Goal: Information Seeking & Learning: Find specific fact

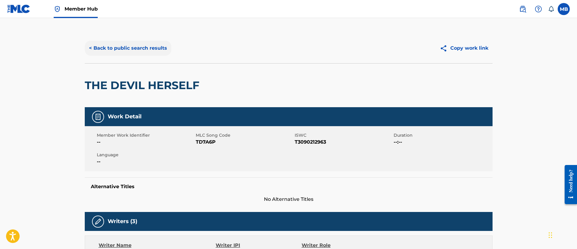
click at [142, 46] on button "< Back to public search results" at bounding box center [128, 48] width 86 height 15
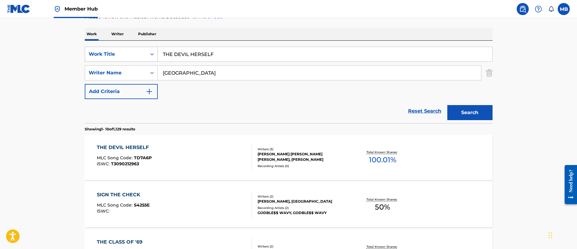
click at [116, 57] on div "Work Title" at bounding box center [116, 54] width 54 height 7
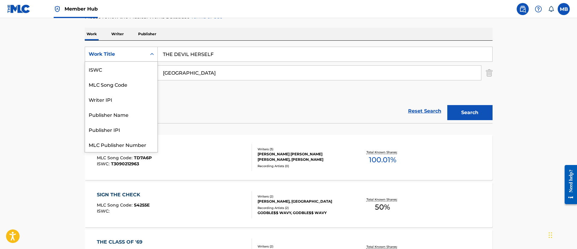
scroll to position [15, 0]
click at [117, 69] on div "MLC Song Code" at bounding box center [121, 69] width 72 height 15
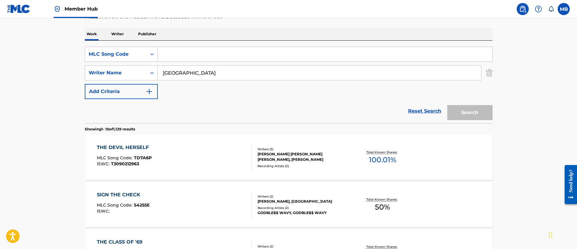
drag, startPoint x: 151, startPoint y: 63, endPoint x: 232, endPoint y: 47, distance: 82.5
click at [232, 47] on input "Search Form" at bounding box center [325, 54] width 334 height 14
paste input "Y71537"
type input "Y71537"
click at [447, 105] on button "Search" at bounding box center [469, 112] width 45 height 15
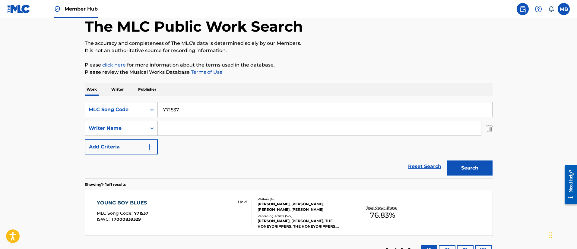
scroll to position [79, 0]
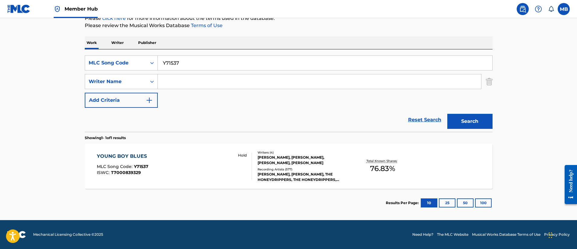
click at [177, 148] on div "YOUNG BOY BLUES MLC Song Code : Y71537 ISWC : T7000839329 Hold Writers ( 4 ) D.…" at bounding box center [288, 166] width 407 height 45
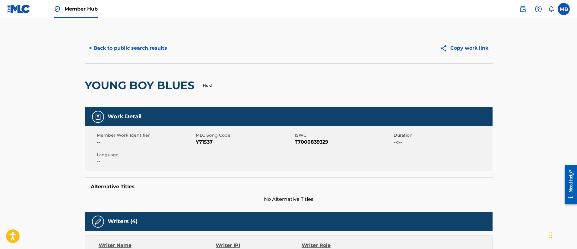
click at [80, 4] on link "Member Hub" at bounding box center [76, 9] width 44 height 18
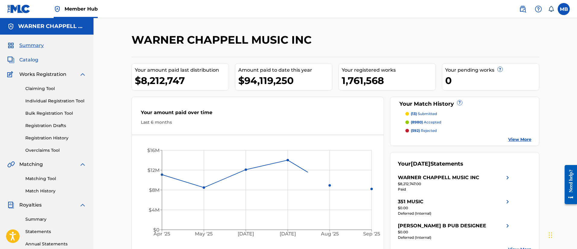
click at [26, 59] on span "Catalog" at bounding box center [28, 59] width 19 height 7
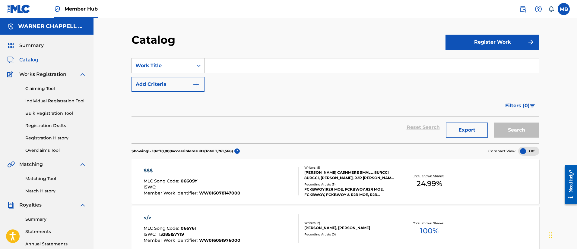
click at [176, 68] on div "Work Title" at bounding box center [162, 65] width 54 height 7
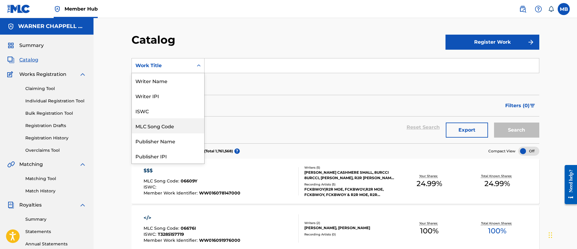
click at [161, 127] on div "MLC Song Code" at bounding box center [168, 125] width 72 height 15
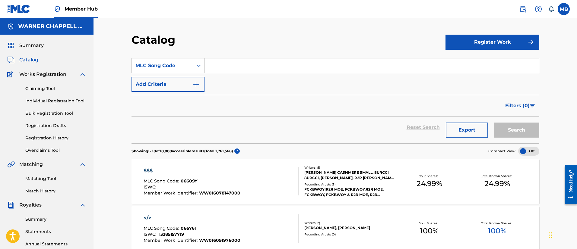
click at [239, 71] on input "Search Form" at bounding box center [371, 65] width 334 height 14
paste input "IB9MKV"
click at [494, 123] on button "Search" at bounding box center [516, 130] width 45 height 15
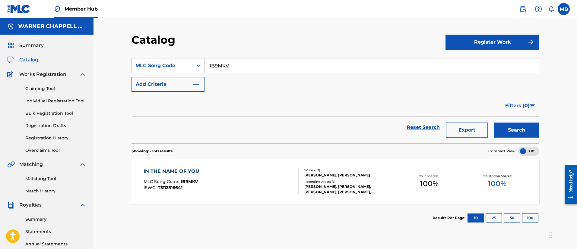
drag, startPoint x: 265, startPoint y: 66, endPoint x: 169, endPoint y: 57, distance: 96.9
click at [169, 57] on section "SearchWithCriteria59ed0fb3-a326-46a7-a1fe-b5930309af2f MLC Song Code IB9MKV Add…" at bounding box center [334, 97] width 407 height 93
paste input "C5JI4"
click at [494, 123] on button "Search" at bounding box center [516, 130] width 45 height 15
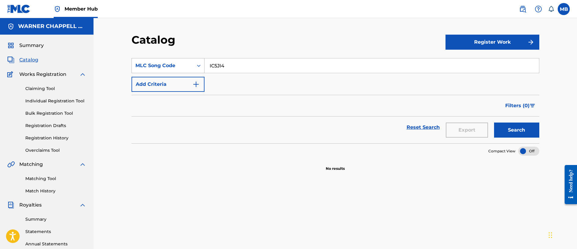
drag, startPoint x: 279, startPoint y: 59, endPoint x: 140, endPoint y: 60, distance: 139.2
click at [140, 60] on div "SearchWithCriteria59ed0fb3-a326-46a7-a1fe-b5930309af2f MLC Song Code IC5JI4" at bounding box center [334, 65] width 407 height 15
paste input "D0NST"
click at [494, 123] on button "Search" at bounding box center [516, 130] width 45 height 15
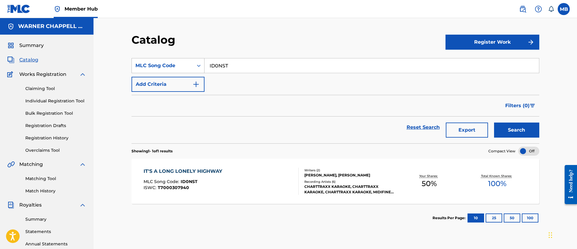
drag, startPoint x: 256, startPoint y: 65, endPoint x: 139, endPoint y: 68, distance: 117.6
click at [141, 68] on div "SearchWithCriteria59ed0fb3-a326-46a7-a1fe-b5930309af2f MLC Song Code ID0NST" at bounding box center [334, 65] width 407 height 15
paste input "V7S3P"
click at [494, 123] on button "Search" at bounding box center [516, 130] width 45 height 15
drag, startPoint x: 236, startPoint y: 63, endPoint x: 186, endPoint y: 61, distance: 50.4
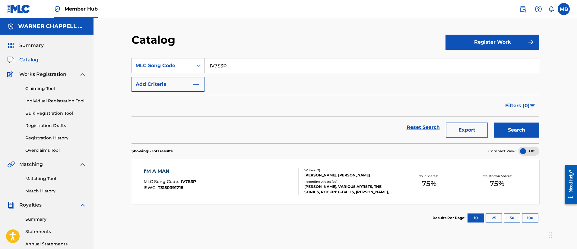
click at [187, 62] on div "SearchWithCriteria59ed0fb3-a326-46a7-a1fe-b5930309af2f MLC Song Code IV7S3P" at bounding box center [334, 65] width 407 height 15
paste input "B9MKV"
click at [494, 123] on button "Search" at bounding box center [516, 130] width 45 height 15
drag, startPoint x: 248, startPoint y: 65, endPoint x: 162, endPoint y: 49, distance: 88.0
click at [168, 52] on section "SearchWithCriteria59ed0fb3-a326-46a7-a1fe-b5930309af2f MLC Song Code IB9MKV Add…" at bounding box center [334, 97] width 407 height 93
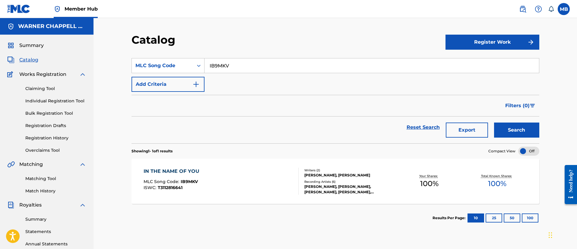
paste input "Y71537"
click at [494, 123] on button "Search" at bounding box center [516, 130] width 45 height 15
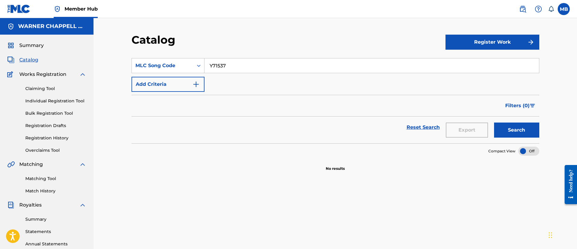
drag, startPoint x: 247, startPoint y: 62, endPoint x: 153, endPoint y: 49, distance: 95.0
click at [153, 50] on div "Catalog Register Work SearchWithCriteria59ed0fb3-a326-46a7-a1fe-b5930309af2f ML…" at bounding box center [335, 189] width 422 height 312
paste input "F01704"
click at [494, 123] on button "Search" at bounding box center [516, 130] width 45 height 15
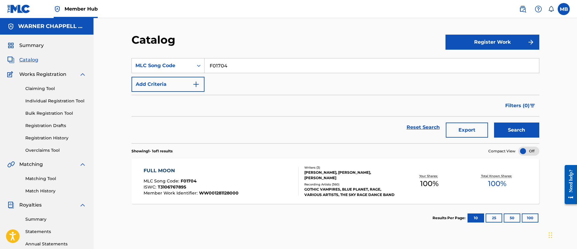
drag, startPoint x: 247, startPoint y: 59, endPoint x: 106, endPoint y: 61, distance: 140.7
click at [106, 61] on div "Catalog Register Work SearchWithCriteria59ed0fb3-a326-46a7-a1fe-b5930309af2f ML…" at bounding box center [334, 181] width 483 height 327
paste input "IC0MXY"
click at [494, 123] on button "Search" at bounding box center [516, 130] width 45 height 15
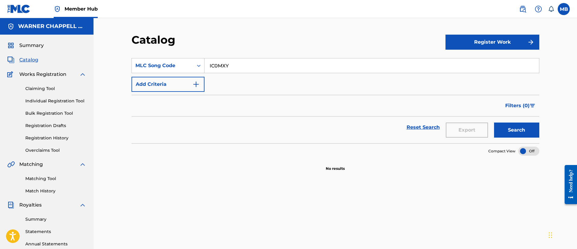
drag, startPoint x: 237, startPoint y: 69, endPoint x: 123, endPoint y: 49, distance: 115.7
click at [126, 54] on div "Catalog Register Work SearchWithCriteria59ed0fb3-a326-46a7-a1fe-b5930309af2f ML…" at bounding box center [335, 189] width 422 height 312
paste input "D12534"
click at [494, 123] on button "Search" at bounding box center [516, 130] width 45 height 15
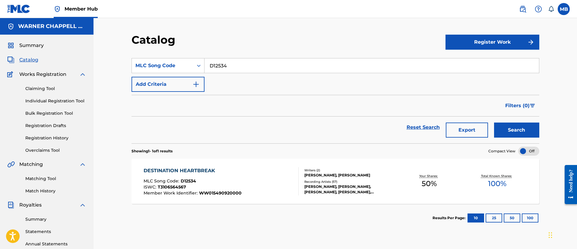
drag, startPoint x: 234, startPoint y: 61, endPoint x: 154, endPoint y: 58, distance: 79.9
click at [160, 60] on div "SearchWithCriteria59ed0fb3-a326-46a7-a1fe-b5930309af2f MLC Song Code D12534" at bounding box center [334, 65] width 407 height 15
paste input "S08100"
click at [494, 123] on button "Search" at bounding box center [516, 130] width 45 height 15
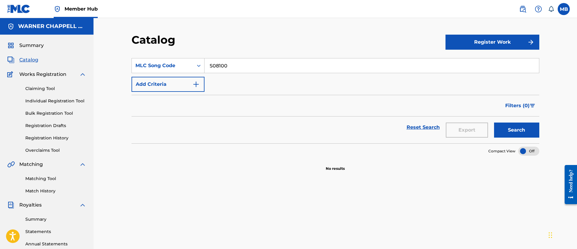
drag, startPoint x: 237, startPoint y: 61, endPoint x: 154, endPoint y: 46, distance: 85.1
click at [165, 49] on div "Catalog Register Work SearchWithCriteria59ed0fb3-a326-46a7-a1fe-b5930309af2f ML…" at bounding box center [335, 189] width 422 height 312
paste input "B00711"
click at [494, 123] on button "Search" at bounding box center [516, 130] width 45 height 15
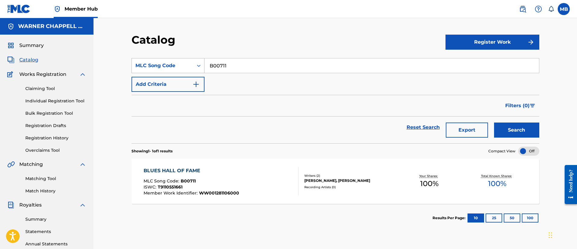
drag, startPoint x: 258, startPoint y: 64, endPoint x: 154, endPoint y: 62, distance: 104.0
click at [155, 63] on div "SearchWithCriteria59ed0fb3-a326-46a7-a1fe-b5930309af2f MLC Song Code B00711" at bounding box center [334, 65] width 407 height 15
paste input "48598"
click at [494, 123] on button "Search" at bounding box center [516, 130] width 45 height 15
drag, startPoint x: 261, startPoint y: 68, endPoint x: 158, endPoint y: 71, distance: 103.4
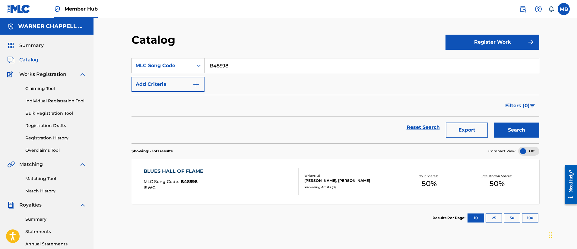
click at [158, 71] on div "SearchWithCriteria59ed0fb3-a326-46a7-a1fe-b5930309af2f MLC Song Code B48598" at bounding box center [334, 65] width 407 height 15
paste input "00711"
click at [494, 123] on button "Search" at bounding box center [516, 130] width 45 height 15
drag, startPoint x: 256, startPoint y: 73, endPoint x: 159, endPoint y: 65, distance: 97.7
click at [161, 67] on div "SearchWithCriteria59ed0fb3-a326-46a7-a1fe-b5930309af2f MLC Song Code B00711" at bounding box center [334, 65] width 407 height 15
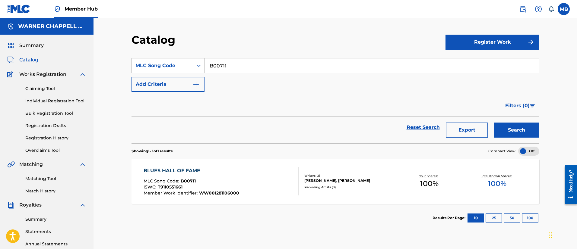
paste input "A7XHT"
click at [494, 123] on button "Search" at bounding box center [516, 130] width 45 height 15
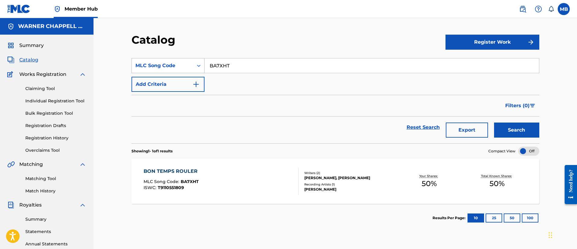
drag, startPoint x: 260, startPoint y: 71, endPoint x: 156, endPoint y: 68, distance: 103.7
click at [156, 68] on div "SearchWithCriteria59ed0fb3-a326-46a7-a1fe-b5930309af2f MLC Song Code BA7XHT" at bounding box center [334, 65] width 407 height 15
paste input "60824"
click at [494, 123] on button "Search" at bounding box center [516, 130] width 45 height 15
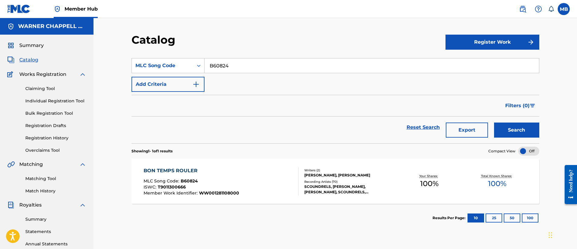
drag, startPoint x: 235, startPoint y: 69, endPoint x: 170, endPoint y: 56, distance: 66.1
click at [172, 58] on div "SearchWithCriteria59ed0fb3-a326-46a7-a1fe-b5930309af2f MLC Song Code B60824" at bounding box center [334, 65] width 407 height 15
paste input "GA8LZQ"
click at [494, 123] on button "Search" at bounding box center [516, 130] width 45 height 15
drag, startPoint x: 290, startPoint y: 65, endPoint x: 140, endPoint y: 68, distance: 149.2
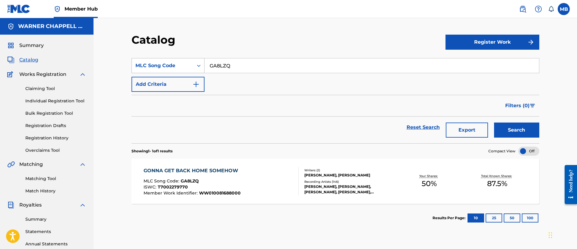
click at [142, 68] on div "SearchWithCriteria59ed0fb3-a326-46a7-a1fe-b5930309af2f MLC Song Code GA8LZQ" at bounding box center [334, 65] width 407 height 15
paste input "45312"
type input "G45312"
click at [494, 123] on button "Search" at bounding box center [516, 130] width 45 height 15
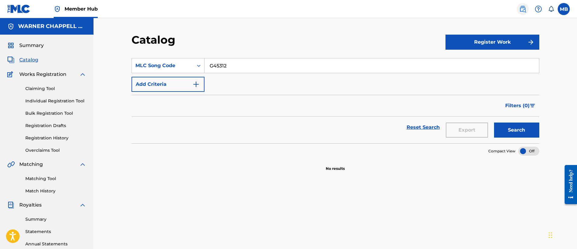
click at [519, 5] on link at bounding box center [522, 9] width 12 height 12
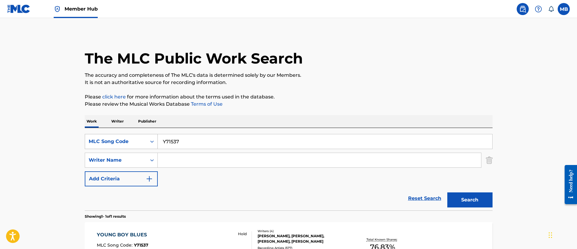
drag, startPoint x: 129, startPoint y: 145, endPoint x: 120, endPoint y: 144, distance: 9.4
click at [121, 144] on div "SearchWithCriteriab3fe2a6b-667e-46db-9b66-e679520ac70f MLC Song Code Y71537" at bounding box center [288, 141] width 407 height 15
paste input "G45312"
type input "G45312"
click at [447, 193] on button "Search" at bounding box center [469, 200] width 45 height 15
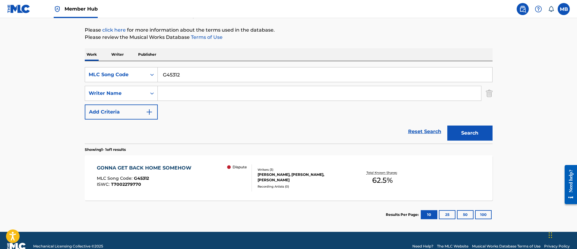
scroll to position [79, 0]
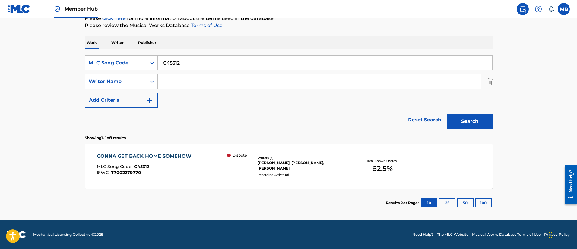
click at [174, 166] on div "MLC Song Code : G45312" at bounding box center [146, 168] width 98 height 6
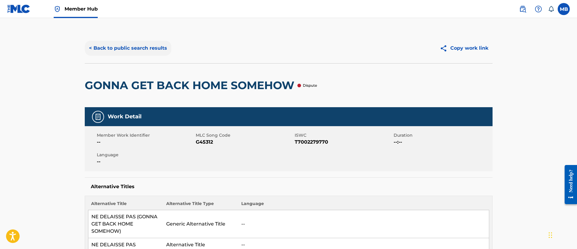
click at [125, 44] on button "< Back to public search results" at bounding box center [128, 48] width 86 height 15
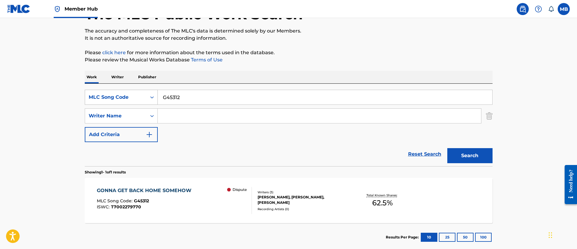
drag, startPoint x: 208, startPoint y: 96, endPoint x: 91, endPoint y: 90, distance: 117.4
click at [92, 90] on div "SearchWithCriteriab3fe2a6b-667e-46db-9b66-e679520ac70f MLC Song Code G45312" at bounding box center [288, 97] width 407 height 15
paste input "HA3SME"
click at [447, 148] on button "Search" at bounding box center [469, 155] width 45 height 15
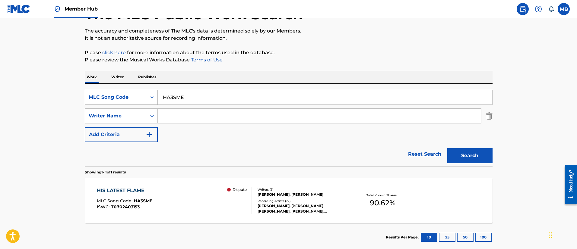
drag, startPoint x: 121, startPoint y: 98, endPoint x: 100, endPoint y: 98, distance: 21.1
click at [101, 98] on div "SearchWithCriteriab3fe2a6b-667e-46db-9b66-e679520ac70f MLC Song Code HA3SME" at bounding box center [288, 97] width 407 height 15
paste input "5TPJ"
type input "HA5TPJ"
click at [447, 148] on button "Search" at bounding box center [469, 155] width 45 height 15
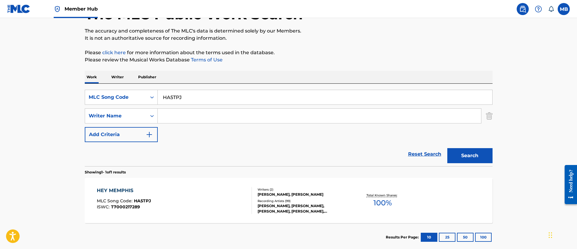
click at [83, 15] on link "Member Hub" at bounding box center [76, 9] width 44 height 18
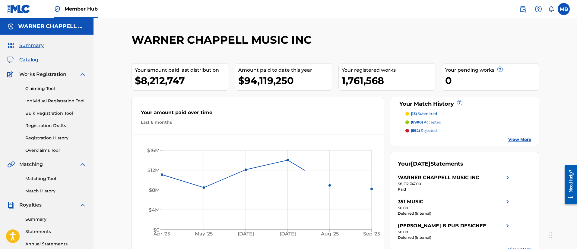
click at [31, 59] on span "Catalog" at bounding box center [28, 59] width 19 height 7
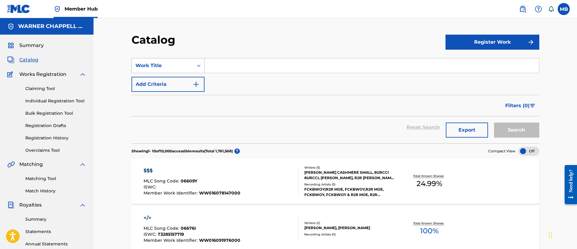
click at [181, 59] on div "Work Title" at bounding box center [167, 65] width 73 height 15
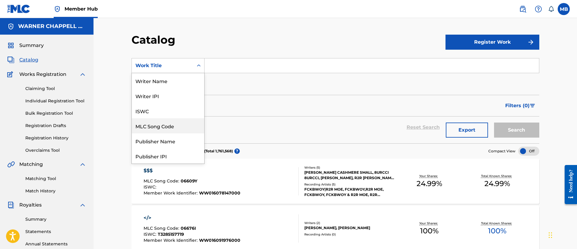
click at [172, 128] on div "MLC Song Code" at bounding box center [168, 125] width 72 height 15
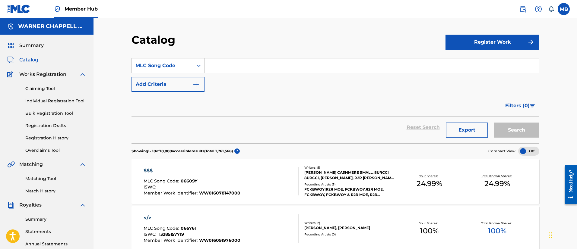
drag, startPoint x: 237, startPoint y: 75, endPoint x: 268, endPoint y: 58, distance: 34.8
click at [268, 58] on input "Search Form" at bounding box center [371, 65] width 334 height 14
paste input "HA5TPJ"
click at [494, 123] on button "Search" at bounding box center [516, 130] width 45 height 15
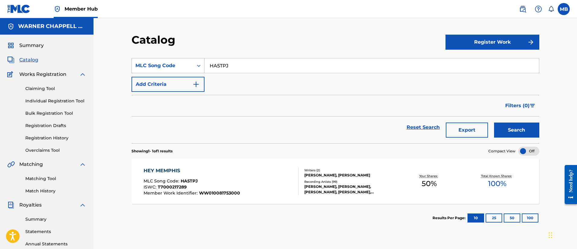
drag, startPoint x: 267, startPoint y: 65, endPoint x: 146, endPoint y: 67, distance: 120.6
click at [147, 67] on div "SearchWithCriteriadf6c4828-d47d-47df-8e3b-8dae8e14d85e MLC Song Code HA5TPJ" at bounding box center [334, 65] width 407 height 15
paste input "6784N"
type input "H6784N"
click at [494, 123] on button "Search" at bounding box center [516, 130] width 45 height 15
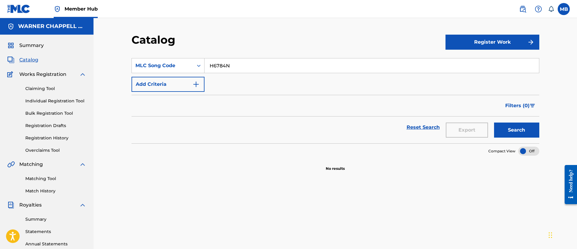
click at [527, 14] on nav "Member Hub MB MB Marshall Borden [EMAIL_ADDRESS][PERSON_NAME][DOMAIN_NAME] Noti…" at bounding box center [288, 9] width 577 height 18
click at [521, 10] on img at bounding box center [522, 8] width 7 height 7
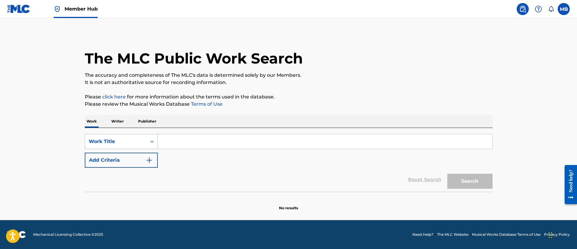
click at [115, 142] on div "Work Title" at bounding box center [116, 141] width 54 height 7
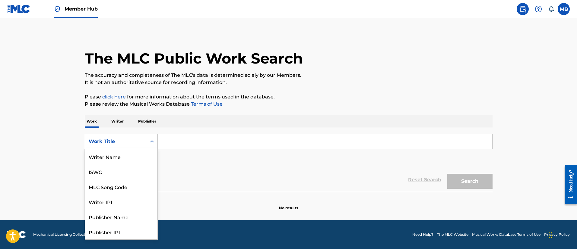
scroll to position [30, 0]
click at [117, 160] on div "MLC Song Code" at bounding box center [121, 156] width 72 height 15
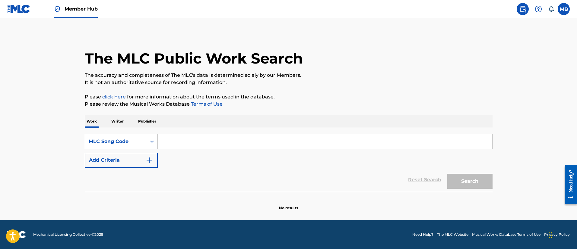
click at [195, 141] on input "Search Form" at bounding box center [325, 141] width 334 height 14
paste input "H6784N"
type input "H6784N"
click at [447, 174] on button "Search" at bounding box center [469, 181] width 45 height 15
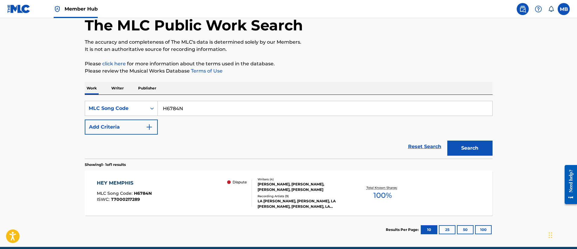
scroll to position [60, 0]
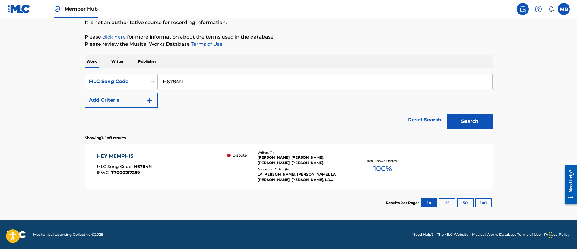
click at [189, 168] on div "HEY MEMPHIS MLC Song Code : H6784N ISWC : T7000217289 Dispute" at bounding box center [174, 166] width 155 height 27
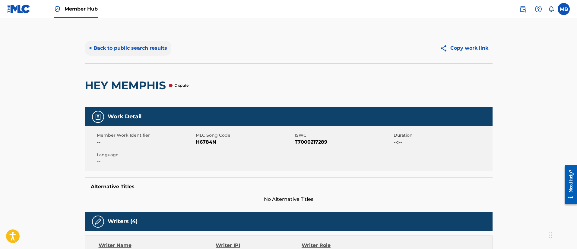
click at [113, 46] on button "< Back to public search results" at bounding box center [128, 48] width 86 height 15
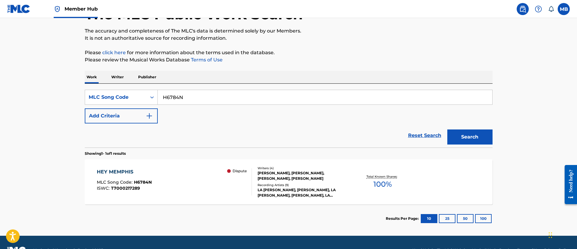
drag, startPoint x: 196, startPoint y: 96, endPoint x: 78, endPoint y: 76, distance: 119.7
click at [83, 80] on div "The MLC Public Work Search The accuracy and completeness of The MLC's data is d…" at bounding box center [288, 111] width 422 height 244
paste input "I12760"
click at [447, 130] on button "Search" at bounding box center [469, 137] width 45 height 15
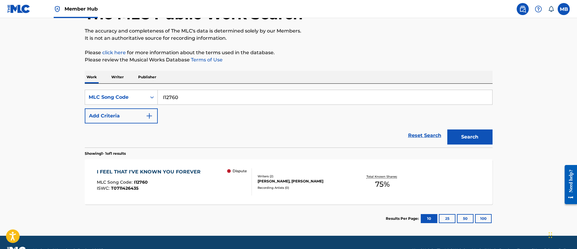
drag, startPoint x: 204, startPoint y: 96, endPoint x: 78, endPoint y: 99, distance: 125.7
click at [78, 99] on div "The MLC Public Work Search The accuracy and completeness of The MLC's data is d…" at bounding box center [288, 111] width 422 height 244
paste input "C4SGY"
type input "IC4SGY"
click at [447, 130] on button "Search" at bounding box center [469, 137] width 45 height 15
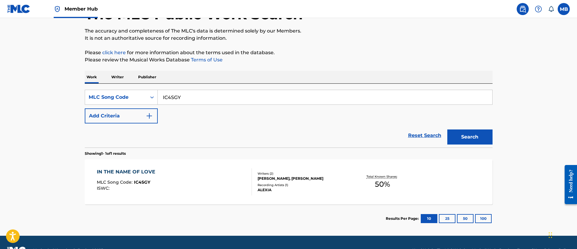
click at [178, 179] on div "IN THE NAME OF LOVE MLC Song Code : IC4SGY ISWC :" at bounding box center [174, 181] width 155 height 27
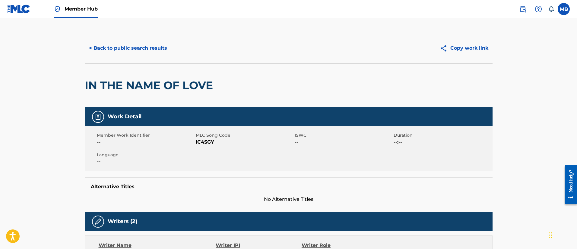
click at [143, 39] on div "< Back to public search results Copy work link" at bounding box center [288, 48] width 407 height 30
click at [143, 45] on button "< Back to public search results" at bounding box center [128, 48] width 86 height 15
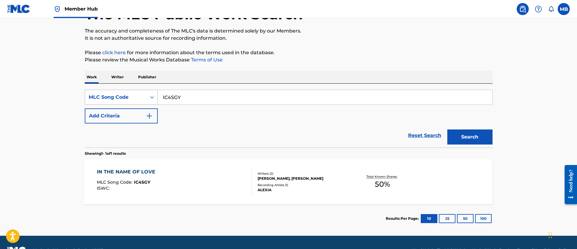
drag, startPoint x: 201, startPoint y: 96, endPoint x: 116, endPoint y: 96, distance: 85.0
click at [117, 96] on div "SearchWithCriteria7df783fa-4b6a-4e26-be35-b6795107892a MLC Song Code IC4SGY" at bounding box center [288, 97] width 407 height 15
paste input "58957"
type input "I58957"
click at [447, 130] on button "Search" at bounding box center [469, 137] width 45 height 15
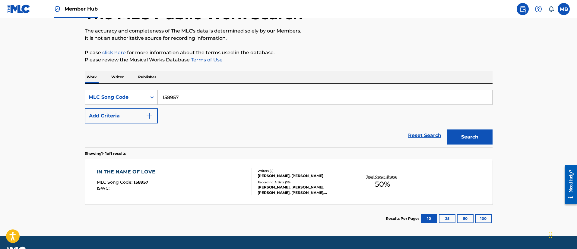
click at [192, 173] on div "IN THE NAME OF LOVE MLC Song Code : I58957 ISWC :" at bounding box center [174, 181] width 155 height 27
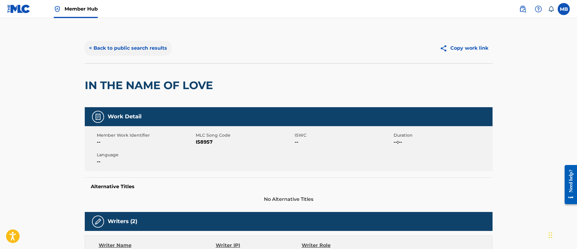
click at [144, 44] on button "< Back to public search results" at bounding box center [128, 48] width 86 height 15
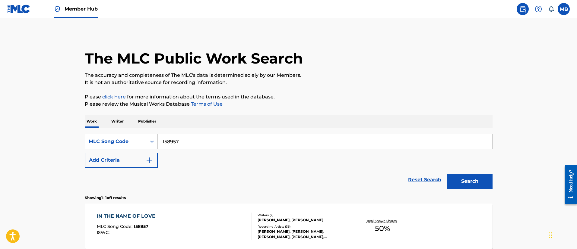
scroll to position [44, 0]
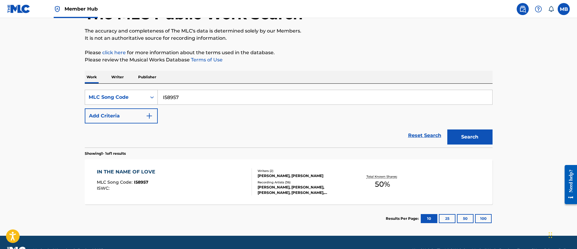
drag, startPoint x: 227, startPoint y: 93, endPoint x: 86, endPoint y: 92, distance: 141.6
click at [91, 94] on div "SearchWithCriteria7df783fa-4b6a-4e26-be35-b6795107892a MLC Song Code I58957" at bounding box center [288, 97] width 407 height 15
paste input "KA1PXM"
type input "KA1PXM"
click at [447, 130] on button "Search" at bounding box center [469, 137] width 45 height 15
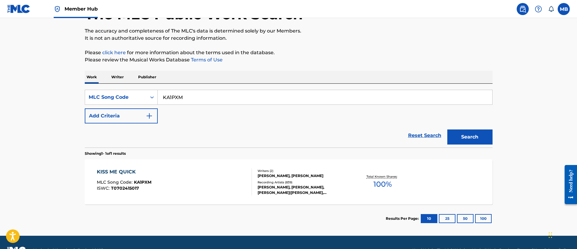
click at [185, 179] on div "KISS ME QUICK MLC Song Code : KA1PXM ISWC : T0702415017" at bounding box center [174, 181] width 155 height 27
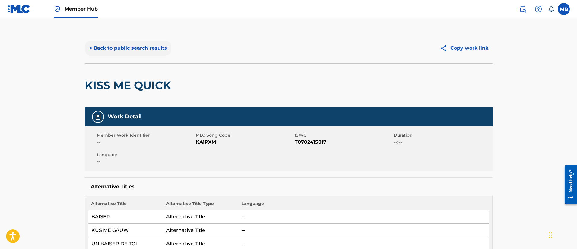
click at [146, 50] on button "< Back to public search results" at bounding box center [128, 48] width 86 height 15
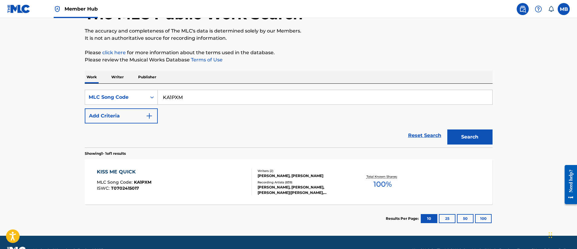
drag, startPoint x: 226, startPoint y: 100, endPoint x: 73, endPoint y: 96, distance: 153.1
click at [74, 97] on main "The MLC Public Work Search The accuracy and completeness of The MLC's data is d…" at bounding box center [288, 105] width 577 height 262
paste input "0NVP"
type input "KA0NVP"
click at [447, 130] on button "Search" at bounding box center [469, 137] width 45 height 15
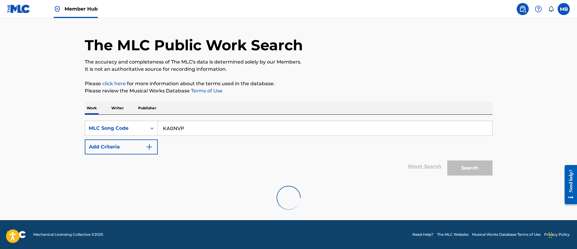
scroll to position [44, 0]
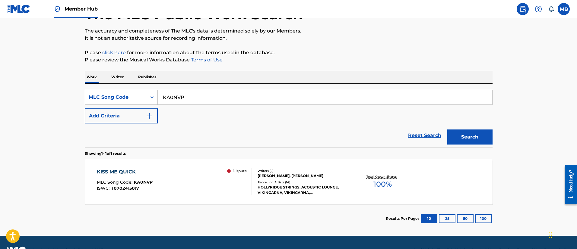
click at [155, 188] on div "KISS ME QUICK MLC Song Code : KA0NVP ISWC : T0702415017 Dispute" at bounding box center [174, 181] width 155 height 27
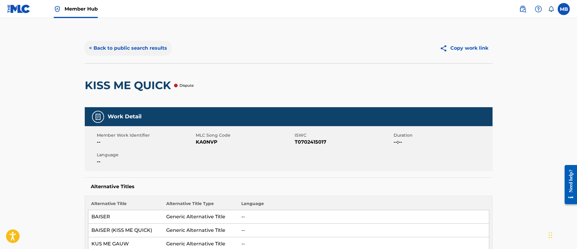
click at [117, 51] on button "< Back to public search results" at bounding box center [128, 48] width 86 height 15
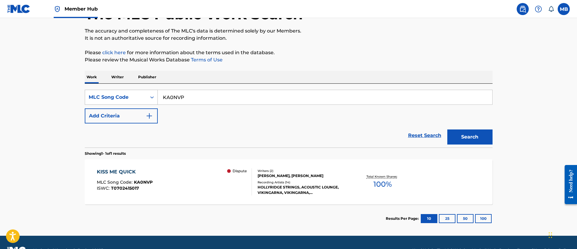
drag, startPoint x: 190, startPoint y: 90, endPoint x: 119, endPoint y: 90, distance: 70.5
click at [124, 91] on div "SearchWithCriteria7df783fa-4b6a-4e26-be35-b6795107892a MLC Song Code KA0NVP" at bounding box center [288, 97] width 407 height 15
paste input "LB2HDD"
click at [447, 130] on button "Search" at bounding box center [469, 137] width 45 height 15
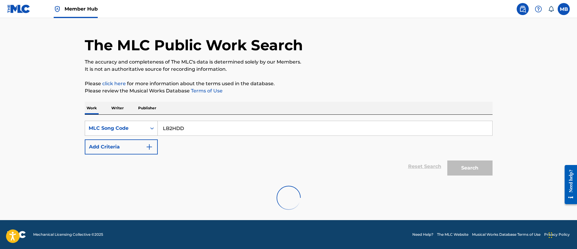
scroll to position [44, 0]
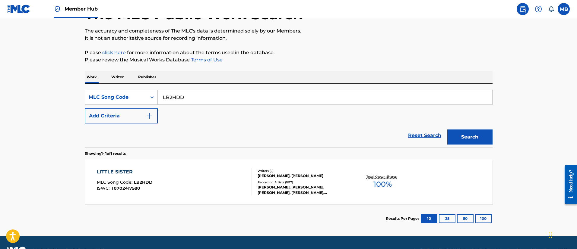
drag, startPoint x: 161, startPoint y: 99, endPoint x: 115, endPoint y: 88, distance: 47.6
click at [117, 89] on div "SearchWithCriteria7df783fa-4b6a-4e26-be35-b6795107892a MLC Song Code LB2HDD Add…" at bounding box center [288, 116] width 407 height 64
paste input "A8ZZA"
click at [447, 130] on button "Search" at bounding box center [469, 137] width 45 height 15
drag, startPoint x: 192, startPoint y: 94, endPoint x: 93, endPoint y: 103, distance: 100.2
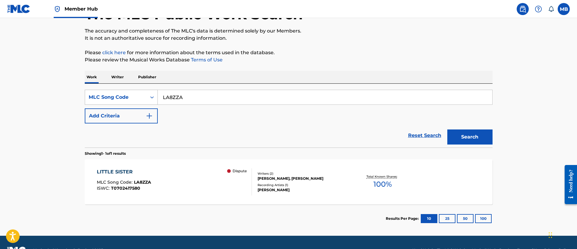
click at [93, 103] on div "SearchWithCriteria7df783fa-4b6a-4e26-be35-b6795107892a MLC Song Code LA8ZZA" at bounding box center [288, 97] width 407 height 15
paste input "V79M0"
click at [447, 130] on button "Search" at bounding box center [469, 137] width 45 height 15
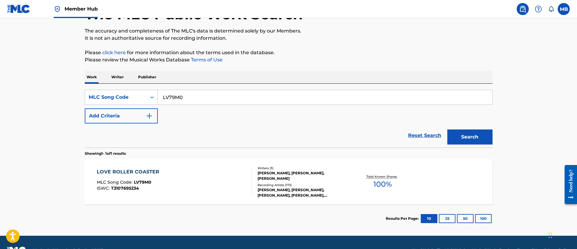
drag, startPoint x: 201, startPoint y: 98, endPoint x: 63, endPoint y: 87, distance: 139.0
click at [63, 87] on main "The MLC Public Work Search The accuracy and completeness of The MLC's data is d…" at bounding box center [288, 105] width 577 height 262
paste input "82561"
click at [447, 130] on button "Search" at bounding box center [469, 137] width 45 height 15
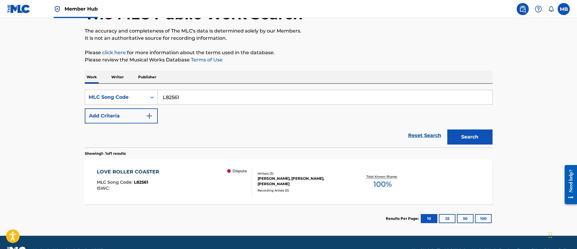
drag, startPoint x: 178, startPoint y: 99, endPoint x: 92, endPoint y: 82, distance: 88.0
click at [99, 88] on div "SearchWithCriteria7df783fa-4b6a-4e26-be35-b6795107892a MLC Song Code L82561 Add…" at bounding box center [288, 116] width 407 height 64
paste input "NC4Z9S"
click at [447, 130] on button "Search" at bounding box center [469, 137] width 45 height 15
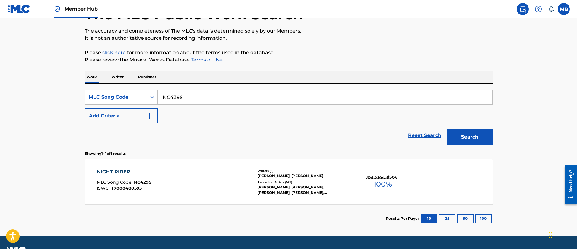
drag, startPoint x: 207, startPoint y: 95, endPoint x: 41, endPoint y: 93, distance: 166.7
click at [44, 93] on main "The MLC Public Work Search The accuracy and completeness of The MLC's data is d…" at bounding box center [288, 105] width 577 height 262
paste input "38914"
click at [447, 130] on button "Search" at bounding box center [469, 137] width 45 height 15
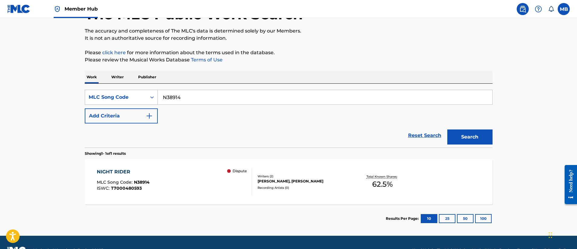
drag, startPoint x: 203, startPoint y: 101, endPoint x: 97, endPoint y: 100, distance: 106.4
click at [98, 100] on div "SearchWithCriteria7df783fa-4b6a-4e26-be35-b6795107892a MLC Song Code N38914" at bounding box center [288, 97] width 407 height 15
paste input "D0DBM"
click at [447, 130] on button "Search" at bounding box center [469, 137] width 45 height 15
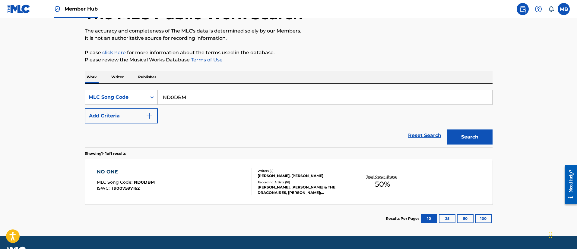
drag, startPoint x: 184, startPoint y: 96, endPoint x: 74, endPoint y: 77, distance: 111.5
click at [74, 77] on main "The MLC Public Work Search The accuracy and completeness of The MLC's data is d…" at bounding box center [288, 105] width 577 height 262
paste input "53862"
type input "N53862"
click at [447, 130] on button "Search" at bounding box center [469, 137] width 45 height 15
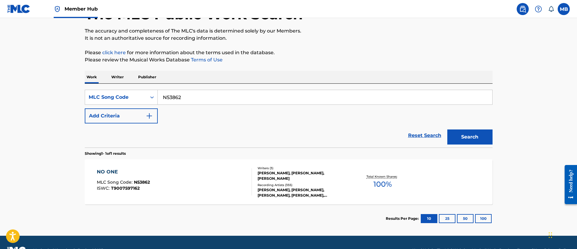
click at [190, 179] on div "NO ONE MLC Song Code : N53862 ISWC : T9007597162" at bounding box center [174, 181] width 155 height 27
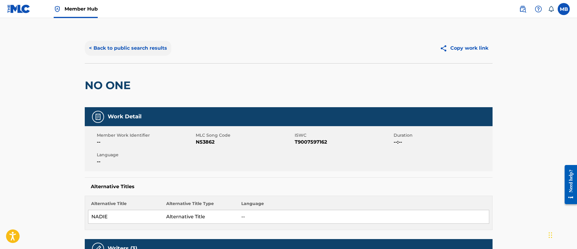
click at [143, 48] on button "< Back to public search results" at bounding box center [128, 48] width 86 height 15
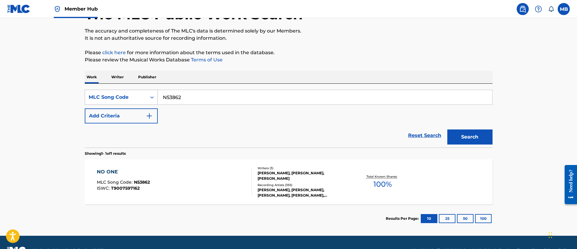
drag, startPoint x: 192, startPoint y: 100, endPoint x: 101, endPoint y: 97, distance: 90.8
click at [102, 98] on div "SearchWithCriteria7df783fa-4b6a-4e26-be35-b6795107892a MLC Song Code N53862" at bounding box center [288, 97] width 407 height 15
paste input "D0DBM"
type input "ND0DBM"
click at [447, 130] on button "Search" at bounding box center [469, 137] width 45 height 15
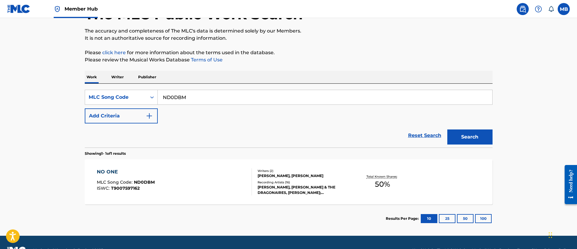
click at [210, 189] on div "NO ONE MLC Song Code : ND0DBM ISWC : T9007597162" at bounding box center [174, 181] width 155 height 27
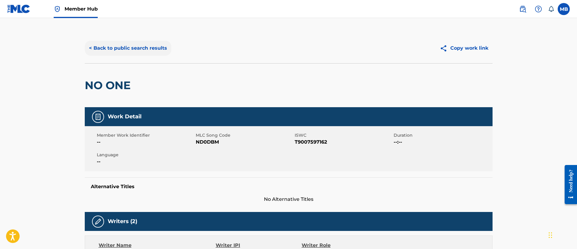
click at [147, 53] on button "< Back to public search results" at bounding box center [128, 48] width 86 height 15
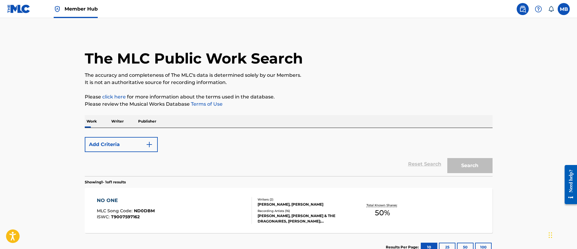
scroll to position [33, 0]
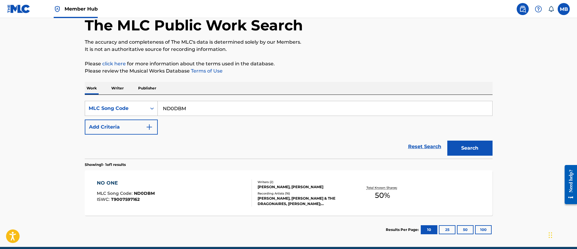
drag, startPoint x: 204, startPoint y: 103, endPoint x: 118, endPoint y: 102, distance: 85.9
click at [119, 102] on div "SearchWithCriteria7df783fa-4b6a-4e26-be35-b6795107892a MLC Song Code ND0DBM" at bounding box center [288, 108] width 407 height 15
paste input "53862"
type input "N53862"
click at [447, 141] on button "Search" at bounding box center [469, 148] width 45 height 15
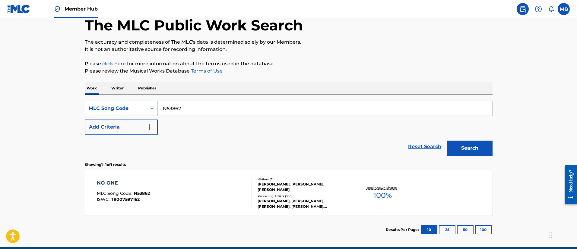
click at [193, 197] on div "NO ONE MLC Song Code : N53862 ISWC : T9007597162" at bounding box center [174, 193] width 155 height 27
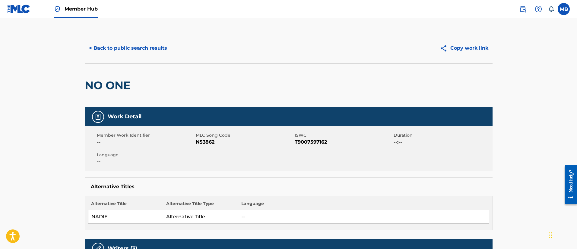
click at [137, 58] on div "< Back to public search results Copy work link" at bounding box center [288, 48] width 407 height 30
click at [144, 52] on button "< Back to public search results" at bounding box center [128, 48] width 86 height 15
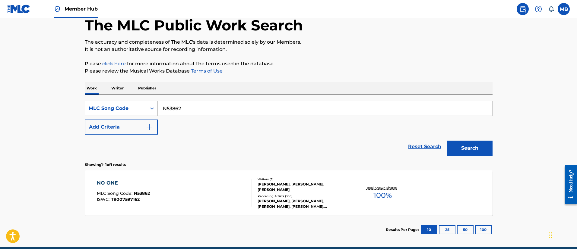
drag, startPoint x: 207, startPoint y: 108, endPoint x: 92, endPoint y: 103, distance: 115.2
click at [91, 105] on div "SearchWithCriteria7df783fa-4b6a-4e26-be35-b6795107892a MLC Song Code N53862" at bounding box center [288, 108] width 407 height 15
paste input "OM68M8"
type input "OM68M8"
click at [447, 141] on button "Search" at bounding box center [469, 148] width 45 height 15
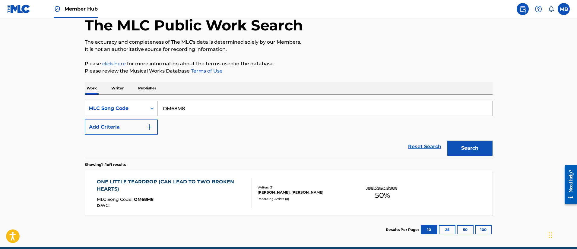
click at [212, 196] on div "ONE LITTLE TEARDROP (CAN LEAD TO TWO BROKEN HEARTS) MLC Song Code : OM68M8 ISWC…" at bounding box center [172, 193] width 150 height 30
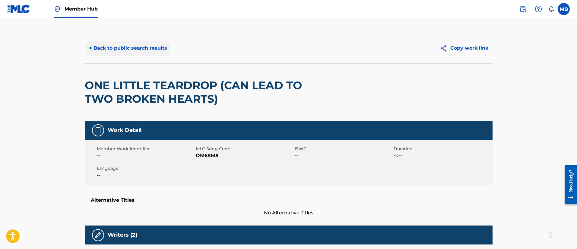
click at [132, 45] on button "< Back to public search results" at bounding box center [128, 48] width 86 height 15
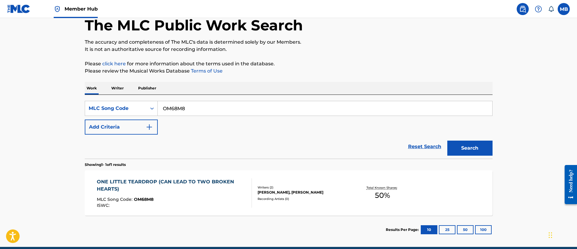
drag, startPoint x: 215, startPoint y: 101, endPoint x: 58, endPoint y: 84, distance: 157.0
click at [83, 93] on div "The MLC Public Work Search The accuracy and completeness of The MLC's data is d…" at bounding box center [288, 122] width 422 height 244
paste input "V8IGZ"
type input "OV8IGZ"
click at [447, 141] on button "Search" at bounding box center [469, 148] width 45 height 15
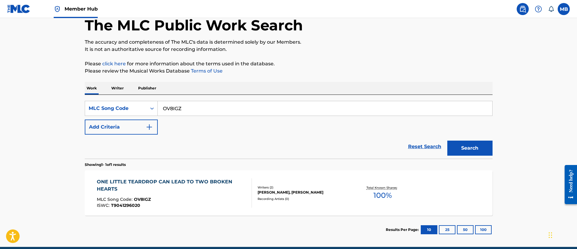
click at [231, 198] on div "MLC Song Code : OV8IGZ" at bounding box center [172, 200] width 150 height 6
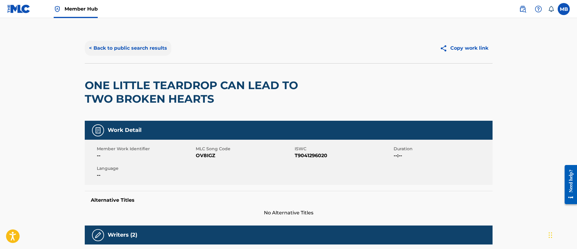
click at [133, 54] on button "< Back to public search results" at bounding box center [128, 48] width 86 height 15
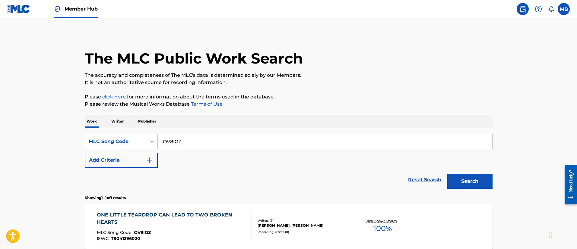
scroll to position [33, 0]
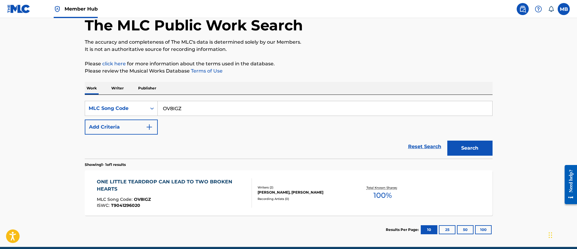
drag, startPoint x: 205, startPoint y: 111, endPoint x: 117, endPoint y: 97, distance: 89.4
click at [124, 101] on div "SearchWithCriteria7df783fa-4b6a-4e26-be35-b6795107892a MLC Song Code OV8IGZ" at bounding box center [288, 108] width 407 height 15
paste input "SD7LFN"
type input "SD7LFN"
click at [447, 141] on button "Search" at bounding box center [469, 148] width 45 height 15
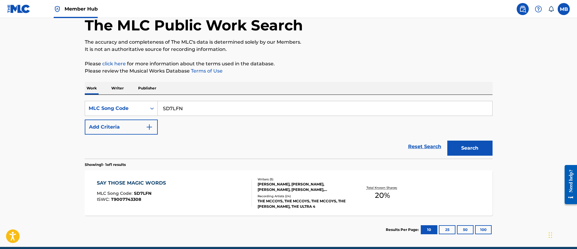
click at [203, 185] on div "SAY THOSE MAGIC WORDS MLC Song Code : SD7LFN ISWC : T9007743308" at bounding box center [174, 193] width 155 height 27
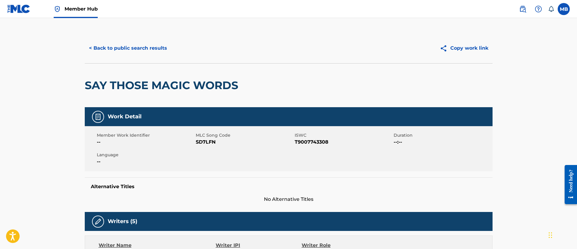
click at [133, 59] on div "< Back to public search results Copy work link" at bounding box center [288, 48] width 407 height 30
click at [142, 52] on button "< Back to public search results" at bounding box center [128, 48] width 86 height 15
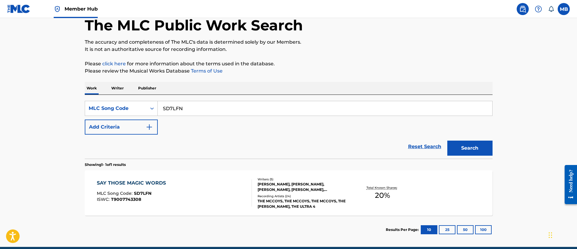
drag, startPoint x: 193, startPoint y: 117, endPoint x: 148, endPoint y: 118, distance: 45.8
click at [152, 118] on div "SearchWithCriteria7df783fa-4b6a-4e26-be35-b6795107892a MLC Song Code SD7LFN Add…" at bounding box center [288, 118] width 407 height 34
click at [190, 112] on input "SD7LFN" at bounding box center [325, 108] width 334 height 14
paste input "16316"
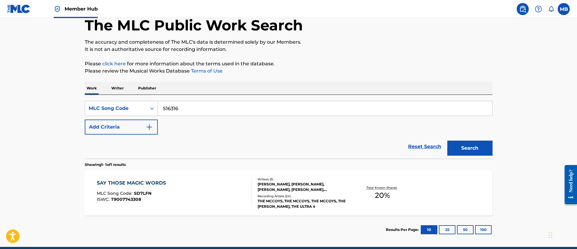
type input "S16316"
click at [447, 141] on button "Search" at bounding box center [469, 148] width 45 height 15
click at [194, 206] on div "SAY THOSE MAGIC WORDS MLC Song Code : S16316 ISWC : T9007743308" at bounding box center [174, 193] width 155 height 27
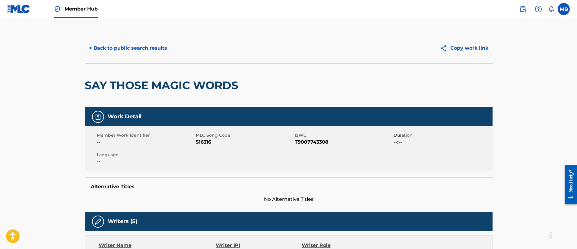
click at [145, 57] on div "< Back to public search results Copy work link" at bounding box center [288, 48] width 407 height 30
click at [146, 51] on button "< Back to public search results" at bounding box center [128, 48] width 86 height 15
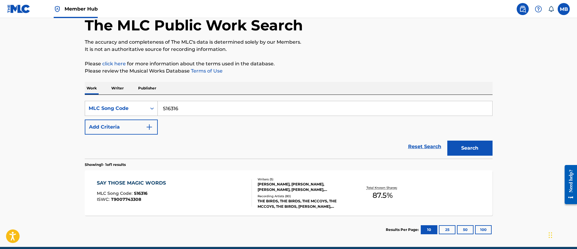
drag, startPoint x: 228, startPoint y: 109, endPoint x: 148, endPoint y: 111, distance: 80.2
click at [150, 113] on div "SearchWithCriteria7df783fa-4b6a-4e26-be35-b6795107892a MLC Song Code S16316" at bounding box center [288, 108] width 407 height 15
paste input "23565"
click at [447, 141] on button "Search" at bounding box center [469, 148] width 45 height 15
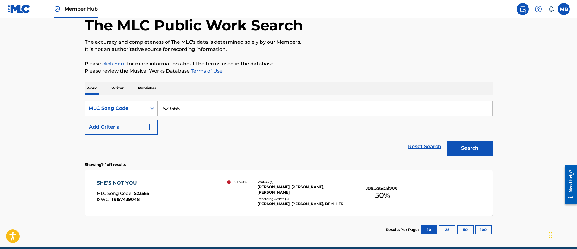
drag, startPoint x: 197, startPoint y: 112, endPoint x: 89, endPoint y: 113, distance: 108.8
click at [89, 113] on div "SearchWithCriteria7df783fa-4b6a-4e26-be35-b6795107892a MLC Song Code S23565" at bounding box center [288, 108] width 407 height 15
paste input "WB30RA"
type input "WB30RA"
click at [447, 141] on button "Search" at bounding box center [469, 148] width 45 height 15
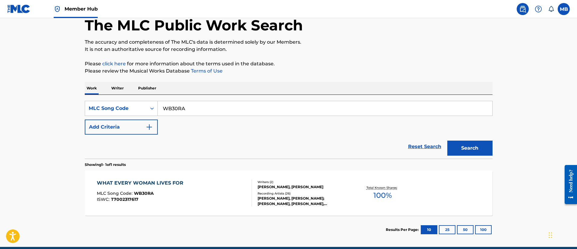
drag, startPoint x: 226, startPoint y: 99, endPoint x: 127, endPoint y: 98, distance: 99.5
click at [127, 98] on div "SearchWithCriteria7df783fa-4b6a-4e26-be35-b6795107892a MLC Song Code WB30RA Add…" at bounding box center [288, 127] width 407 height 64
drag, startPoint x: 191, startPoint y: 111, endPoint x: 103, endPoint y: 96, distance: 89.3
click at [106, 97] on div "SearchWithCriteria7df783fa-4b6a-4e26-be35-b6795107892a MLC Song Code WB30RA Add…" at bounding box center [288, 127] width 407 height 64
click at [447, 141] on button "Search" at bounding box center [469, 148] width 45 height 15
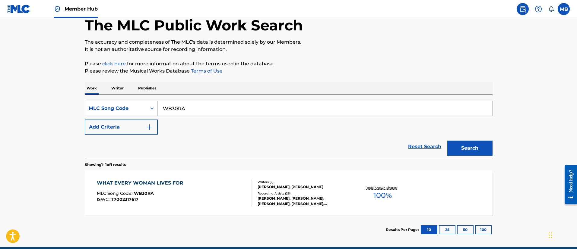
click at [205, 186] on div "WHAT EVERY WOMAN LIVES FOR MLC Song Code : WB30RA ISWC : T7002317617" at bounding box center [174, 193] width 155 height 27
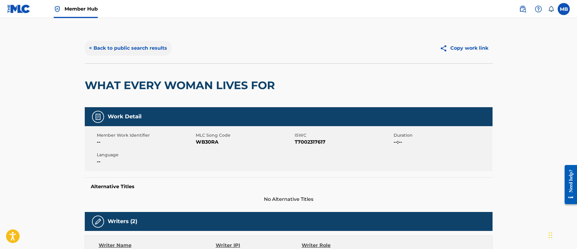
click at [132, 51] on button "< Back to public search results" at bounding box center [128, 48] width 86 height 15
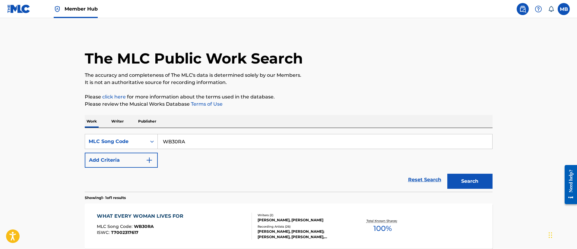
scroll to position [33, 0]
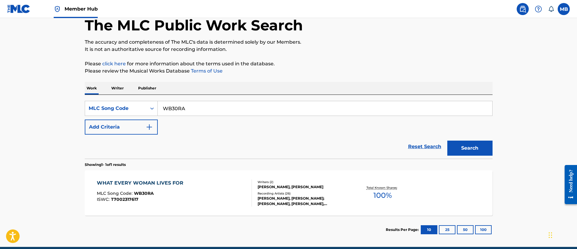
drag, startPoint x: 212, startPoint y: 107, endPoint x: 93, endPoint y: 97, distance: 120.1
click at [97, 99] on div "SearchWithCriteria7df783fa-4b6a-4e26-be35-b6795107892a MLC Song Code WB30RA Add…" at bounding box center [288, 127] width 407 height 64
paste input "07167"
type input "W07167"
click at [447, 141] on button "Search" at bounding box center [469, 148] width 45 height 15
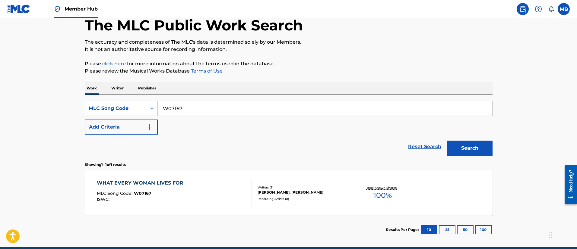
click at [215, 204] on div "WHAT EVERY WOMAN LIVES FOR MLC Song Code : W07167 ISWC :" at bounding box center [174, 193] width 155 height 27
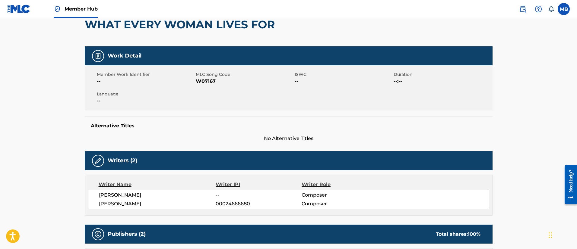
scroll to position [47, 0]
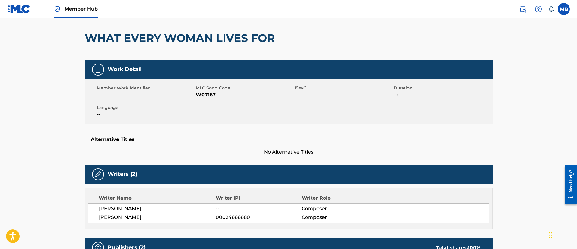
click at [80, 24] on div "< Back to public search results Copy work link WHAT EVERY WOMAN LIVES FOR Work …" at bounding box center [288, 244] width 422 height 516
click at [86, 7] on span "Member Hub" at bounding box center [80, 8] width 33 height 7
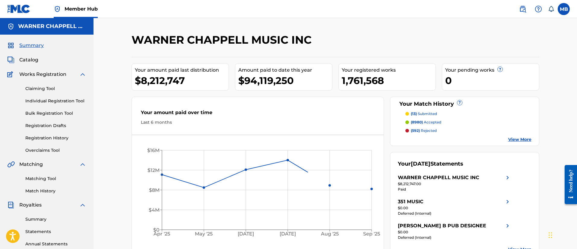
click at [30, 56] on div "Summary Catalog Works Registration Claiming Tool Individual Registration Tool B…" at bounding box center [46, 190] width 93 height 310
click at [31, 58] on span "Catalog" at bounding box center [28, 59] width 19 height 7
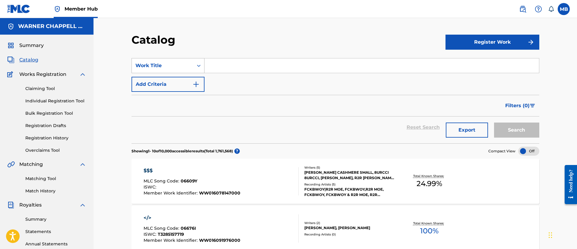
click at [166, 68] on div "Work Title" at bounding box center [162, 65] width 54 height 7
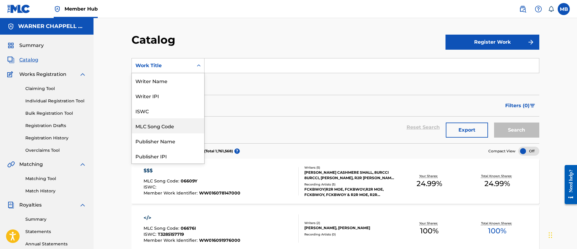
click at [165, 127] on div "MLC Song Code" at bounding box center [168, 125] width 72 height 15
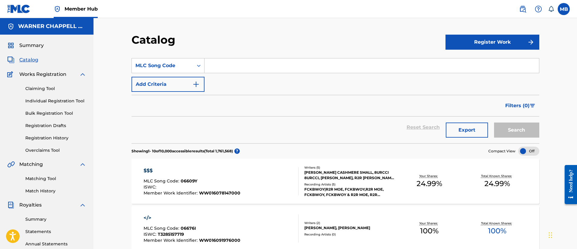
click at [217, 66] on input "Search Form" at bounding box center [371, 65] width 334 height 14
paste input "C09032"
type input "C09032"
click at [494, 123] on button "Search" at bounding box center [516, 130] width 45 height 15
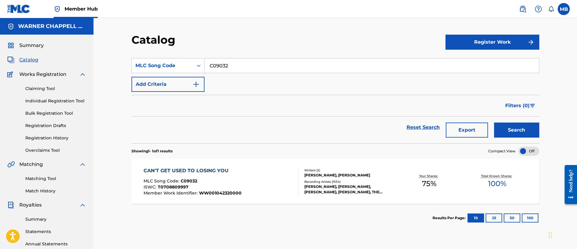
click at [264, 170] on div "CAN'T GET USED TO LOSING YOU MLC Song Code : C09032 ISWC : T0708809997 Member W…" at bounding box center [220, 181] width 155 height 28
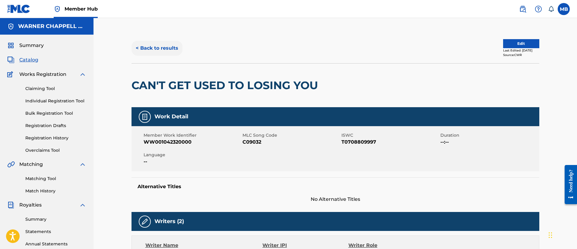
click at [168, 50] on button "< Back to results" at bounding box center [156, 48] width 51 height 15
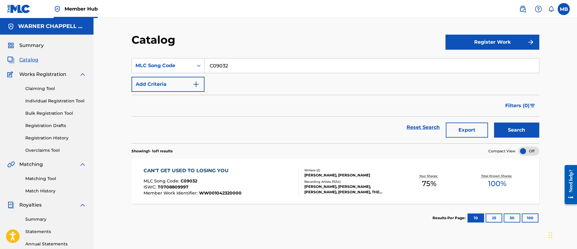
drag, startPoint x: 254, startPoint y: 66, endPoint x: 140, endPoint y: 46, distance: 116.2
click at [143, 49] on div "Catalog Register Work SearchWithCriteria9fdcc73c-e156-42bf-811d-780584cf2404 ML…" at bounding box center [335, 189] width 422 height 312
paste input "JC6NSF"
type input "JC6NSF"
click at [494, 123] on button "Search" at bounding box center [516, 130] width 45 height 15
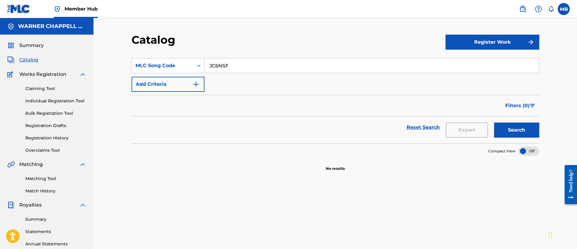
click at [512, 9] on nav "Member Hub MB MB Marshall Borden [EMAIL_ADDRESS][PERSON_NAME][DOMAIN_NAME] Noti…" at bounding box center [288, 9] width 577 height 18
drag, startPoint x: 519, startPoint y: 9, endPoint x: 512, endPoint y: 15, distance: 9.2
click at [519, 9] on img at bounding box center [522, 8] width 7 height 7
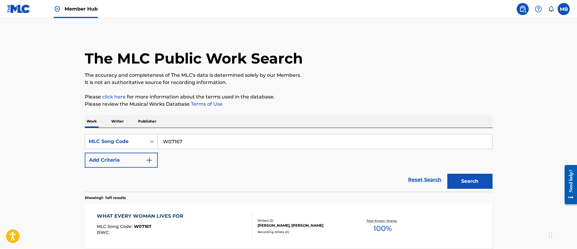
drag, startPoint x: 213, startPoint y: 145, endPoint x: 107, endPoint y: 130, distance: 107.4
click at [112, 136] on div "SearchWithCriteria7df783fa-4b6a-4e26-be35-b6795107892a MLC Song Code W07167" at bounding box center [288, 141] width 407 height 15
paste input "JC6NSF"
type input "JC6NSF"
click at [447, 174] on button "Search" at bounding box center [469, 181] width 45 height 15
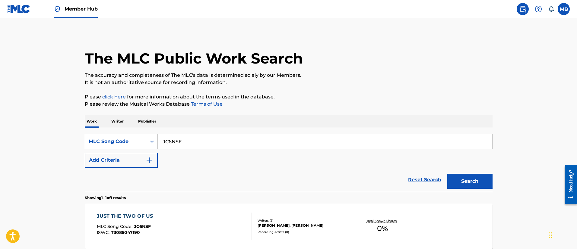
click at [191, 216] on div "JUST THE TWO OF US MLC Song Code : JC6NSF ISWC : T3085047190" at bounding box center [174, 226] width 155 height 27
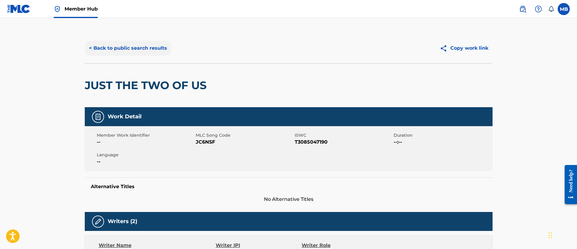
click at [120, 49] on button "< Back to public search results" at bounding box center [128, 48] width 86 height 15
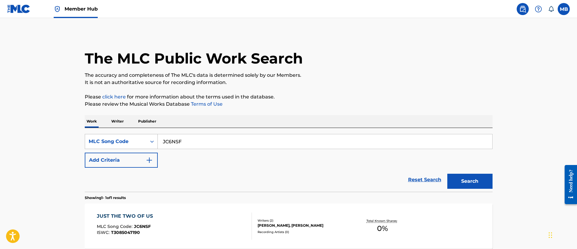
drag, startPoint x: 209, startPoint y: 147, endPoint x: 136, endPoint y: 136, distance: 74.1
click at [140, 137] on div "SearchWithCriteria7df783fa-4b6a-4e26-be35-b6795107892a MLC Song Code JC6NSF" at bounding box center [288, 141] width 407 height 15
paste input "SD5ARB"
type input "SD5ARB"
click at [447, 174] on button "Search" at bounding box center [469, 181] width 45 height 15
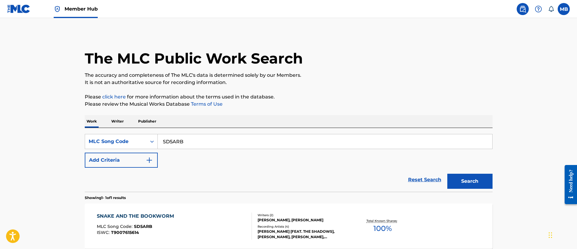
click at [190, 215] on div "SNAKE AND THE BOOKWORM MLC Song Code : SD5ARB ISWC : T9007615614" at bounding box center [174, 226] width 155 height 27
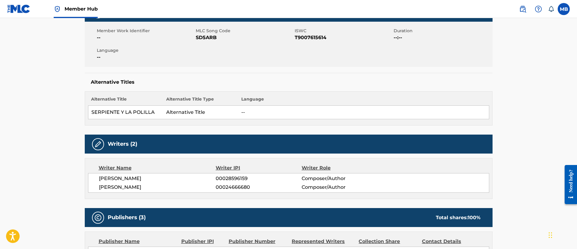
scroll to position [90, 0]
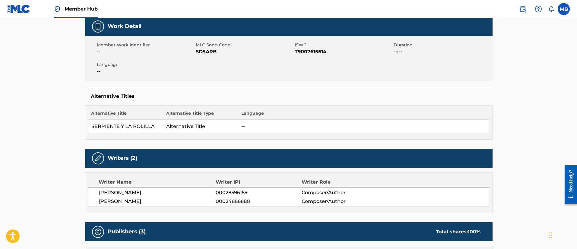
click at [84, 10] on span "Member Hub" at bounding box center [80, 8] width 33 height 7
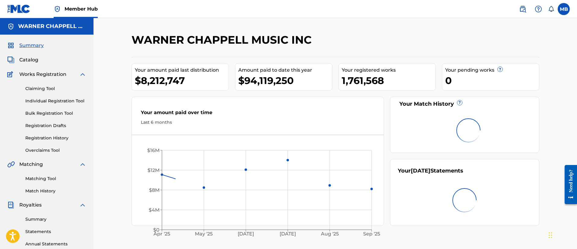
click at [24, 56] on div "Summary Catalog Works Registration Claiming Tool Individual Registration Tool B…" at bounding box center [46, 190] width 93 height 310
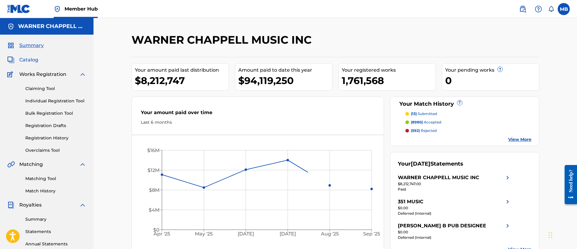
click at [24, 58] on span "Catalog" at bounding box center [28, 59] width 19 height 7
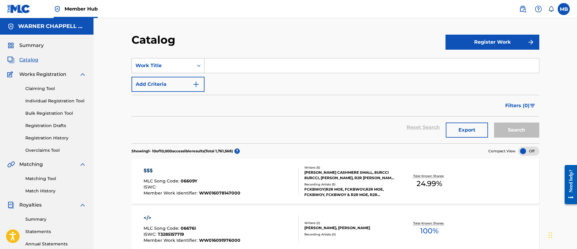
click at [165, 60] on div "Work Title" at bounding box center [162, 65] width 61 height 11
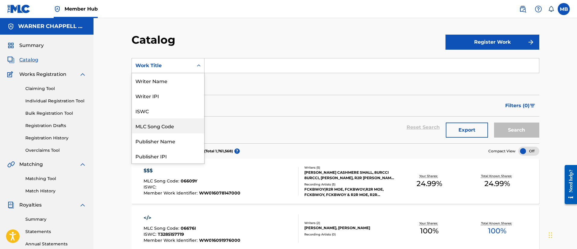
click at [167, 124] on div "MLC Song Code" at bounding box center [168, 125] width 72 height 15
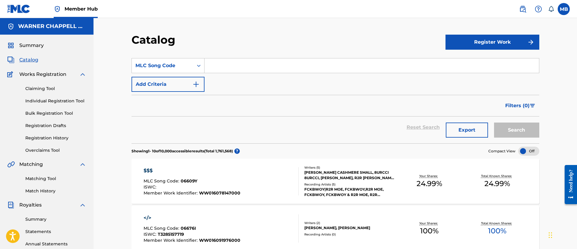
click at [229, 76] on div "SearchWithCriteria75f36e32-be2b-44a4-864f-6c18961e0e18 MLC Song Code Add Criter…" at bounding box center [334, 75] width 407 height 34
click at [237, 67] on input "Search Form" at bounding box center [371, 65] width 334 height 14
paste input "SD5ARB"
click at [494, 123] on button "Search" at bounding box center [516, 130] width 45 height 15
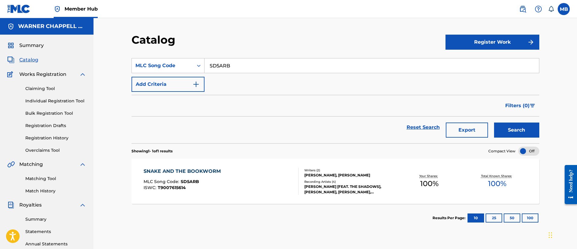
drag, startPoint x: 247, startPoint y: 62, endPoint x: 146, endPoint y: 55, distance: 101.2
click at [147, 56] on section "SearchWithCriteria75f36e32-be2b-44a4-864f-6c18961e0e18 MLC Song Code SD5ARB Add…" at bounding box center [334, 97] width 407 height 93
paste input "C3252O"
click at [494, 123] on button "Search" at bounding box center [516, 130] width 45 height 15
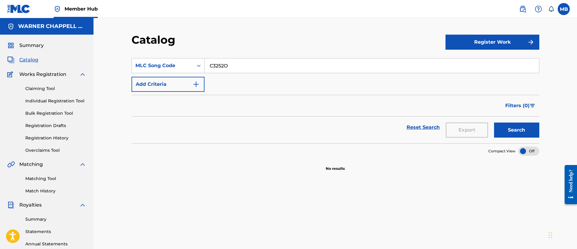
click at [221, 72] on input "C3252O" at bounding box center [371, 65] width 334 height 14
paste input "H13004"
click at [494, 123] on button "Search" at bounding box center [516, 130] width 45 height 15
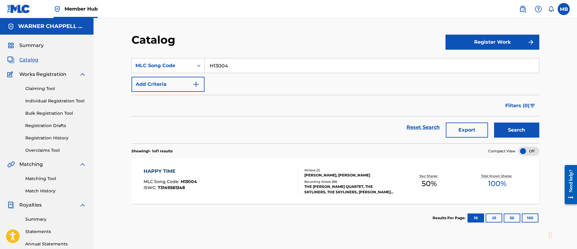
drag, startPoint x: 226, startPoint y: 71, endPoint x: 149, endPoint y: 57, distance: 78.7
click at [150, 57] on section "SearchWithCriteria75f36e32-be2b-44a4-864f-6c18961e0e18 MLC Song Code H13004 Add…" at bounding box center [334, 97] width 407 height 93
paste input "B48593"
click at [494, 123] on button "Search" at bounding box center [516, 130] width 45 height 15
drag, startPoint x: 262, startPoint y: 61, endPoint x: 93, endPoint y: 55, distance: 168.3
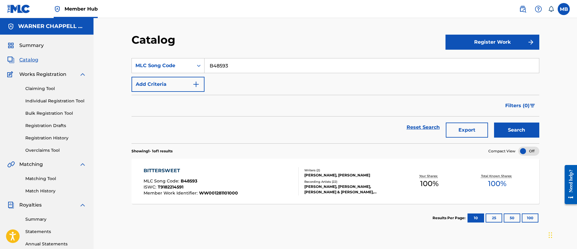
click at [101, 58] on div "Catalog Register Work SearchWithCriteria75f36e32-be2b-44a4-864f-6c18961e0e18 ML…" at bounding box center [334, 181] width 483 height 327
paste input "5"
click at [494, 123] on button "Search" at bounding box center [516, 130] width 45 height 15
drag, startPoint x: 271, startPoint y: 70, endPoint x: 109, endPoint y: 64, distance: 161.9
click at [110, 65] on div "Catalog Register Work SearchWithCriteria75f36e32-be2b-44a4-864f-6c18961e0e18 ML…" at bounding box center [334, 181] width 483 height 327
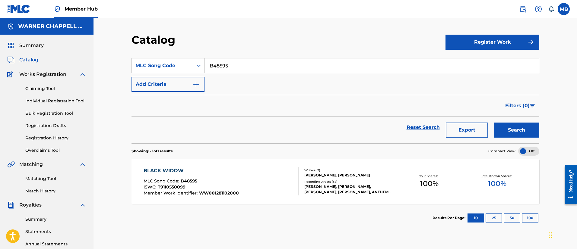
paste input "59324"
click at [494, 123] on button "Search" at bounding box center [516, 130] width 45 height 15
drag, startPoint x: 239, startPoint y: 71, endPoint x: 118, endPoint y: 65, distance: 121.3
click at [119, 65] on div "Catalog Register Work SearchWithCriteria75f36e32-be2b-44a4-864f-6c18961e0e18 ML…" at bounding box center [334, 181] width 483 height 327
paste input "D03289"
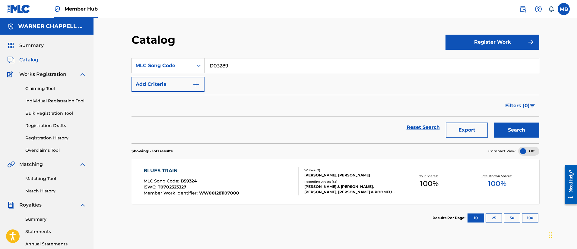
click at [494, 123] on button "Search" at bounding box center [516, 130] width 45 height 15
drag, startPoint x: 120, startPoint y: 64, endPoint x: 93, endPoint y: 63, distance: 27.5
click at [95, 64] on div "Catalog Register Work SearchWithCriteria75f36e32-be2b-44a4-864f-6c18961e0e18 ML…" at bounding box center [334, 181] width 483 height 327
paste input "F49950"
click at [494, 123] on button "Search" at bounding box center [516, 130] width 45 height 15
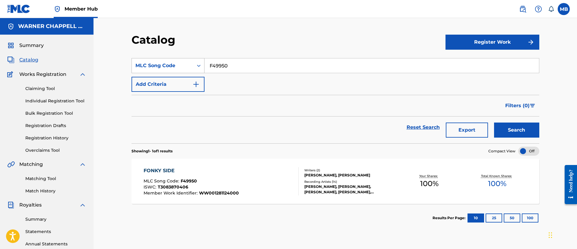
drag, startPoint x: 249, startPoint y: 63, endPoint x: 142, endPoint y: 68, distance: 107.1
click at [144, 68] on div "SearchWithCriteria75f36e32-be2b-44a4-864f-6c18961e0e18 MLC Song Code F49950" at bounding box center [334, 65] width 407 height 15
paste input "H23552"
click at [494, 123] on button "Search" at bounding box center [516, 130] width 45 height 15
drag, startPoint x: 140, startPoint y: 68, endPoint x: 136, endPoint y: 68, distance: 4.5
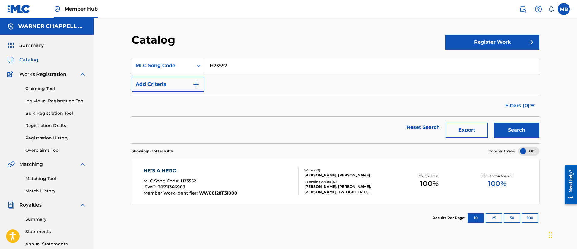
click at [136, 68] on div "SearchWithCriteria75f36e32-be2b-44a4-864f-6c18961e0e18 MLC Song Code H23552" at bounding box center [334, 65] width 407 height 15
paste input "I01214"
click at [494, 123] on button "Search" at bounding box center [516, 130] width 45 height 15
drag, startPoint x: 242, startPoint y: 68, endPoint x: 155, endPoint y: 63, distance: 87.5
click at [155, 63] on div "SearchWithCriteria75f36e32-be2b-44a4-864f-6c18961e0e18 MLC Song Code I01214" at bounding box center [334, 65] width 407 height 15
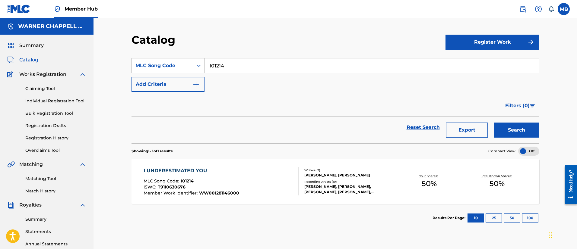
paste input "M00869"
click at [494, 123] on button "Search" at bounding box center [516, 130] width 45 height 15
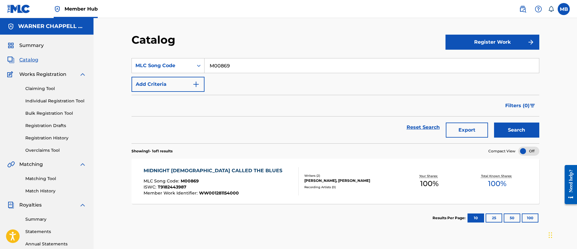
drag, startPoint x: 256, startPoint y: 64, endPoint x: 110, endPoint y: 64, distance: 145.6
click at [114, 64] on div "Catalog Register Work SearchWithCriteria75f36e32-be2b-44a4-864f-6c18961e0e18 ML…" at bounding box center [334, 181] width 483 height 327
paste input "NV8ZCR"
click at [494, 123] on button "Search" at bounding box center [516, 130] width 45 height 15
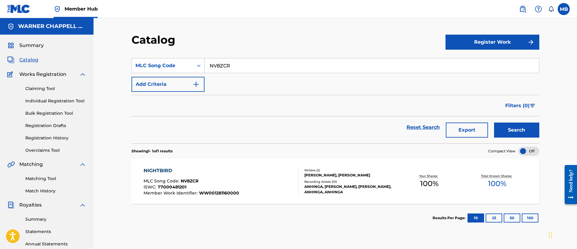
drag, startPoint x: 211, startPoint y: 63, endPoint x: 116, endPoint y: 62, distance: 94.9
click at [124, 63] on div "Catalog Register Work SearchWithCriteria75f36e32-be2b-44a4-864f-6c18961e0e18 ML…" at bounding box center [335, 189] width 422 height 312
paste input "O22547"
click at [494, 123] on button "Search" at bounding box center [516, 130] width 45 height 15
drag, startPoint x: 247, startPoint y: 71, endPoint x: 144, endPoint y: 65, distance: 102.9
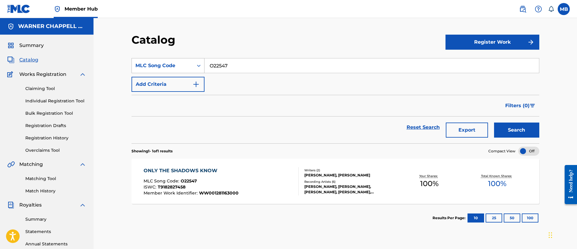
click at [145, 65] on div "SearchWithCriteria75f36e32-be2b-44a4-864f-6c18961e0e18 MLC Song Code O22547" at bounding box center [334, 65] width 407 height 15
paste input "P35235"
click at [494, 123] on button "Search" at bounding box center [516, 130] width 45 height 15
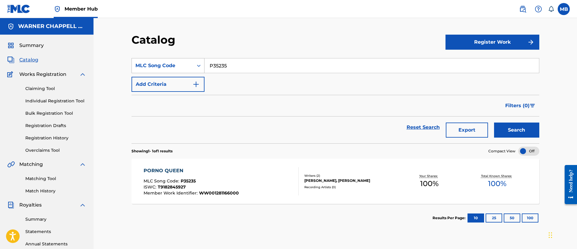
drag, startPoint x: 244, startPoint y: 68, endPoint x: 145, endPoint y: 65, distance: 99.2
click at [147, 66] on div "SearchWithCriteria75f36e32-be2b-44a4-864f-6c18961e0e18 MLC Song Code P35235" at bounding box center [334, 65] width 407 height 15
paste input "S7049G"
click at [494, 123] on button "Search" at bounding box center [516, 130] width 45 height 15
drag, startPoint x: 259, startPoint y: 73, endPoint x: 233, endPoint y: 73, distance: 26.5
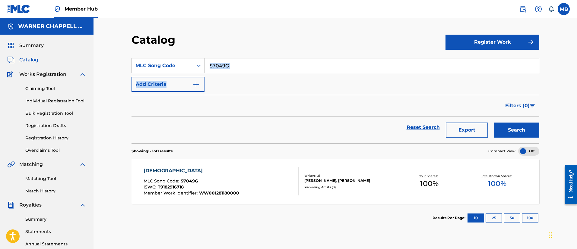
click at [233, 73] on div "SearchWithCriteria75f36e32-be2b-44a4-864f-6c18961e0e18 MLC Song Code S7049G Add…" at bounding box center [334, 75] width 407 height 34
click at [247, 67] on input "S7049G" at bounding box center [371, 65] width 334 height 14
click at [245, 67] on input "S7049G" at bounding box center [371, 65] width 334 height 14
paste input "TD4ANX"
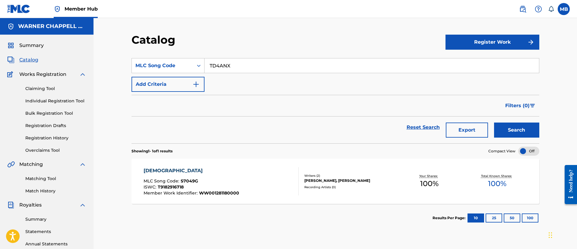
click at [494, 123] on button "Search" at bounding box center [516, 130] width 45 height 15
drag, startPoint x: 247, startPoint y: 63, endPoint x: 130, endPoint y: 71, distance: 117.2
click at [130, 71] on div "Catalog Register Work SearchWithCriteria75f36e32-be2b-44a4-864f-6c18961e0e18 ML…" at bounding box center [335, 189] width 422 height 312
paste input "I58954"
click at [494, 123] on button "Search" at bounding box center [516, 130] width 45 height 15
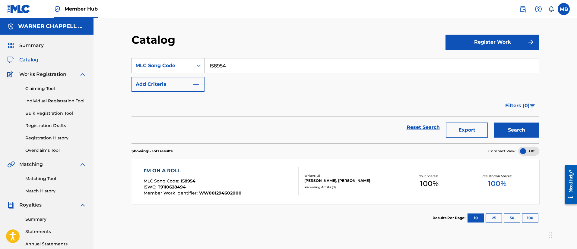
drag, startPoint x: 191, startPoint y: 65, endPoint x: 156, endPoint y: 64, distance: 34.7
click at [156, 64] on div "SearchWithCriteria75f36e32-be2b-44a4-864f-6c18961e0e18 MLC Song Code I58954" at bounding box center [334, 65] width 407 height 15
paste input "1537"
click at [494, 123] on button "Search" at bounding box center [516, 130] width 45 height 15
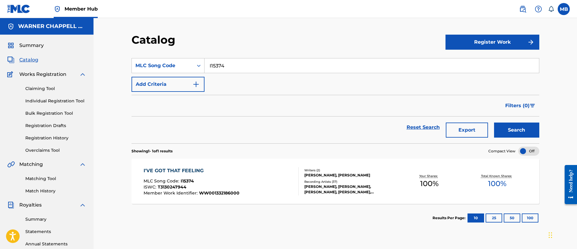
drag, startPoint x: 253, startPoint y: 68, endPoint x: 120, endPoint y: 66, distance: 132.3
click at [120, 66] on div "Catalog Register Work SearchWithCriteria75f36e32-be2b-44a4-864f-6c18961e0e18 ML…" at bounding box center [334, 181] width 483 height 327
paste input "LE3BM"
click at [494, 123] on button "Search" at bounding box center [516, 130] width 45 height 15
drag, startPoint x: 234, startPoint y: 67, endPoint x: 171, endPoint y: 67, distance: 62.4
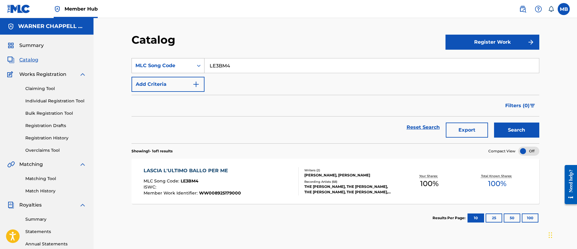
click at [171, 67] on div "SearchWithCriteria75f36e32-be2b-44a4-864f-6c18961e0e18 MLC Song Code LE3BM4" at bounding box center [334, 65] width 407 height 15
paste input "N4942H"
click at [494, 123] on button "Search" at bounding box center [516, 130] width 45 height 15
drag, startPoint x: 248, startPoint y: 70, endPoint x: 126, endPoint y: 71, distance: 121.8
click at [130, 71] on div "Catalog Register Work SearchWithCriteria75f36e32-be2b-44a4-864f-6c18961e0e18 ML…" at bounding box center [335, 189] width 422 height 312
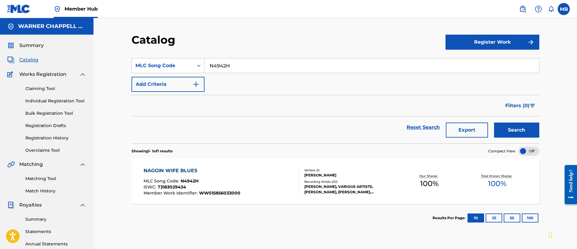
paste input "BD7RZ8"
click at [494, 123] on button "Search" at bounding box center [516, 130] width 45 height 15
drag, startPoint x: 267, startPoint y: 64, endPoint x: 135, endPoint y: 62, distance: 131.7
click at [171, 66] on div "SearchWithCriteria75f36e32-be2b-44a4-864f-6c18961e0e18 MLC Song Code BD7RZ8" at bounding box center [334, 65] width 407 height 15
paste input "CJ1A7T"
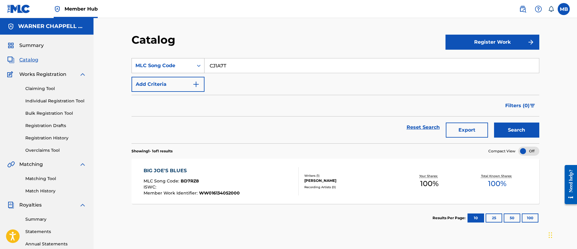
click at [494, 123] on button "Search" at bounding box center [516, 130] width 45 height 15
drag, startPoint x: 265, startPoint y: 66, endPoint x: 130, endPoint y: 65, distance: 134.1
click at [145, 67] on div "SearchWithCriteria75f36e32-be2b-44a4-864f-6c18961e0e18 MLC Song Code CJ1A7T" at bounding box center [334, 65] width 407 height 15
paste input "FA4A2K"
click at [494, 123] on button "Search" at bounding box center [516, 130] width 45 height 15
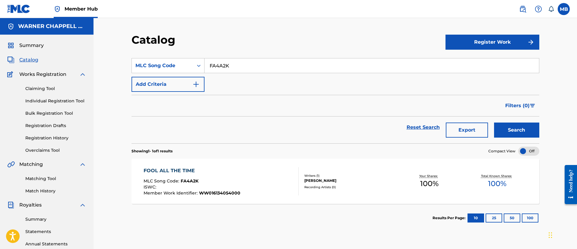
drag, startPoint x: 240, startPoint y: 59, endPoint x: 124, endPoint y: 69, distance: 116.4
click at [124, 69] on div "Catalog Register Work SearchWithCriteria75f36e32-be2b-44a4-864f-6c18961e0e18 ML…" at bounding box center [335, 189] width 422 height 312
paste input "I26OEV"
click at [494, 123] on button "Search" at bounding box center [516, 130] width 45 height 15
drag, startPoint x: 238, startPoint y: 64, endPoint x: 92, endPoint y: 64, distance: 146.2
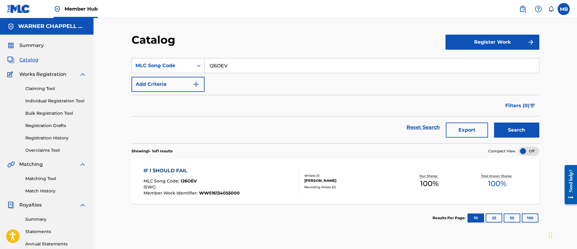
click at [92, 64] on main "WARNER CHAPPELL MUSIC INC Summary Catalog Works Registration Claiming Tool Indi…" at bounding box center [288, 181] width 577 height 327
paste input "MW0IZ0"
click at [494, 123] on button "Search" at bounding box center [516, 130] width 45 height 15
drag, startPoint x: 256, startPoint y: 60, endPoint x: 159, endPoint y: 59, distance: 97.0
click at [159, 59] on div "SearchWithCriteria75f36e32-be2b-44a4-864f-6c18961e0e18 MLC Song Code MW0IZ0" at bounding box center [334, 65] width 407 height 15
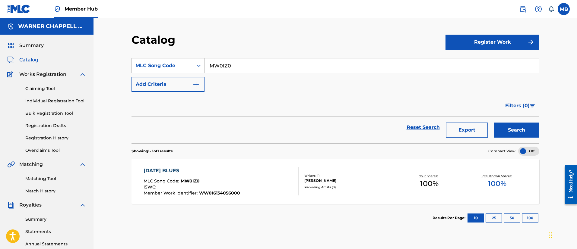
paste input "3070Z"
click at [494, 123] on button "Search" at bounding box center [516, 130] width 45 height 15
drag, startPoint x: 242, startPoint y: 71, endPoint x: 130, endPoint y: 66, distance: 112.2
click at [133, 67] on div "SearchWithCriteria75f36e32-be2b-44a4-864f-6c18961e0e18 MLC Song Code M3070Z" at bounding box center [334, 65] width 407 height 15
click at [494, 123] on button "Search" at bounding box center [516, 130] width 45 height 15
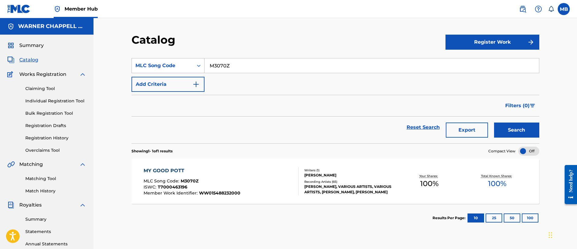
drag, startPoint x: 228, startPoint y: 69, endPoint x: 154, endPoint y: 65, distance: 73.9
click at [155, 65] on div "SearchWithCriteria75f36e32-be2b-44a4-864f-6c18961e0e18 MLC Song Code M3070Z" at bounding box center [334, 65] width 407 height 15
paste input "OM68OS"
click at [494, 123] on button "Search" at bounding box center [516, 130] width 45 height 15
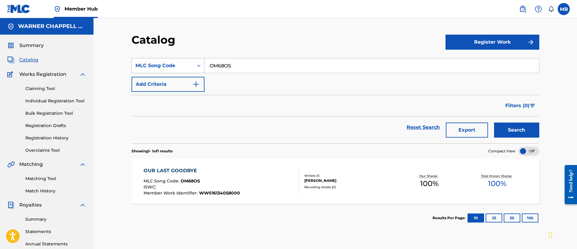
drag, startPoint x: 239, startPoint y: 73, endPoint x: 202, endPoint y: 67, distance: 37.0
click at [202, 67] on div "SearchWithCriteria75f36e32-be2b-44a4-864f-6c18961e0e18 MLC Song Code OM68OS" at bounding box center [334, 65] width 407 height 15
paste input "PN7KCH"
click at [494, 123] on button "Search" at bounding box center [516, 130] width 45 height 15
drag, startPoint x: 253, startPoint y: 68, endPoint x: 111, endPoint y: 45, distance: 144.4
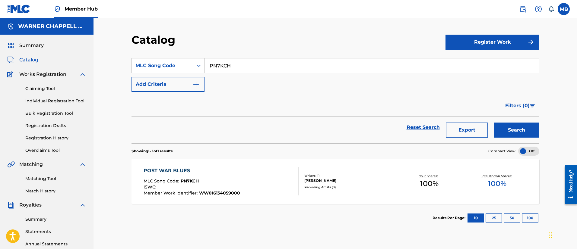
click at [117, 48] on div "Catalog Register Work SearchWithCriteria75f36e32-be2b-44a4-864f-6c18961e0e18 ML…" at bounding box center [334, 181] width 483 height 327
paste input "W408OU"
click at [494, 123] on button "Search" at bounding box center [516, 130] width 45 height 15
paste input "BD7R1V"
drag, startPoint x: 208, startPoint y: 71, endPoint x: 153, endPoint y: 68, distance: 54.6
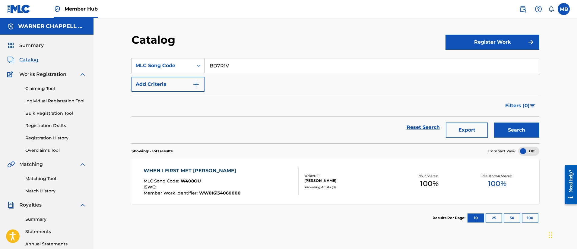
click at [156, 69] on div "SearchWithCriteria75f36e32-be2b-44a4-864f-6c18961e0e18 MLC Song Code BD7R1V" at bounding box center [334, 65] width 407 height 15
click at [494, 123] on button "Search" at bounding box center [516, 130] width 45 height 15
click at [250, 65] on input "BD7R1V" at bounding box center [371, 65] width 334 height 14
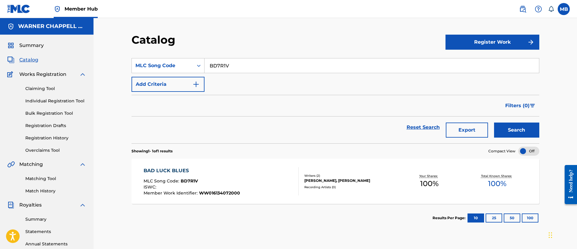
paste input "CJ1A5Z"
click at [494, 123] on button "Search" at bounding box center [516, 130] width 45 height 15
drag, startPoint x: 239, startPoint y: 71, endPoint x: 122, endPoint y: 57, distance: 118.1
click at [123, 58] on div "Catalog Register Work SearchWithCriteria75f36e32-be2b-44a4-864f-6c18961e0e18 ML…" at bounding box center [334, 181] width 483 height 327
paste input "77"
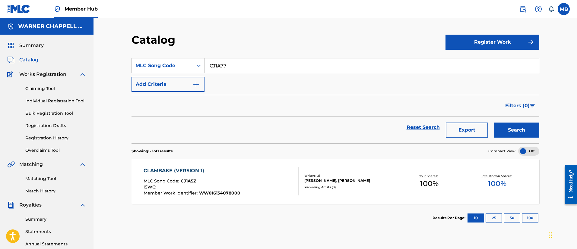
click at [494, 123] on button "Search" at bounding box center [516, 130] width 45 height 15
drag, startPoint x: 244, startPoint y: 67, endPoint x: 129, endPoint y: 65, distance: 115.7
click at [134, 66] on div "SearchWithCriteria75f36e32-be2b-44a4-864f-6c18961e0e18 MLC Song Code CJ1A77" at bounding box center [334, 65] width 407 height 15
paste input "5P"
click at [494, 123] on button "Search" at bounding box center [516, 130] width 45 height 15
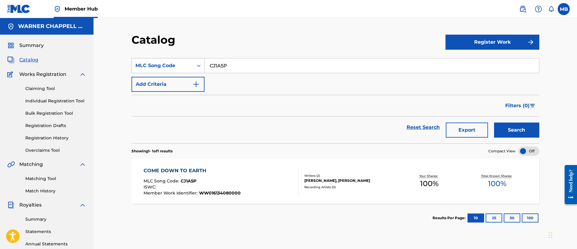
drag, startPoint x: 199, startPoint y: 70, endPoint x: 136, endPoint y: 69, distance: 63.0
click at [144, 70] on div "SearchWithCriteria75f36e32-be2b-44a4-864f-6c18961e0e18 MLC Song Code CJ1A5P" at bounding box center [334, 65] width 407 height 15
paste input "ES1S2W"
click at [494, 123] on button "Search" at bounding box center [516, 130] width 45 height 15
drag, startPoint x: 256, startPoint y: 62, endPoint x: 87, endPoint y: 52, distance: 169.7
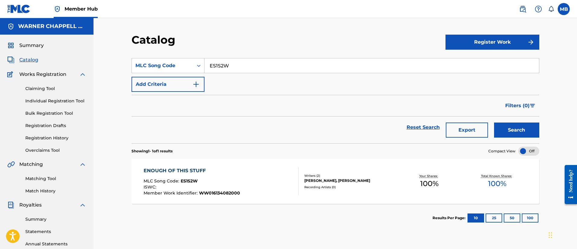
click at [87, 55] on main "WARNER CHAPPELL MUSIC INC Summary Catalog Works Registration Claiming Tool Indi…" at bounding box center [288, 181] width 577 height 327
paste input "FA4A32"
click at [494, 123] on button "Search" at bounding box center [516, 130] width 45 height 15
drag, startPoint x: 242, startPoint y: 68, endPoint x: 162, endPoint y: 68, distance: 80.2
click at [166, 68] on div "SearchWithCriteria75f36e32-be2b-44a4-864f-6c18961e0e18 MLC Song Code FA4A32" at bounding box center [334, 65] width 407 height 15
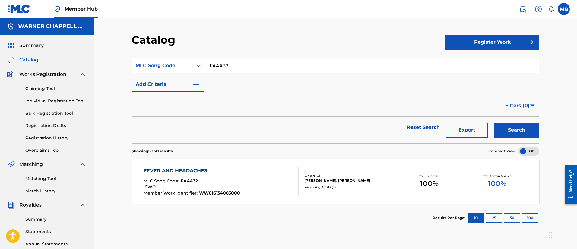
paste input "8T"
click at [494, 123] on button "Search" at bounding box center [516, 130] width 45 height 15
drag, startPoint x: 243, startPoint y: 68, endPoint x: 138, endPoint y: 65, distance: 105.2
click at [131, 68] on div "SearchWithCriteria75f36e32-be2b-44a4-864f-6c18961e0e18 MLC Song Code FA4A8T" at bounding box center [334, 65] width 407 height 15
paste input "5L"
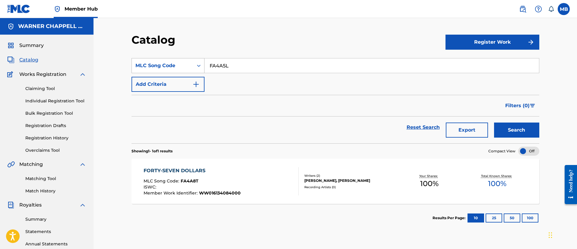
click at [494, 123] on button "Search" at bounding box center [516, 130] width 45 height 15
drag, startPoint x: 233, startPoint y: 67, endPoint x: 178, endPoint y: 65, distance: 55.5
click at [178, 65] on div "SearchWithCriteria75f36e32-be2b-44a4-864f-6c18961e0e18 MLC Song Code FA4A5L" at bounding box center [334, 65] width 407 height 15
paste input "GB9R57"
click at [494, 123] on button "Search" at bounding box center [516, 130] width 45 height 15
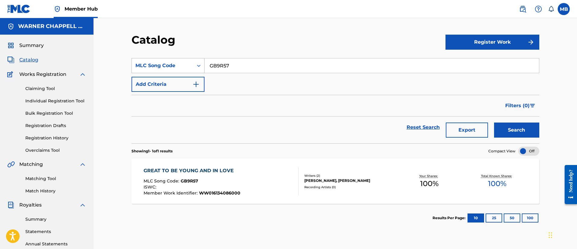
drag, startPoint x: 244, startPoint y: 62, endPoint x: 135, endPoint y: 63, distance: 109.1
click at [143, 64] on div "SearchWithCriteria75f36e32-be2b-44a4-864f-6c18961e0e18 MLC Song Code GB9R57" at bounding box center [334, 65] width 407 height 15
paste input "HQ4A0"
click at [494, 123] on button "Search" at bounding box center [516, 130] width 45 height 15
drag, startPoint x: 252, startPoint y: 66, endPoint x: 144, endPoint y: 66, distance: 107.9
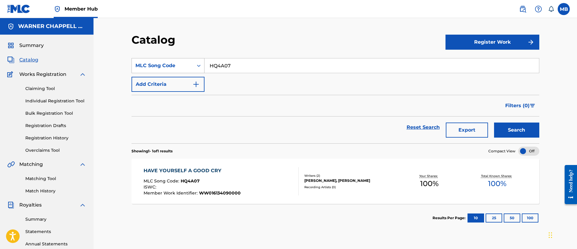
click at [144, 66] on div "SearchWithCriteria75f36e32-be2b-44a4-864f-6c18961e0e18 MLC Song Code HQ4A07" at bounding box center [334, 65] width 407 height 15
paste input "C"
click at [494, 123] on button "Search" at bounding box center [516, 130] width 45 height 15
drag, startPoint x: 232, startPoint y: 60, endPoint x: 150, endPoint y: 56, distance: 82.1
click at [152, 56] on section "SearchWithCriteria75f36e32-be2b-44a4-864f-6c18961e0e18 MLC Song Code HQ4A0C Add…" at bounding box center [334, 97] width 407 height 93
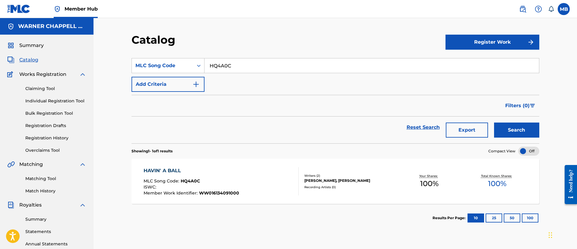
paste input "X"
click at [494, 123] on button "Search" at bounding box center [516, 130] width 45 height 15
drag, startPoint x: 245, startPoint y: 69, endPoint x: 140, endPoint y: 67, distance: 105.2
click at [140, 67] on div "SearchWithCriteria75f36e32-be2b-44a4-864f-6c18961e0e18 MLC Song Code HQ4A0X" at bounding box center [334, 65] width 407 height 15
paste input "XZ"
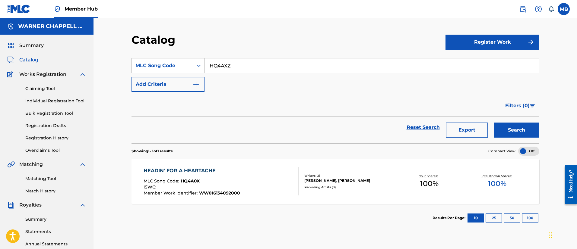
click at [494, 123] on button "Search" at bounding box center [516, 130] width 45 height 15
drag, startPoint x: 239, startPoint y: 65, endPoint x: 175, endPoint y: 62, distance: 63.9
click at [176, 62] on div "SearchWithCriteria75f36e32-be2b-44a4-864f-6c18961e0e18 MLC Song Code HQ4AXZ" at bounding box center [334, 65] width 407 height 15
paste input "Z0"
click at [494, 123] on button "Search" at bounding box center [516, 130] width 45 height 15
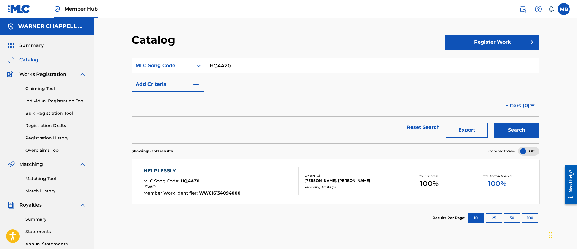
drag, startPoint x: 255, startPoint y: 69, endPoint x: 168, endPoint y: 60, distance: 87.3
click at [170, 61] on div "SearchWithCriteria75f36e32-be2b-44a4-864f-6c18961e0e18 MLC Song Code HQ4AZ0" at bounding box center [334, 65] width 407 height 15
paste input "YZ"
click at [494, 123] on button "Search" at bounding box center [516, 130] width 45 height 15
drag, startPoint x: 263, startPoint y: 70, endPoint x: 127, endPoint y: 69, distance: 135.9
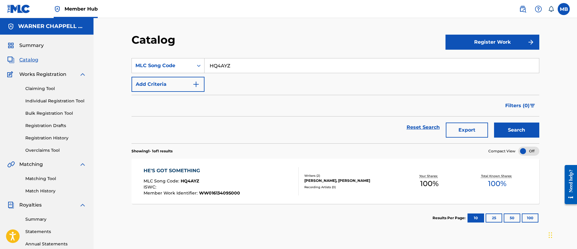
click at [127, 69] on div "Catalog Register Work SearchWithCriteria75f36e32-be2b-44a4-864f-6c18961e0e18 ML…" at bounding box center [335, 189] width 422 height 312
paste input "I26VKA"
click at [494, 123] on button "Search" at bounding box center [516, 130] width 45 height 15
drag, startPoint x: 232, startPoint y: 72, endPoint x: 188, endPoint y: 68, distance: 44.7
click at [189, 69] on div "SearchWithCriteria75f36e32-be2b-44a4-864f-6c18961e0e18 MLC Song Code I26VKA" at bounding box center [334, 65] width 407 height 15
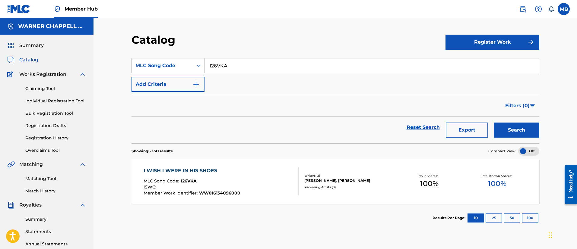
paste input "C"
click at [494, 123] on button "Search" at bounding box center [516, 130] width 45 height 15
drag, startPoint x: 246, startPoint y: 69, endPoint x: 116, endPoint y: 70, distance: 129.9
click at [120, 70] on div "Catalog Register Work SearchWithCriteria75f36e32-be2b-44a4-864f-6c18961e0e18 ML…" at bounding box center [334, 181] width 483 height 327
paste input "OE3"
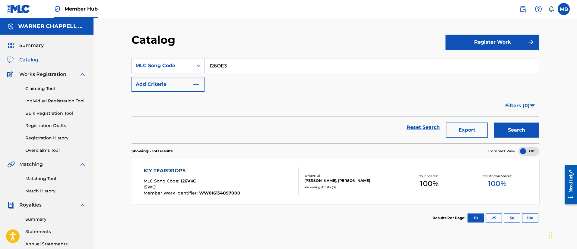
click at [494, 123] on button "Search" at bounding box center [516, 130] width 45 height 15
drag, startPoint x: 251, startPoint y: 64, endPoint x: 194, endPoint y: 62, distance: 57.0
click at [195, 63] on div "SearchWithCriteria75f36e32-be2b-44a4-864f-6c18961e0e18 MLC Song Code I26OE3" at bounding box center [334, 65] width 407 height 15
paste input "VIL"
click at [494, 123] on button "Search" at bounding box center [516, 130] width 45 height 15
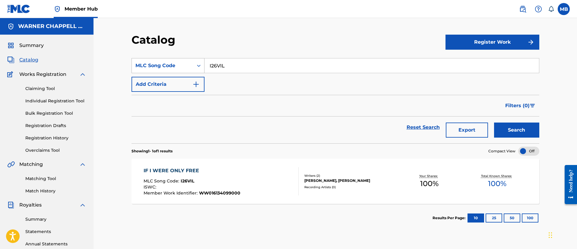
drag, startPoint x: 246, startPoint y: 62, endPoint x: 186, endPoint y: 61, distance: 59.7
click at [186, 61] on div "SearchWithCriteria75f36e32-be2b-44a4-864f-6c18961e0e18 MLC Song Code I26VIL" at bounding box center [334, 65] width 407 height 15
paste input "OG7"
click at [494, 123] on button "Search" at bounding box center [516, 130] width 45 height 15
drag, startPoint x: 236, startPoint y: 62, endPoint x: 111, endPoint y: 47, distance: 126.3
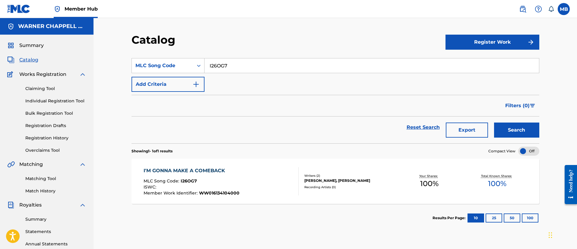
click at [117, 49] on div "Catalog Register Work SearchWithCriteria75f36e32-be2b-44a4-864f-6c18961e0e18 ML…" at bounding box center [334, 181] width 483 height 327
paste input "L"
click at [494, 123] on button "Search" at bounding box center [516, 130] width 45 height 15
drag, startPoint x: 243, startPoint y: 61, endPoint x: 145, endPoint y: 61, distance: 98.2
click at [145, 61] on div "SearchWithCriteria75f36e32-be2b-44a4-864f-6c18961e0e18 MLC Song Code I26OGL" at bounding box center [334, 65] width 407 height 15
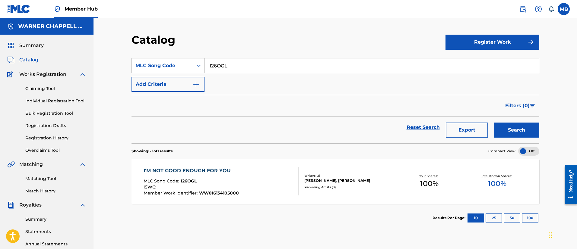
paste
click at [494, 123] on button "Search" at bounding box center [516, 130] width 45 height 15
drag, startPoint x: 254, startPoint y: 69, endPoint x: 131, endPoint y: 59, distance: 123.7
click at [131, 59] on div "SearchWithCriteria75f36e32-be2b-44a4-864f-6c18961e0e18 MLC Song Code I26OGG" at bounding box center [334, 65] width 407 height 15
click at [494, 123] on button "Search" at bounding box center [516, 130] width 45 height 15
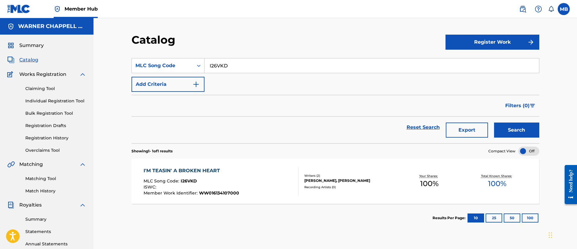
click at [237, 57] on section "SearchWithCriteria75f36e32-be2b-44a4-864f-6c18961e0e18 MLC Song Code I26VKD Add…" at bounding box center [334, 97] width 407 height 93
drag, startPoint x: 235, startPoint y: 63, endPoint x: 121, endPoint y: 57, distance: 113.8
click at [130, 60] on div "Catalog Register Work SearchWithCriteria75f36e32-be2b-44a4-864f-6c18961e0e18 ML…" at bounding box center [335, 189] width 422 height 312
click at [494, 123] on button "Search" at bounding box center [516, 130] width 45 height 15
drag, startPoint x: 250, startPoint y: 59, endPoint x: 130, endPoint y: 58, distance: 119.6
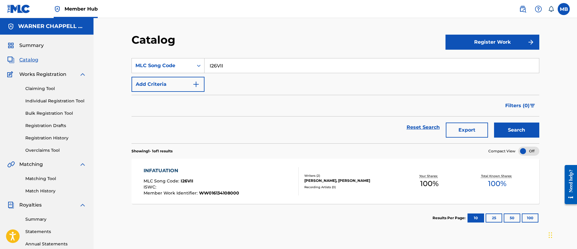
click at [133, 59] on div "SearchWithCriteria75f36e32-be2b-44a4-864f-6c18961e0e18 MLC Song Code I26VII" at bounding box center [334, 65] width 407 height 15
click at [494, 123] on button "Search" at bounding box center [516, 130] width 45 height 15
drag, startPoint x: 259, startPoint y: 69, endPoint x: 132, endPoint y: 68, distance: 127.8
click at [133, 68] on div "SearchWithCriteria75f36e32-be2b-44a4-864f-6c18961e0e18 MLC Song Code I26VIM" at bounding box center [334, 65] width 407 height 15
click at [494, 123] on button "Search" at bounding box center [516, 130] width 45 height 15
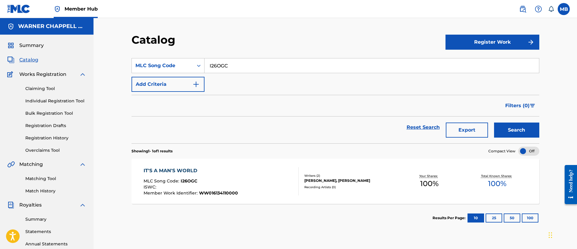
drag, startPoint x: 264, startPoint y: 67, endPoint x: 79, endPoint y: 65, distance: 185.6
click at [79, 65] on main "WARNER CHAPPELL MUSIC INC Summary Catalog Works Registration Claiming Tool Indi…" at bounding box center [288, 181] width 577 height 327
click at [494, 123] on button "Search" at bounding box center [516, 130] width 45 height 15
drag, startPoint x: 278, startPoint y: 61, endPoint x: 148, endPoint y: 61, distance: 129.6
click at [148, 61] on div "SearchWithCriteria75f36e32-be2b-44a4-864f-6c18961e0e18 MLC Song Code I26VJI" at bounding box center [334, 65] width 407 height 15
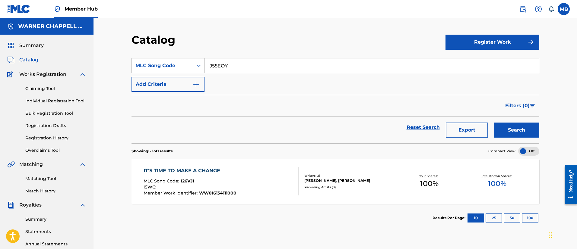
click at [494, 123] on button "Search" at bounding box center [516, 130] width 45 height 15
drag, startPoint x: 259, startPoint y: 63, endPoint x: 124, endPoint y: 60, distance: 134.7
click at [125, 63] on div "Catalog Register Work SearchWithCriteria75f36e32-be2b-44a4-864f-6c18961e0e18 ML…" at bounding box center [335, 189] width 422 height 312
click at [494, 123] on button "Search" at bounding box center [516, 130] width 45 height 15
drag, startPoint x: 213, startPoint y: 65, endPoint x: 61, endPoint y: 60, distance: 151.4
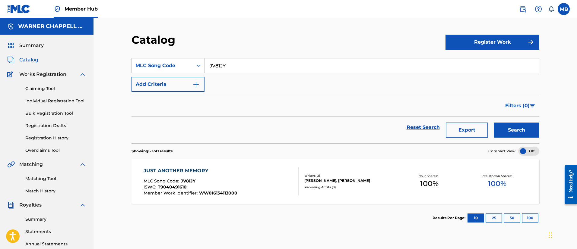
click at [63, 63] on main "WARNER CHAPPELL MUSIC INC Summary Catalog Works Registration Claiming Tool Indi…" at bounding box center [288, 181] width 577 height 327
click at [494, 123] on button "Search" at bounding box center [516, 130] width 45 height 15
drag, startPoint x: 250, startPoint y: 68, endPoint x: 127, endPoint y: 62, distance: 122.8
click at [129, 63] on div "Catalog Register Work SearchWithCriteria75f36e32-be2b-44a4-864f-6c18961e0e18 ML…" at bounding box center [335, 189] width 422 height 312
click at [494, 123] on button "Search" at bounding box center [516, 130] width 45 height 15
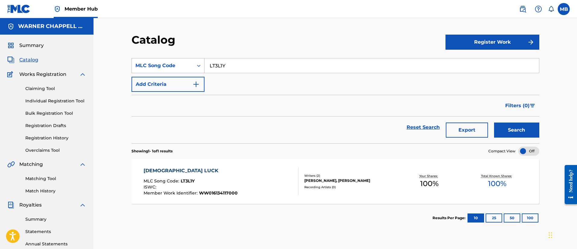
drag, startPoint x: 255, startPoint y: 70, endPoint x: 171, endPoint y: 64, distance: 84.9
click at [172, 66] on div "SearchWithCriteria75f36e32-be2b-44a4-864f-6c18961e0e18 MLC Song Code LT3L1Y" at bounding box center [334, 65] width 407 height 15
click at [494, 123] on button "Search" at bounding box center [516, 130] width 45 height 15
click at [240, 75] on div "SearchWithCriteria75f36e32-be2b-44a4-864f-6c18961e0e18 MLC Song Code LT3LZT Add…" at bounding box center [334, 75] width 407 height 34
drag, startPoint x: 243, startPoint y: 69, endPoint x: 159, endPoint y: 59, distance: 85.0
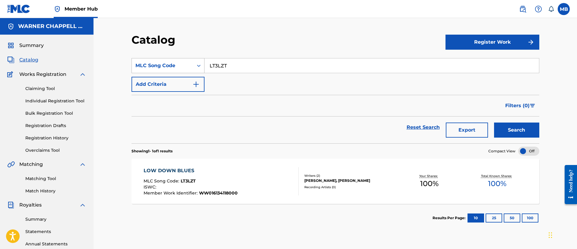
click at [168, 63] on div "SearchWithCriteria75f36e32-be2b-44a4-864f-6c18961e0e18 MLC Song Code LT3LZT" at bounding box center [334, 65] width 407 height 15
click at [494, 123] on button "Search" at bounding box center [516, 130] width 45 height 15
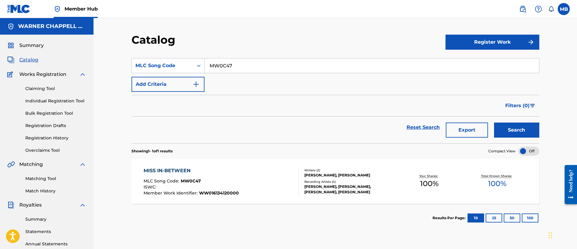
drag, startPoint x: 258, startPoint y: 71, endPoint x: 167, endPoint y: 57, distance: 91.8
click at [167, 57] on section "SearchWithCriteria75f36e32-be2b-44a4-864f-6c18961e0e18 MLC Song Code MW0C47 Add…" at bounding box center [334, 97] width 407 height 93
click at [494, 123] on button "Search" at bounding box center [516, 130] width 45 height 15
drag, startPoint x: 244, startPoint y: 69, endPoint x: 118, endPoint y: 63, distance: 127.0
click at [118, 63] on div "Catalog Register Work SearchWithCriteria75f36e32-be2b-44a4-864f-6c18961e0e18 ML…" at bounding box center [334, 181] width 483 height 327
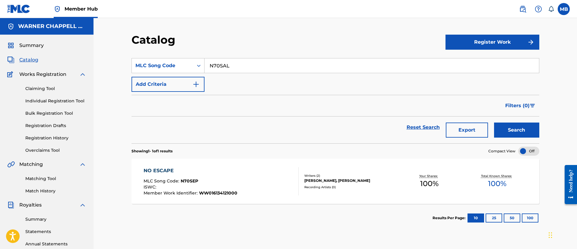
click at [494, 123] on button "Search" at bounding box center [516, 130] width 45 height 15
drag, startPoint x: 261, startPoint y: 64, endPoint x: 87, endPoint y: 55, distance: 173.5
click at [100, 55] on div "Catalog Register Work SearchWithCriteria75f36e32-be2b-44a4-864f-6c18961e0e18 ML…" at bounding box center [334, 181] width 483 height 327
click at [494, 123] on button "Search" at bounding box center [516, 130] width 45 height 15
drag, startPoint x: 260, startPoint y: 68, endPoint x: 164, endPoint y: 56, distance: 96.8
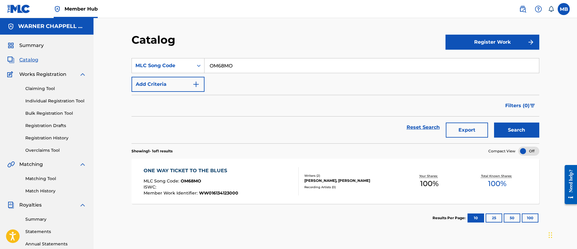
click at [165, 56] on section "SearchWithCriteria75f36e32-be2b-44a4-864f-6c18961e0e18 MLC Song Code OM68MO Add…" at bounding box center [334, 97] width 407 height 93
click at [494, 123] on button "Search" at bounding box center [516, 130] width 45 height 15
drag, startPoint x: 236, startPoint y: 70, endPoint x: 162, endPoint y: 62, distance: 73.9
click at [168, 64] on div "SearchWithCriteria75f36e32-be2b-44a4-864f-6c18961e0e18 MLC Song Code S665I0" at bounding box center [334, 65] width 407 height 15
click at [494, 123] on button "Search" at bounding box center [516, 130] width 45 height 15
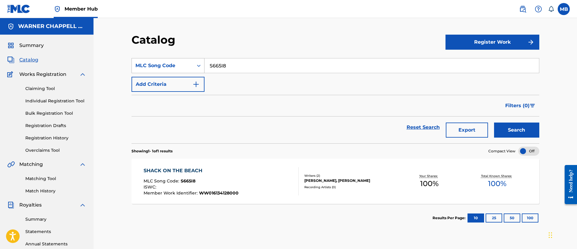
drag, startPoint x: 248, startPoint y: 66, endPoint x: 184, endPoint y: 64, distance: 64.5
click at [205, 66] on input "S665I8" at bounding box center [371, 65] width 334 height 14
click at [494, 123] on button "Search" at bounding box center [516, 130] width 45 height 15
drag, startPoint x: 250, startPoint y: 67, endPoint x: 122, endPoint y: 60, distance: 128.6
click at [128, 60] on div "Catalog Register Work SearchWithCriteria75f36e32-be2b-44a4-864f-6c18961e0e18 ML…" at bounding box center [335, 189] width 422 height 312
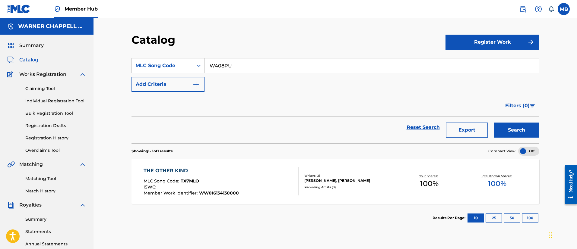
click at [494, 123] on button "Search" at bounding box center [516, 130] width 45 height 15
drag, startPoint x: 247, startPoint y: 69, endPoint x: 160, endPoint y: 69, distance: 86.5
click at [160, 69] on div "SearchWithCriteria75f36e32-be2b-44a4-864f-6c18961e0e18 MLC Song Code W408PU" at bounding box center [334, 65] width 407 height 15
click at [494, 123] on button "Search" at bounding box center [516, 130] width 45 height 15
drag, startPoint x: 237, startPoint y: 67, endPoint x: 166, endPoint y: 59, distance: 71.3
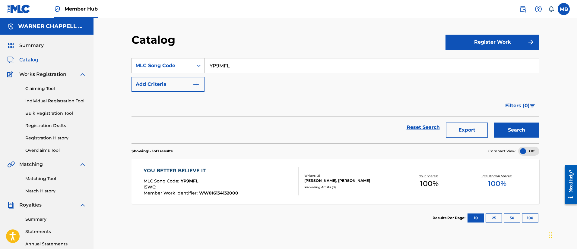
click at [168, 60] on div "SearchWithCriteria75f36e32-be2b-44a4-864f-6c18961e0e18 MLC Song Code YP9MFL" at bounding box center [334, 65] width 407 height 15
click at [494, 123] on button "Search" at bounding box center [516, 130] width 45 height 15
drag, startPoint x: 152, startPoint y: 60, endPoint x: 140, endPoint y: 58, distance: 11.6
click at [142, 58] on div "SearchWithCriteria75f36e32-be2b-44a4-864f-6c18961e0e18 MLC Song Code BD7RZM" at bounding box center [334, 65] width 407 height 15
click at [494, 123] on button "Search" at bounding box center [516, 130] width 45 height 15
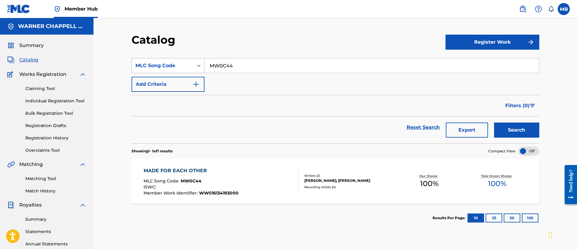
drag, startPoint x: 249, startPoint y: 61, endPoint x: 138, endPoint y: 64, distance: 111.2
click at [139, 64] on div "SearchWithCriteria75f36e32-be2b-44a4-864f-6c18961e0e18 MLC Song Code MW0C44" at bounding box center [334, 65] width 407 height 15
click at [494, 123] on button "Search" at bounding box center [516, 130] width 45 height 15
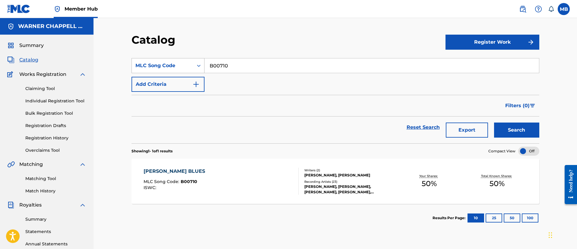
drag, startPoint x: 218, startPoint y: 64, endPoint x: 134, endPoint y: 62, distance: 84.4
click at [134, 63] on div "SearchWithCriteria75f36e32-be2b-44a4-864f-6c18961e0e18 MLC Song Code B00710" at bounding box center [334, 65] width 407 height 15
click at [494, 123] on button "Search" at bounding box center [516, 130] width 45 height 15
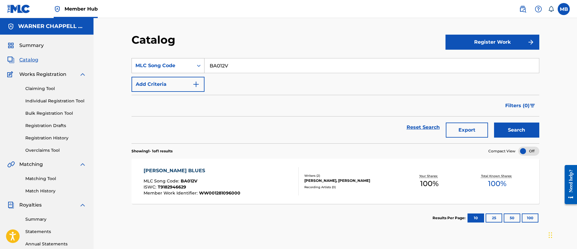
drag, startPoint x: 231, startPoint y: 67, endPoint x: 141, endPoint y: 61, distance: 90.6
click at [142, 62] on div "SearchWithCriteria75f36e32-be2b-44a4-864f-6c18961e0e18 MLC Song Code BA012V" at bounding box center [334, 65] width 407 height 15
click at [494, 123] on button "Search" at bounding box center [516, 130] width 45 height 15
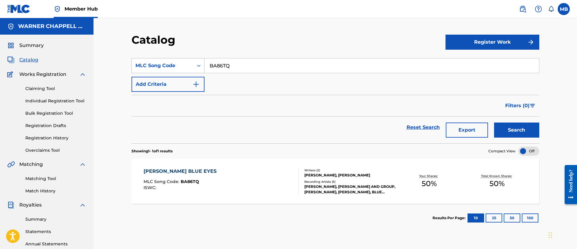
drag, startPoint x: 231, startPoint y: 67, endPoint x: 172, endPoint y: 59, distance: 59.3
click at [173, 61] on div "SearchWithCriteria75f36e32-be2b-44a4-864f-6c18961e0e18 MLC Song Code BA86TQ" at bounding box center [334, 65] width 407 height 15
click at [494, 123] on button "Search" at bounding box center [516, 130] width 45 height 15
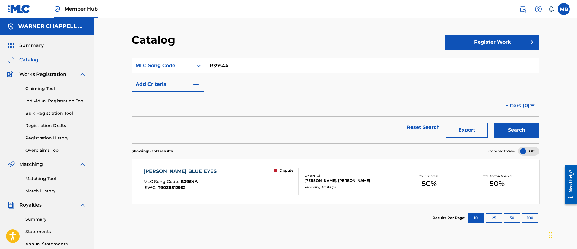
click at [254, 65] on input "B3954A" at bounding box center [371, 65] width 334 height 14
drag, startPoint x: 258, startPoint y: 67, endPoint x: 158, endPoint y: 60, distance: 100.3
click at [159, 63] on div "SearchWithCriteria75f36e32-be2b-44a4-864f-6c18961e0e18 MLC Song Code B3954A" at bounding box center [334, 65] width 407 height 15
click at [494, 123] on button "Search" at bounding box center [516, 130] width 45 height 15
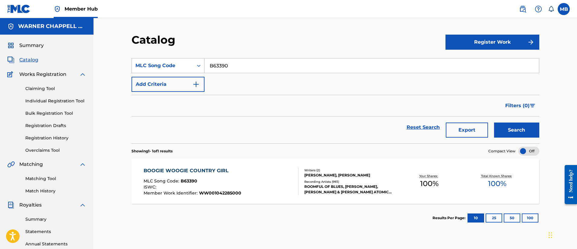
drag, startPoint x: 275, startPoint y: 66, endPoint x: 183, endPoint y: 67, distance: 91.9
click at [184, 67] on div "SearchWithCriteria75f36e32-be2b-44a4-864f-6c18961e0e18 MLC Song Code B63390" at bounding box center [334, 65] width 407 height 15
type input "BA37AD"
click at [494, 123] on button "Search" at bounding box center [516, 130] width 45 height 15
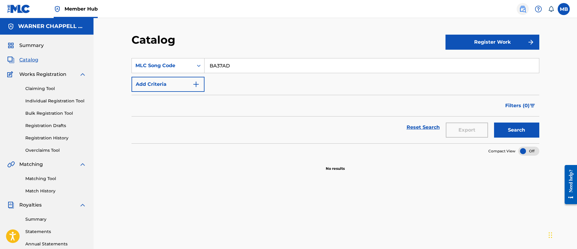
click at [523, 11] on img at bounding box center [522, 8] width 7 height 7
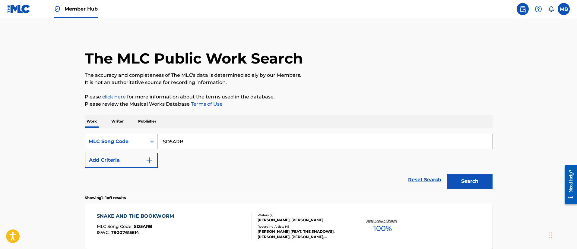
drag, startPoint x: 190, startPoint y: 132, endPoint x: 189, endPoint y: 137, distance: 5.3
click at [189, 134] on div "SearchWithCriteria7df783fa-4b6a-4e26-be35-b6795107892a MLC Song Code SD5ARB Add…" at bounding box center [288, 160] width 407 height 64
drag, startPoint x: 189, startPoint y: 137, endPoint x: 101, endPoint y: 132, distance: 88.1
click at [104, 133] on div "SearchWithCriteria7df783fa-4b6a-4e26-be35-b6795107892a MLC Song Code SD5ARB Add…" at bounding box center [288, 160] width 407 height 64
click at [447, 174] on button "Search" at bounding box center [469, 181] width 45 height 15
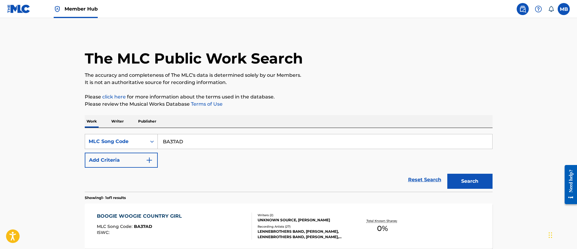
drag, startPoint x: 223, startPoint y: 141, endPoint x: 92, endPoint y: 136, distance: 131.8
click at [93, 137] on div "SearchWithCriteria7df783fa-4b6a-4e26-be35-b6795107892a MLC Song Code BA37AD" at bounding box center [288, 141] width 407 height 15
type input "BA8RL1"
click at [447, 174] on button "Search" at bounding box center [469, 181] width 45 height 15
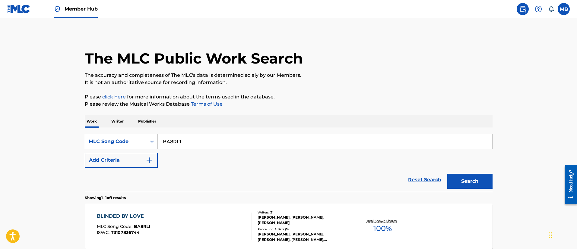
click at [163, 209] on div "BLINDED BY LOVE MLC Song Code : BA8RL1 ISWC : T3107836744 Writers ( 3 ) MORT SH…" at bounding box center [288, 226] width 407 height 45
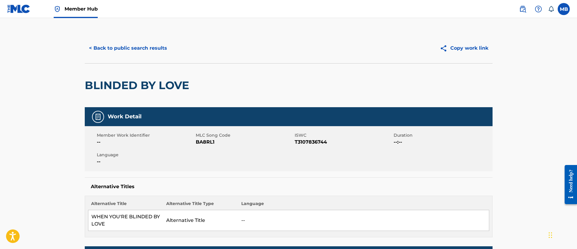
click at [79, 6] on span "Member Hub" at bounding box center [80, 8] width 33 height 7
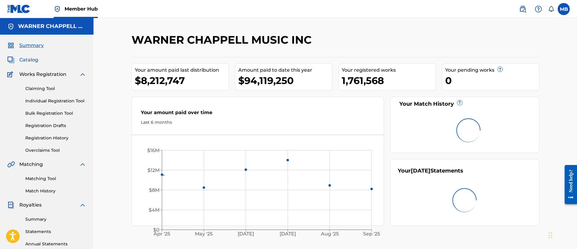
click at [28, 56] on span "Catalog" at bounding box center [28, 59] width 19 height 7
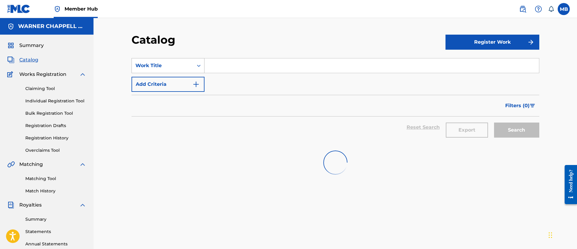
click at [158, 66] on div "Work Title" at bounding box center [162, 65] width 54 height 7
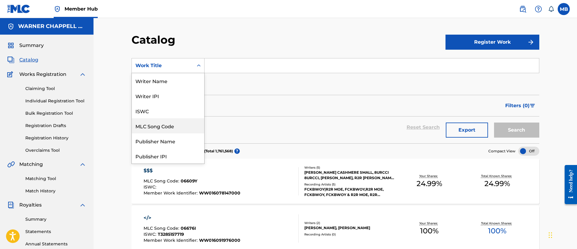
click at [166, 132] on div "MLC Song Code" at bounding box center [168, 125] width 72 height 15
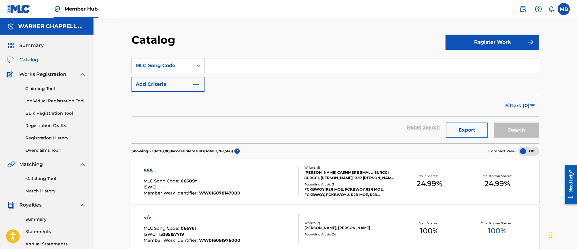
click at [250, 71] on input "Search Form" at bounding box center [371, 65] width 334 height 14
click at [494, 123] on button "Search" at bounding box center [516, 130] width 45 height 15
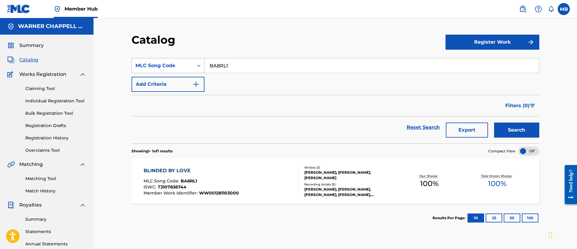
drag, startPoint x: 277, startPoint y: 71, endPoint x: 189, endPoint y: 62, distance: 87.9
click at [190, 62] on div "SearchWithCriteriaeaa0a14b-5f6f-4005-9797-ce8fda66ce78 MLC Song Code BA8RL1" at bounding box center [334, 65] width 407 height 15
click at [494, 123] on button "Search" at bounding box center [516, 130] width 45 height 15
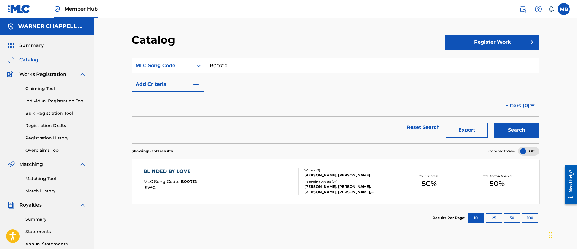
drag, startPoint x: 234, startPoint y: 61, endPoint x: 105, endPoint y: 53, distance: 129.0
click at [107, 54] on div "Catalog Register Work SearchWithCriteriaeaa0a14b-5f6f-4005-9797-ce8fda66ce78 ML…" at bounding box center [334, 181] width 483 height 327
type input "C57113"
click at [494, 123] on button "Search" at bounding box center [516, 130] width 45 height 15
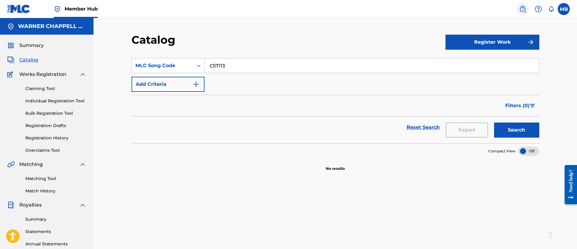
click at [521, 10] on img at bounding box center [522, 8] width 7 height 7
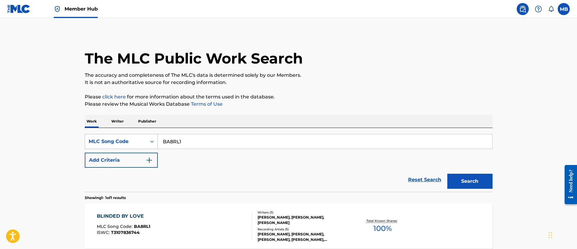
drag, startPoint x: 208, startPoint y: 137, endPoint x: 132, endPoint y: 139, distance: 75.7
click at [136, 141] on div "SearchWithCriteria7df783fa-4b6a-4e26-be35-b6795107892a MLC Song Code BA8RL1" at bounding box center [288, 141] width 407 height 15
type input "C57113"
click at [447, 174] on button "Search" at bounding box center [469, 181] width 45 height 15
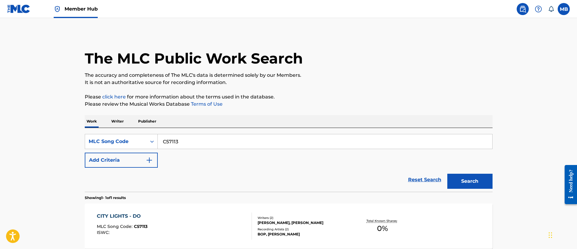
click at [77, 10] on span "Member Hub" at bounding box center [80, 8] width 33 height 7
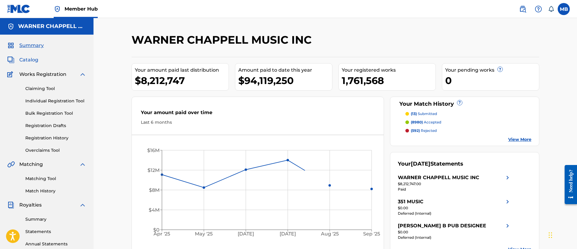
click at [23, 58] on span "Catalog" at bounding box center [28, 59] width 19 height 7
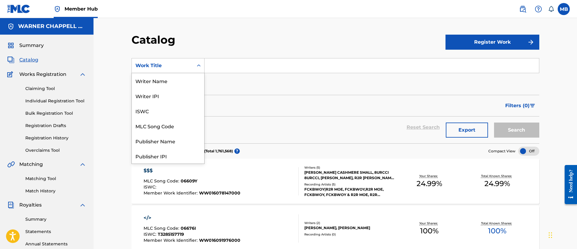
click at [171, 71] on div "Work Title" at bounding box center [162, 65] width 61 height 11
click at [161, 126] on div "MLC Song Code" at bounding box center [168, 125] width 72 height 15
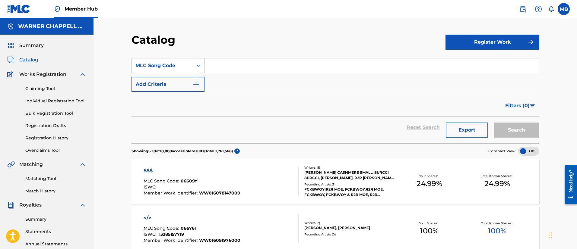
click at [230, 61] on input "Search Form" at bounding box center [371, 65] width 334 height 14
click at [494, 123] on button "Search" at bounding box center [516, 130] width 45 height 15
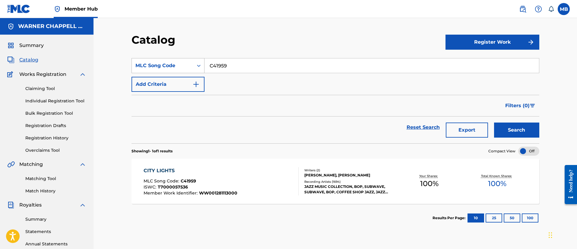
drag, startPoint x: 246, startPoint y: 68, endPoint x: 143, endPoint y: 59, distance: 103.7
click at [144, 60] on div "SearchWithCriteria511b3de2-6c89-4ab9-a823-2692979957cf MLC Song Code C41959" at bounding box center [334, 65] width 407 height 15
click at [494, 123] on button "Search" at bounding box center [516, 130] width 45 height 15
drag, startPoint x: 226, startPoint y: 66, endPoint x: 206, endPoint y: 64, distance: 19.6
click at [207, 64] on input "DB01LT" at bounding box center [371, 65] width 334 height 14
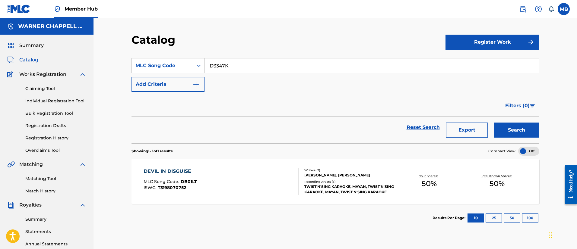
click at [494, 123] on button "Search" at bounding box center [516, 130] width 45 height 15
drag, startPoint x: 269, startPoint y: 63, endPoint x: 187, endPoint y: 57, distance: 82.2
click at [187, 57] on section "SearchWithCriteria511b3de2-6c89-4ab9-a823-2692979957cf MLC Song Code D3347K Add…" at bounding box center [334, 97] width 407 height 93
click at [494, 123] on button "Search" at bounding box center [516, 130] width 45 height 15
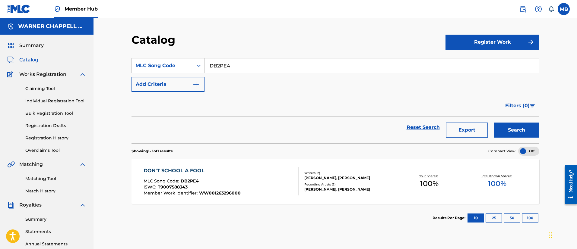
click at [256, 59] on section "SearchWithCriteria511b3de2-6c89-4ab9-a823-2692979957cf MLC Song Code DB2PE4 Add…" at bounding box center [334, 97] width 407 height 93
drag, startPoint x: 255, startPoint y: 63, endPoint x: 143, endPoint y: 62, distance: 112.1
click at [143, 63] on div "SearchWithCriteria511b3de2-6c89-4ab9-a823-2692979957cf MLC Song Code DB2PE4" at bounding box center [334, 65] width 407 height 15
click at [494, 123] on button "Search" at bounding box center [516, 130] width 45 height 15
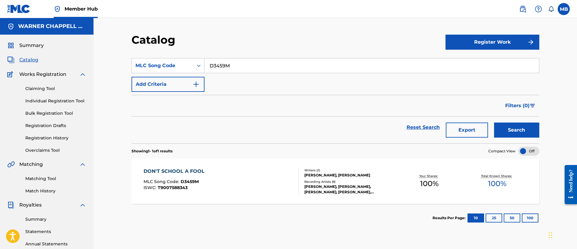
drag, startPoint x: 233, startPoint y: 66, endPoint x: 118, endPoint y: 54, distance: 115.7
click at [130, 58] on div "Catalog Register Work SearchWithCriteria511b3de2-6c89-4ab9-a823-2692979957cf ML…" at bounding box center [335, 189] width 422 height 312
click at [494, 123] on button "Search" at bounding box center [516, 130] width 45 height 15
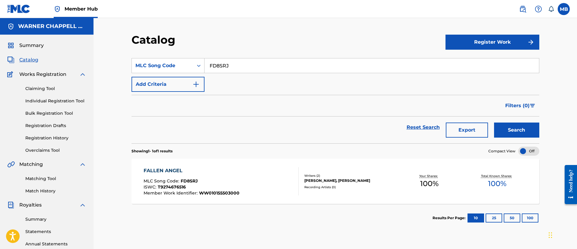
click at [161, 58] on div "SearchWithCriteria511b3de2-6c89-4ab9-a823-2692979957cf MLC Song Code FD8SRJ" at bounding box center [334, 65] width 407 height 15
click at [494, 123] on button "Search" at bounding box center [516, 130] width 45 height 15
drag, startPoint x: 277, startPoint y: 67, endPoint x: 109, endPoint y: 49, distance: 169.2
click at [110, 50] on div "Catalog Register Work SearchWithCriteria511b3de2-6c89-4ab9-a823-2692979957cf ML…" at bounding box center [334, 181] width 483 height 327
click at [494, 123] on button "Search" at bounding box center [516, 130] width 45 height 15
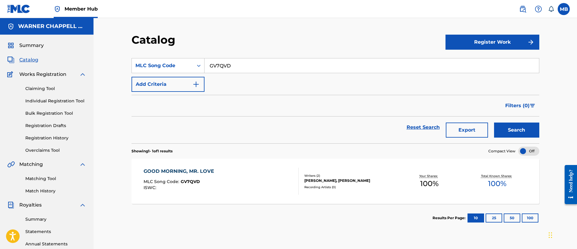
drag, startPoint x: 328, startPoint y: 69, endPoint x: 146, endPoint y: 57, distance: 183.0
click at [147, 58] on section "SearchWithCriteria511b3de2-6c89-4ab9-a823-2692979957cf MLC Song Code GV7QVD Add…" at bounding box center [334, 97] width 407 height 93
click at [494, 123] on button "Search" at bounding box center [516, 130] width 45 height 15
drag, startPoint x: 251, startPoint y: 70, endPoint x: 149, endPoint y: 58, distance: 102.5
click at [151, 59] on div "SearchWithCriteria511b3de2-6c89-4ab9-a823-2692979957cf MLC Song Code GA3IX3" at bounding box center [334, 65] width 407 height 15
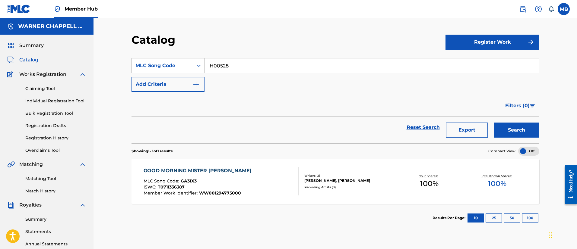
click at [494, 123] on button "Search" at bounding box center [516, 130] width 45 height 15
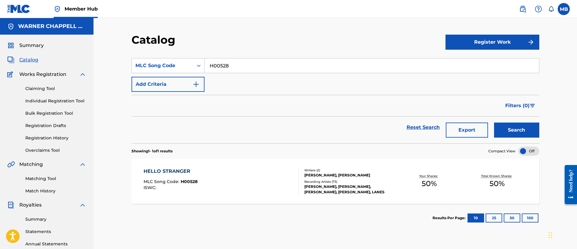
drag, startPoint x: 248, startPoint y: 65, endPoint x: 141, endPoint y: 55, distance: 107.2
click at [143, 56] on section "SearchWithCriteria511b3de2-6c89-4ab9-a823-2692979957cf MLC Song Code H00528 Add…" at bounding box center [334, 97] width 407 height 93
click at [494, 123] on button "Search" at bounding box center [516, 130] width 45 height 15
drag, startPoint x: 244, startPoint y: 65, endPoint x: 136, endPoint y: 60, distance: 108.0
click at [136, 60] on div "SearchWithCriteria511b3de2-6c89-4ab9-a823-2692979957cf MLC Song Code HA0H3S" at bounding box center [334, 65] width 407 height 15
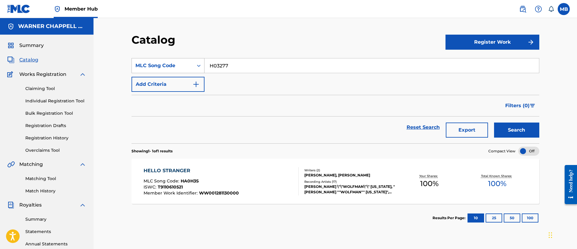
click at [494, 123] on button "Search" at bounding box center [516, 130] width 45 height 15
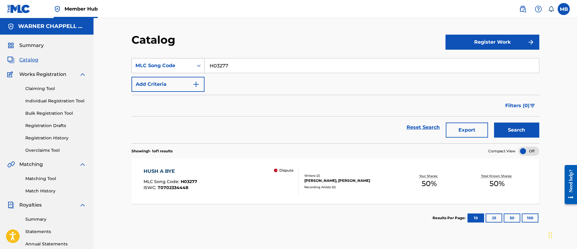
drag, startPoint x: 240, startPoint y: 62, endPoint x: 138, endPoint y: 58, distance: 101.9
click at [138, 59] on div "SearchWithCriteria511b3de2-6c89-4ab9-a823-2692979957cf MLC Song Code H03277" at bounding box center [334, 65] width 407 height 15
click at [494, 123] on button "Search" at bounding box center [516, 130] width 45 height 15
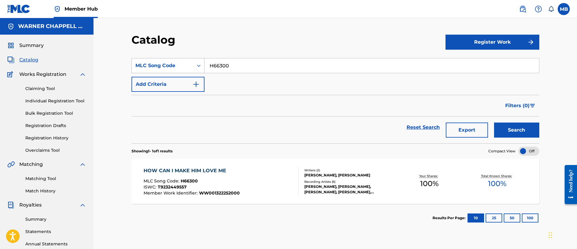
drag, startPoint x: 185, startPoint y: 65, endPoint x: 136, endPoint y: 58, distance: 50.0
click at [135, 60] on div "SearchWithCriteria511b3de2-6c89-4ab9-a823-2692979957cf MLC Song Code H66300" at bounding box center [334, 65] width 407 height 15
click at [494, 123] on button "Search" at bounding box center [516, 130] width 45 height 15
drag, startPoint x: 165, startPoint y: 67, endPoint x: 140, endPoint y: 64, distance: 25.9
click at [140, 64] on div "SearchWithCriteria511b3de2-6c89-4ab9-a823-2692979957cf MLC Song Code HA0H3M" at bounding box center [334, 65] width 407 height 15
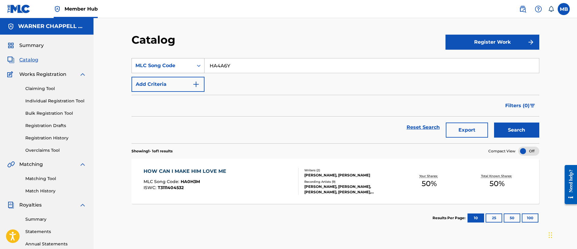
click at [494, 123] on button "Search" at bounding box center [516, 130] width 45 height 15
drag, startPoint x: 266, startPoint y: 64, endPoint x: 170, endPoint y: 60, distance: 95.9
click at [170, 60] on div "SearchWithCriteria511b3de2-6c89-4ab9-a823-2692979957cf MLC Song Code HA4A6Y" at bounding box center [334, 65] width 407 height 15
click at [494, 123] on button "Search" at bounding box center [516, 130] width 45 height 15
drag, startPoint x: 233, startPoint y: 64, endPoint x: 173, endPoint y: 61, distance: 60.0
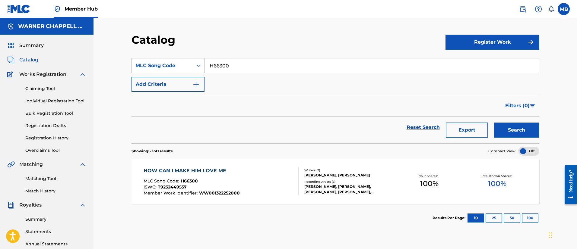
click at [173, 62] on div "SearchWithCriteria511b3de2-6c89-4ab9-a823-2692979957cf MLC Song Code H66300" at bounding box center [334, 65] width 407 height 15
click at [494, 123] on button "Search" at bounding box center [516, 130] width 45 height 15
drag, startPoint x: 231, startPoint y: 62, endPoint x: 126, endPoint y: 55, distance: 105.2
click at [129, 56] on div "Catalog Register Work SearchWithCriteria511b3de2-6c89-4ab9-a823-2692979957cf ML…" at bounding box center [335, 189] width 422 height 312
click at [494, 123] on button "Search" at bounding box center [516, 130] width 45 height 15
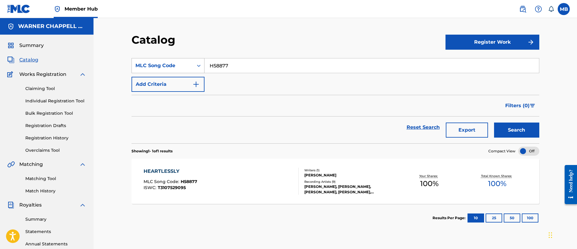
drag, startPoint x: 262, startPoint y: 71, endPoint x: 164, endPoint y: 64, distance: 98.5
click at [164, 64] on div "SearchWithCriteria511b3de2-6c89-4ab9-a823-2692979957cf MLC Song Code H58877" at bounding box center [334, 65] width 407 height 15
click at [494, 123] on button "Search" at bounding box center [516, 130] width 45 height 15
drag, startPoint x: 232, startPoint y: 70, endPoint x: 161, endPoint y: 64, distance: 71.6
click at [161, 64] on div "SearchWithCriteria511b3de2-6c89-4ab9-a823-2692979957cf MLC Song Code HV90IA" at bounding box center [334, 65] width 407 height 15
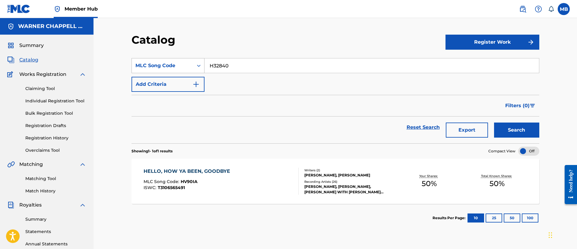
click at [494, 123] on button "Search" at bounding box center [516, 130] width 45 height 15
drag, startPoint x: 250, startPoint y: 66, endPoint x: 152, endPoint y: 52, distance: 98.9
click at [152, 54] on section "SearchWithCriteria511b3de2-6c89-4ab9-a823-2692979957cf MLC Song Code H32840 Add…" at bounding box center [334, 97] width 407 height 93
click at [494, 123] on button "Search" at bounding box center [516, 130] width 45 height 15
drag, startPoint x: 207, startPoint y: 61, endPoint x: 176, endPoint y: 55, distance: 32.2
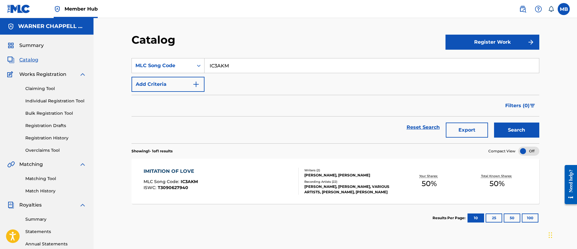
click at [176, 55] on section "SearchWithCriteria511b3de2-6c89-4ab9-a823-2692979957cf MLC Song Code IC3AKM Add…" at bounding box center [334, 97] width 407 height 93
click at [494, 123] on button "Search" at bounding box center [516, 130] width 45 height 15
drag, startPoint x: 240, startPoint y: 72, endPoint x: 223, endPoint y: 71, distance: 16.6
click at [223, 71] on div "SearchWithCriteria511b3de2-6c89-4ab9-a823-2692979957cf MLC Song Code I01215 Add…" at bounding box center [334, 75] width 407 height 34
click at [225, 69] on input "I01215" at bounding box center [371, 65] width 334 height 14
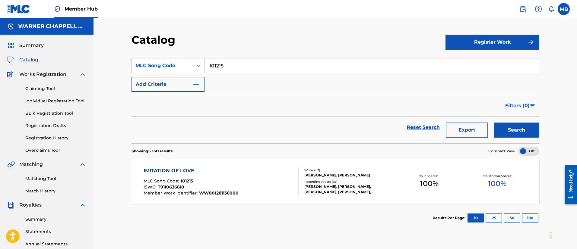
click at [225, 69] on input "I01215" at bounding box center [371, 65] width 334 height 14
click at [494, 123] on button "Search" at bounding box center [516, 130] width 45 height 15
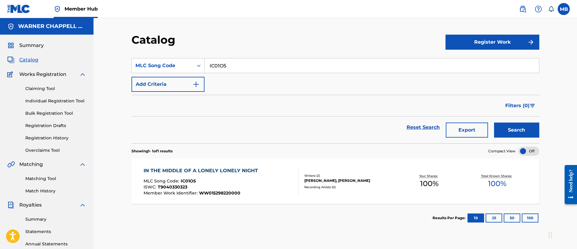
drag, startPoint x: 297, startPoint y: 71, endPoint x: 204, endPoint y: 61, distance: 93.1
click at [206, 61] on input "IC01O5" at bounding box center [371, 65] width 334 height 14
click at [494, 123] on button "Search" at bounding box center [516, 130] width 45 height 15
drag, startPoint x: 266, startPoint y: 71, endPoint x: 161, endPoint y: 62, distance: 106.1
click at [161, 62] on div "SearchWithCriteria511b3de2-6c89-4ab9-a823-2692979957cf MLC Song Code IC0MZG" at bounding box center [334, 65] width 407 height 15
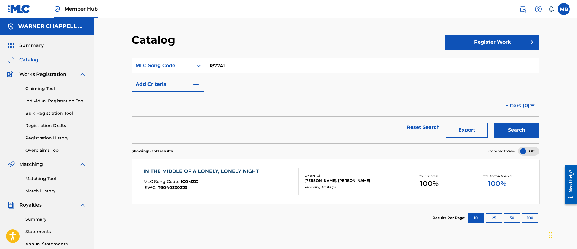
click at [494, 123] on button "Search" at bounding box center [516, 130] width 45 height 15
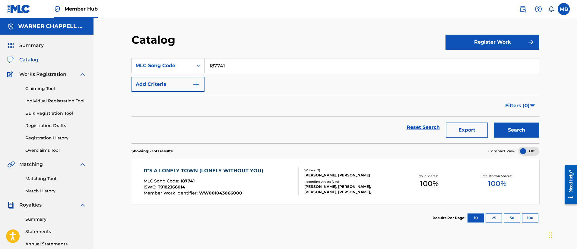
click at [237, 60] on section "SearchWithCriteria511b3de2-6c89-4ab9-a823-2692979957cf MLC Song Code I87741 Add…" at bounding box center [334, 97] width 407 height 93
drag, startPoint x: 237, startPoint y: 61, endPoint x: 131, endPoint y: 61, distance: 106.4
click at [146, 61] on div "SearchWithCriteria511b3de2-6c89-4ab9-a823-2692979957cf MLC Song Code I87741" at bounding box center [334, 65] width 407 height 15
type input "IC3AJ5"
click at [494, 123] on button "Search" at bounding box center [516, 130] width 45 height 15
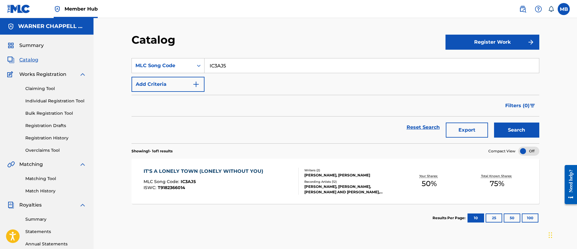
click at [215, 169] on div "IT'S A LONELY TOWN (LONELY WITHOUT YOU)" at bounding box center [204, 171] width 123 height 7
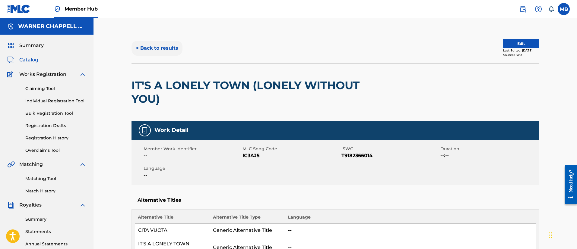
drag, startPoint x: 170, startPoint y: 37, endPoint x: 170, endPoint y: 42, distance: 5.1
click at [170, 36] on div "< Back to results Edit Last Edited: June 23, 2023 Source: CWR" at bounding box center [334, 48] width 407 height 30
click at [169, 46] on button "< Back to results" at bounding box center [156, 48] width 51 height 15
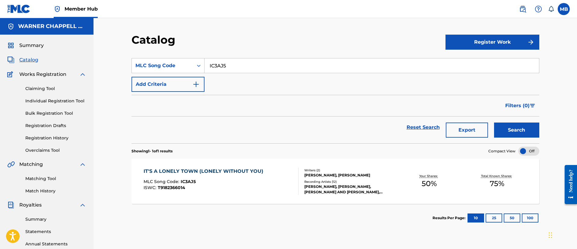
drag, startPoint x: 248, startPoint y: 67, endPoint x: 111, endPoint y: 67, distance: 137.1
click at [111, 67] on div "Catalog Register Work SearchWithCriteria511b3de2-6c89-4ab9-a823-2692979957cf ML…" at bounding box center [334, 181] width 483 height 327
type input "I02027"
click at [494, 123] on button "Search" at bounding box center [516, 130] width 45 height 15
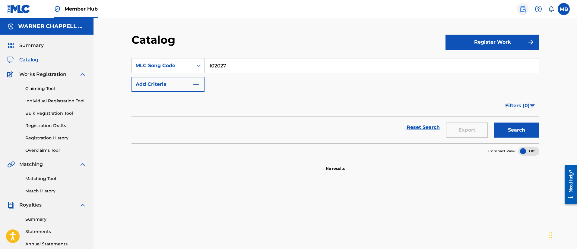
click at [523, 13] on link at bounding box center [522, 9] width 12 height 12
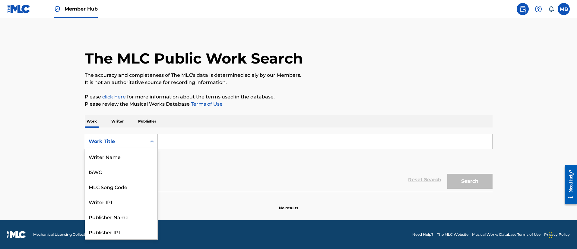
click at [125, 142] on div "Work Title" at bounding box center [116, 141] width 54 height 7
click at [119, 159] on div "MLC Song Code" at bounding box center [121, 156] width 72 height 15
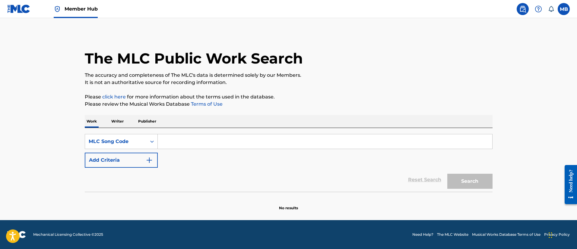
click at [184, 157] on div "SearchWithCriteria2fef334e-67fb-4af9-98b2-0c185a82213e MLC Song Code Add Criter…" at bounding box center [288, 151] width 407 height 34
click at [190, 146] on input "Search Form" at bounding box center [325, 141] width 334 height 14
type input "I02027"
click at [447, 174] on button "Search" at bounding box center [469, 181] width 45 height 15
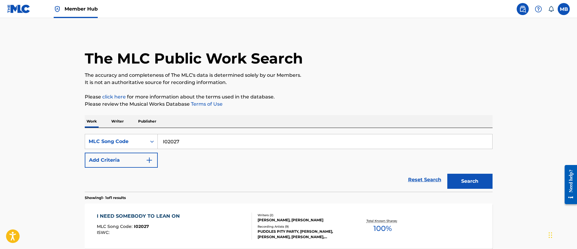
click at [201, 227] on div "I NEED SOMEBODY TO LEAN ON MLC Song Code : I02027 ISWC :" at bounding box center [174, 226] width 155 height 27
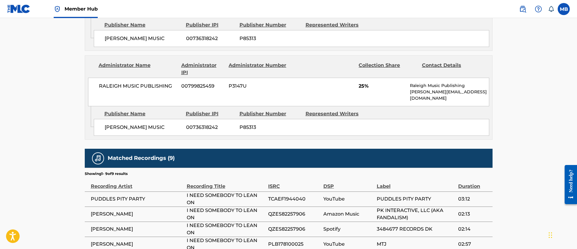
scroll to position [226, 0]
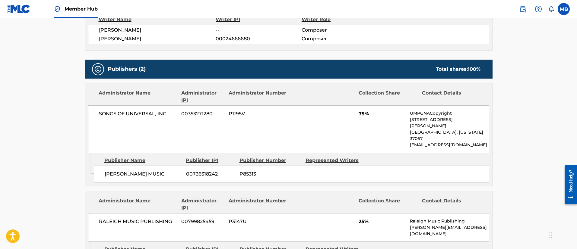
click at [90, 8] on span "Member Hub" at bounding box center [80, 8] width 33 height 7
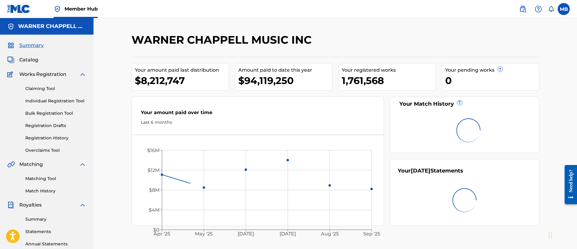
click at [30, 64] on div "Summary Catalog Works Registration Claiming Tool Individual Registration Tool B…" at bounding box center [46, 190] width 93 height 310
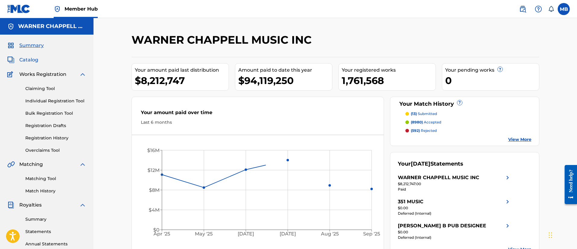
click at [32, 61] on span "Catalog" at bounding box center [28, 59] width 19 height 7
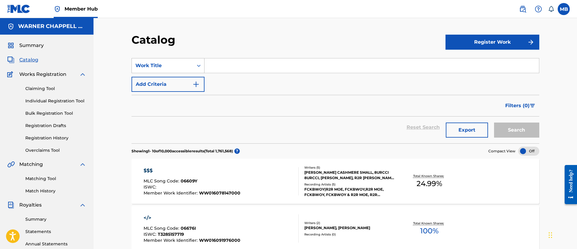
click at [154, 71] on div "Work Title" at bounding box center [162, 65] width 61 height 11
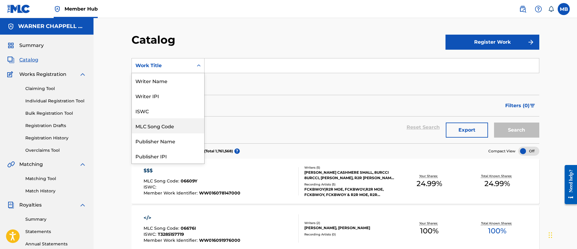
click at [170, 124] on div "MLC Song Code" at bounding box center [168, 125] width 72 height 15
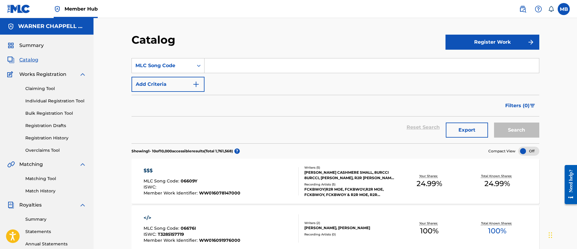
click at [237, 69] on input "Search Form" at bounding box center [371, 65] width 334 height 14
type input "I58544"
click at [494, 123] on button "Search" at bounding box center [516, 130] width 45 height 15
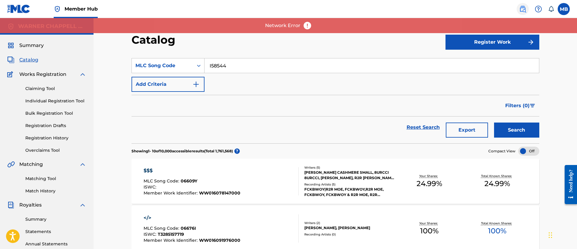
click at [524, 9] on img at bounding box center [522, 8] width 7 height 7
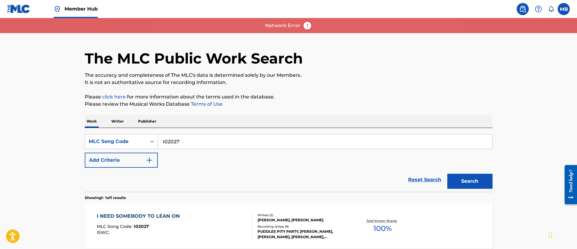
click at [85, 3] on link "Member Hub" at bounding box center [76, 9] width 44 height 18
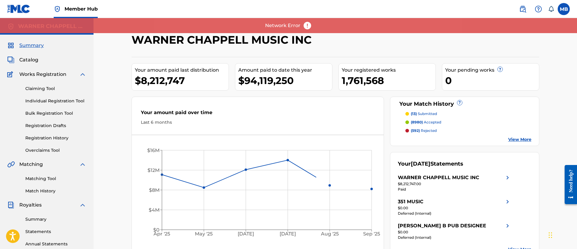
click at [39, 62] on div "Catalog" at bounding box center [46, 59] width 79 height 7
click at [32, 61] on span "Catalog" at bounding box center [28, 59] width 19 height 7
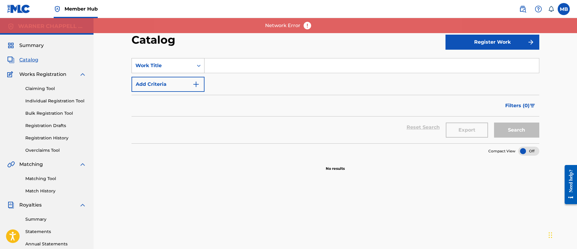
click at [185, 72] on div "Work Title" at bounding box center [167, 65] width 73 height 15
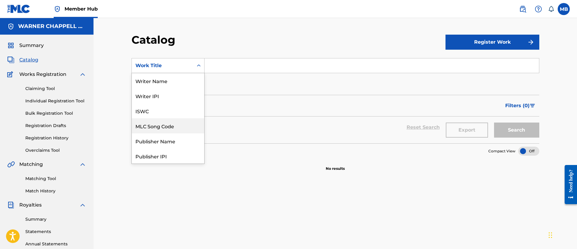
click at [168, 128] on div "MLC Song Code" at bounding box center [168, 125] width 72 height 15
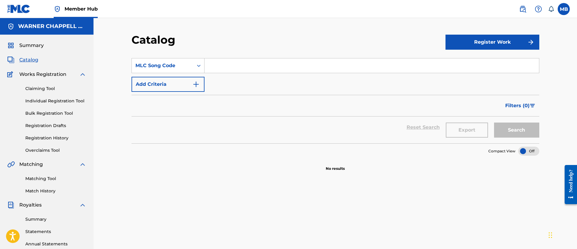
click at [257, 64] on input "Search Form" at bounding box center [371, 65] width 334 height 14
type input "I58544"
click at [509, 133] on button "Search" at bounding box center [516, 130] width 45 height 15
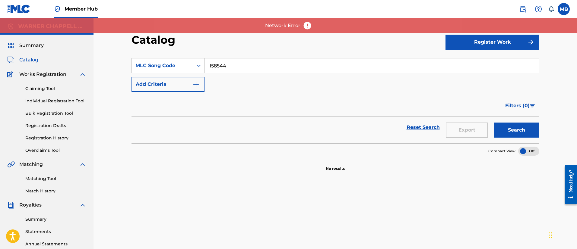
click at [530, 7] on span at bounding box center [534, 9] width 37 height 12
click at [522, 9] on img at bounding box center [522, 8] width 7 height 7
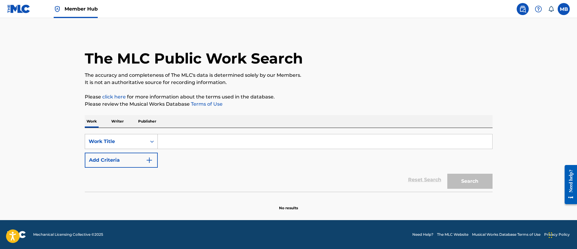
click at [143, 139] on div "Work Title" at bounding box center [115, 141] width 61 height 11
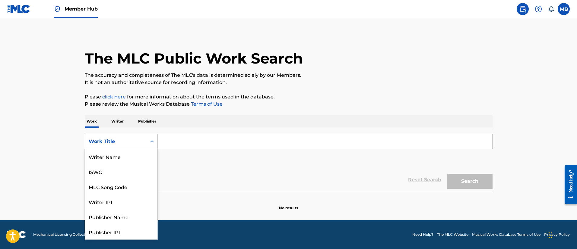
scroll to position [30, 0]
click at [130, 151] on div "MLC Song Code" at bounding box center [121, 156] width 72 height 15
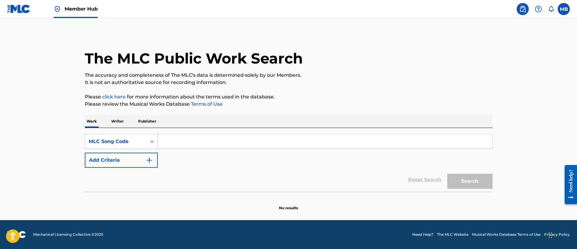
click at [180, 139] on input "Search Form" at bounding box center [325, 141] width 334 height 14
type input "I58544"
click at [447, 174] on button "Search" at bounding box center [469, 181] width 45 height 15
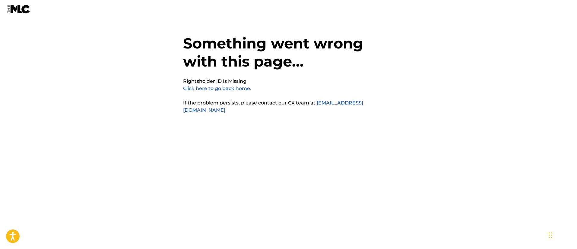
click at [214, 86] on link "Click here to go back home." at bounding box center [217, 89] width 68 height 6
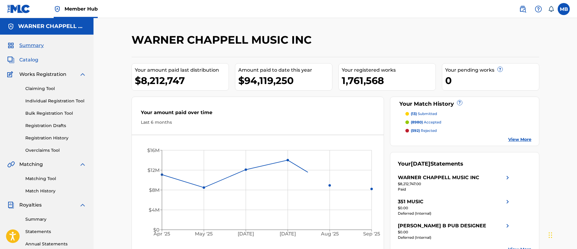
click at [29, 58] on span "Catalog" at bounding box center [28, 59] width 19 height 7
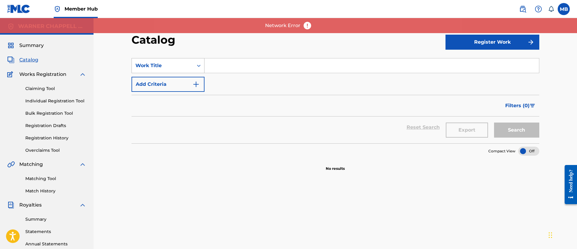
click at [172, 63] on div "Work Title" at bounding box center [162, 65] width 54 height 7
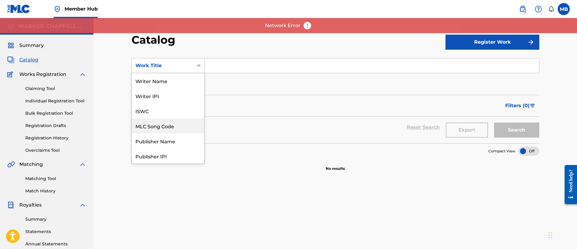
click at [168, 122] on div "MLC Song Code" at bounding box center [168, 125] width 72 height 15
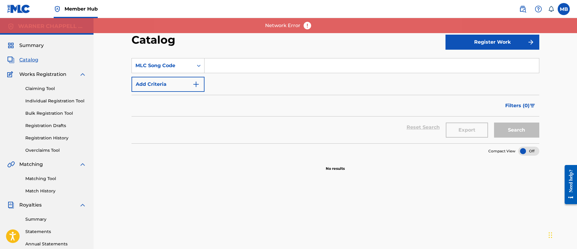
click at [238, 64] on input "Search Form" at bounding box center [371, 65] width 334 height 14
paste input "I58544"
click at [494, 123] on button "Search" at bounding box center [516, 130] width 45 height 15
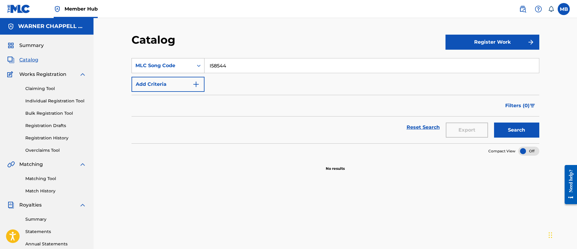
drag, startPoint x: 228, startPoint y: 69, endPoint x: 190, endPoint y: 60, distance: 38.7
click at [191, 61] on div "SearchWithCriteriabc220649-a1a3-45a6-9506-ef5ee361edd4 MLC Song Code I58544" at bounding box center [334, 65] width 407 height 15
paste input "DS3N8Y"
click at [494, 123] on button "Search" at bounding box center [516, 130] width 45 height 15
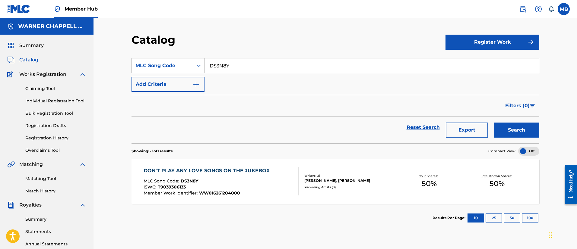
drag, startPoint x: 194, startPoint y: 68, endPoint x: 138, endPoint y: 64, distance: 55.6
click at [147, 65] on div "SearchWithCriteriabc220649-a1a3-45a6-9506-ef5ee361edd4 MLC Song Code DS3N8Y" at bounding box center [334, 65] width 407 height 15
paste input "BD7R7G"
click at [494, 123] on button "Search" at bounding box center [516, 130] width 45 height 15
drag, startPoint x: 257, startPoint y: 71, endPoint x: 140, endPoint y: 65, distance: 117.4
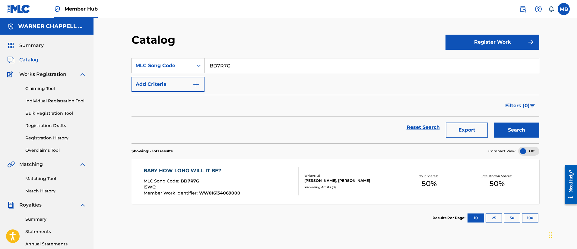
click at [139, 66] on div "SearchWithCriteriabc220649-a1a3-45a6-9506-ef5ee361edd4 MLC Song Code BD7R7G" at bounding box center [334, 65] width 407 height 15
paste input "2C"
click at [494, 123] on button "Search" at bounding box center [516, 130] width 45 height 15
drag, startPoint x: 265, startPoint y: 66, endPoint x: 82, endPoint y: 64, distance: 182.9
click at [83, 64] on main "[PERSON_NAME] MUSIC INC Summary Catalog Works Registration Claiming Tool Indivi…" at bounding box center [288, 181] width 577 height 327
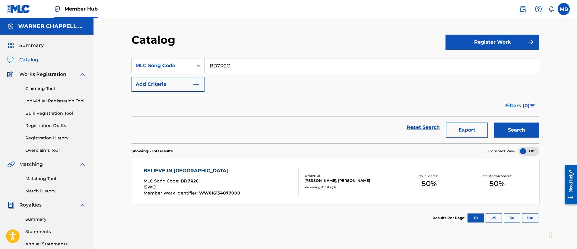
paste input "KI9OLS"
click at [494, 123] on button "Search" at bounding box center [516, 130] width 45 height 15
drag, startPoint x: 174, startPoint y: 68, endPoint x: 113, endPoint y: 66, distance: 61.8
click at [113, 66] on div "Catalog Register Work SearchWithCriteriabc220649-a1a3-45a6-9506-ef5ee361edd4 ML…" at bounding box center [334, 181] width 483 height 327
paste input "BD7R2R"
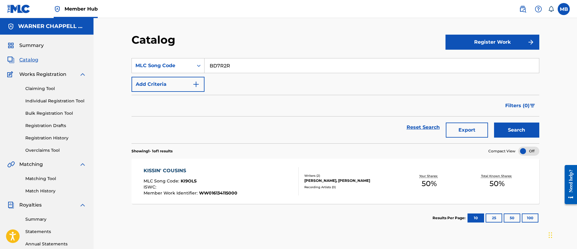
click at [494, 123] on button "Search" at bounding box center [516, 130] width 45 height 15
drag, startPoint x: 248, startPoint y: 72, endPoint x: 152, endPoint y: 70, distance: 95.9
click at [152, 70] on div "SearchWithCriteriabc220649-a1a3-45a6-9506-ef5ee361edd4 MLC Song Code BD7R2R" at bounding box center [334, 65] width 407 height 15
paste input "DQ2P4J"
click at [494, 123] on button "Search" at bounding box center [516, 130] width 45 height 15
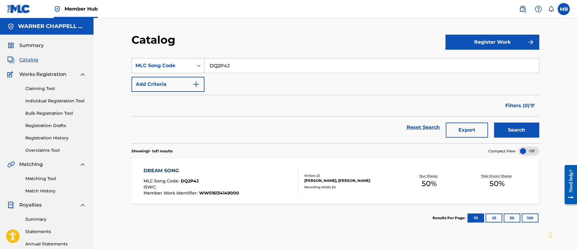
drag, startPoint x: 250, startPoint y: 69, endPoint x: 190, endPoint y: 68, distance: 60.0
click at [190, 68] on div "SearchWithCriteriabc220649-a1a3-45a6-9506-ef5ee361edd4 MLC Song Code DQ2P4J" at bounding box center [334, 65] width 407 height 15
paste input "BD7R2S"
click at [494, 123] on button "Search" at bounding box center [516, 130] width 45 height 15
drag, startPoint x: 213, startPoint y: 64, endPoint x: 130, endPoint y: 56, distance: 82.9
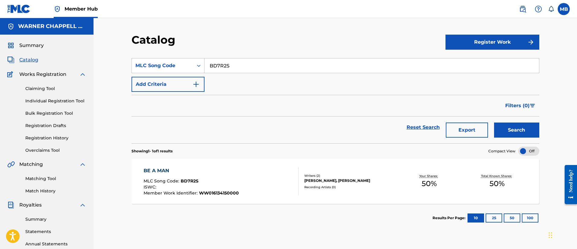
click at [130, 58] on div "Catalog Register Work SearchWithCriteriabc220649-a1a3-45a6-9506-ef5ee361edd4 ML…" at bounding box center [335, 189] width 422 height 312
paste input "I26VIG"
click at [494, 123] on button "Search" at bounding box center [516, 130] width 45 height 15
drag, startPoint x: 255, startPoint y: 67, endPoint x: 130, endPoint y: 61, distance: 125.5
click at [131, 61] on div "Catalog Register Work SearchWithCriteriabc220649-a1a3-45a6-9506-ef5ee361edd4 ML…" at bounding box center [335, 189] width 422 height 312
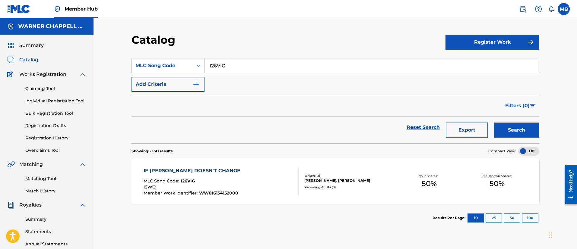
paste input "TX7MLV"
click at [494, 123] on button "Search" at bounding box center [516, 130] width 45 height 15
drag, startPoint x: 258, startPoint y: 68, endPoint x: 107, endPoint y: 68, distance: 151.3
click at [107, 68] on div "Catalog Register Work SearchWithCriteriabc220649-a1a3-45a6-9506-ef5ee361edd4 ML…" at bounding box center [334, 181] width 483 height 327
paste input "DQ2P4G"
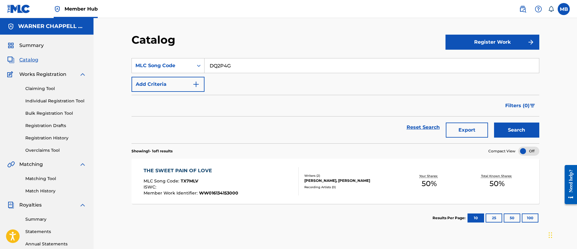
click at [494, 123] on button "Search" at bounding box center [516, 130] width 45 height 15
drag, startPoint x: 263, startPoint y: 64, endPoint x: 136, endPoint y: 60, distance: 126.9
click at [137, 61] on div "SearchWithCriteriabc220649-a1a3-45a6-9506-ef5ee361edd4 MLC Song Code DQ2P4G" at bounding box center [334, 65] width 407 height 15
click at [494, 123] on button "Search" at bounding box center [516, 130] width 45 height 15
drag, startPoint x: 246, startPoint y: 68, endPoint x: 125, endPoint y: 62, distance: 120.7
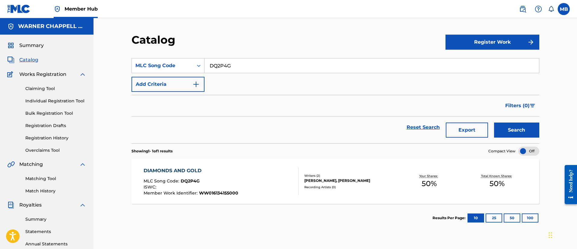
click at [126, 62] on div "Catalog Register Work SearchWithCriteriabc220649-a1a3-45a6-9506-ef5ee361edd4 ML…" at bounding box center [335, 189] width 422 height 312
paste input "I26VJP"
click at [494, 123] on button "Search" at bounding box center [516, 130] width 45 height 15
drag, startPoint x: 237, startPoint y: 71, endPoint x: 113, endPoint y: 68, distance: 123.3
click at [116, 69] on div "Catalog Register Work SearchWithCriteriabc220649-a1a3-45a6-9506-ef5ee361edd4 ML…" at bounding box center [334, 181] width 483 height 327
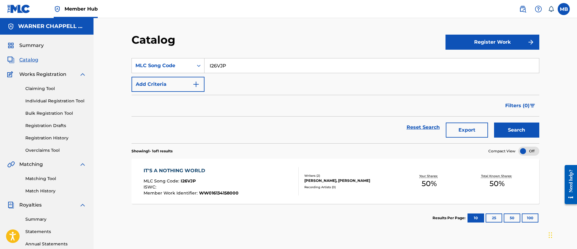
paste input "HQ4AZI"
click at [494, 123] on button "Search" at bounding box center [516, 130] width 45 height 15
drag, startPoint x: 242, startPoint y: 72, endPoint x: 137, endPoint y: 71, distance: 105.8
click at [138, 71] on div "SearchWithCriteriabc220649-a1a3-45a6-9506-ef5ee361edd4 MLC Song Code HQ4AZI" at bounding box center [334, 65] width 407 height 15
paste input "I26VJP"
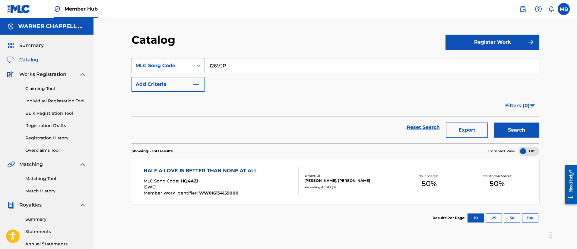
click at [494, 123] on button "Search" at bounding box center [516, 130] width 45 height 15
drag, startPoint x: 240, startPoint y: 61, endPoint x: 102, endPoint y: 51, distance: 137.8
click at [112, 55] on div "Catalog Register Work SearchWithCriteriabc220649-a1a3-45a6-9506-ef5ee361edd4 ML…" at bounding box center [334, 181] width 483 height 327
paste input "KS"
click at [494, 123] on button "Search" at bounding box center [516, 130] width 45 height 15
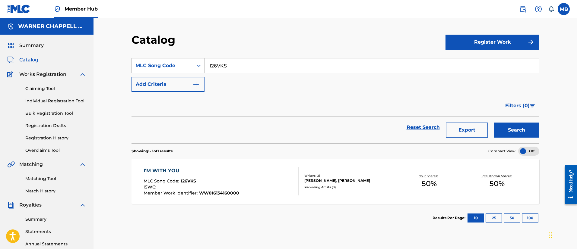
drag, startPoint x: 225, startPoint y: 64, endPoint x: 181, endPoint y: 61, distance: 44.1
click at [182, 61] on div "SearchWithCriteriabc220649-a1a3-45a6-9506-ef5ee361edd4 MLC Song Code I26VKS" at bounding box center [334, 65] width 407 height 15
paste input "K"
click at [494, 123] on button "Search" at bounding box center [516, 130] width 45 height 15
drag, startPoint x: 315, startPoint y: 65, endPoint x: 188, endPoint y: 52, distance: 128.2
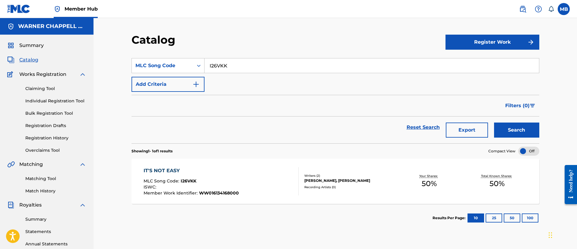
click at [191, 54] on section "SearchWithCriteriabc220649-a1a3-45a6-9506-ef5ee361edd4 MLC Song Code I26VKK Add…" at bounding box center [334, 97] width 407 height 93
paste input "NV8ZCS"
click at [494, 123] on button "Search" at bounding box center [516, 130] width 45 height 15
drag, startPoint x: 239, startPoint y: 62, endPoint x: 123, endPoint y: 62, distance: 115.4
click at [123, 62] on div "Catalog Register Work SearchWithCriteriabc220649-a1a3-45a6-9506-ef5ee361edd4 ML…" at bounding box center [334, 181] width 483 height 327
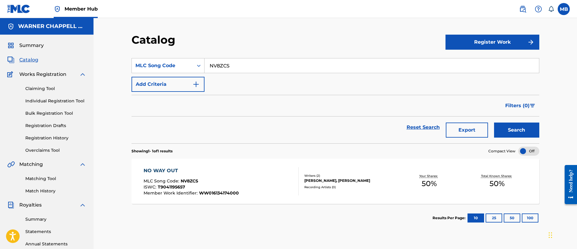
paste input "OL4D3A"
click at [494, 123] on button "Search" at bounding box center [516, 130] width 45 height 15
drag, startPoint x: 242, startPoint y: 71, endPoint x: 95, endPoint y: 69, distance: 146.5
click at [103, 70] on div "Catalog Register Work SearchWithCriteriabc220649-a1a3-45a6-9506-ef5ee361edd4 ML…" at bounding box center [334, 181] width 483 height 327
paste input "W408RW"
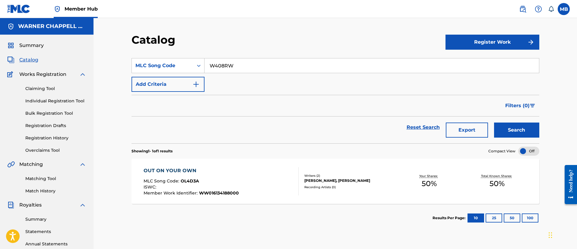
click at [494, 123] on button "Search" at bounding box center [516, 130] width 45 height 15
drag, startPoint x: 251, startPoint y: 67, endPoint x: 107, endPoint y: 50, distance: 144.4
click at [108, 51] on div "Catalog Register Work SearchWithCriteriabc220649-a1a3-45a6-9506-ef5ee361edd4 ML…" at bounding box center [334, 181] width 483 height 327
paste input "TX7MI0"
click at [494, 123] on button "Search" at bounding box center [516, 130] width 45 height 15
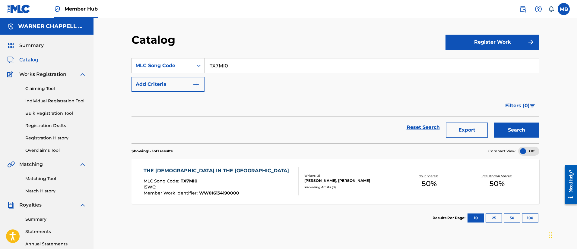
drag, startPoint x: 275, startPoint y: 67, endPoint x: 88, endPoint y: 66, distance: 186.5
click at [108, 67] on div "Catalog Register Work SearchWithCriteriabc220649-a1a3-45a6-9506-ef5ee361edd4 ML…" at bounding box center [334, 181] width 483 height 327
paste input "5AY"
click at [494, 123] on button "Search" at bounding box center [516, 130] width 45 height 15
drag, startPoint x: 269, startPoint y: 67, endPoint x: 148, endPoint y: 66, distance: 121.2
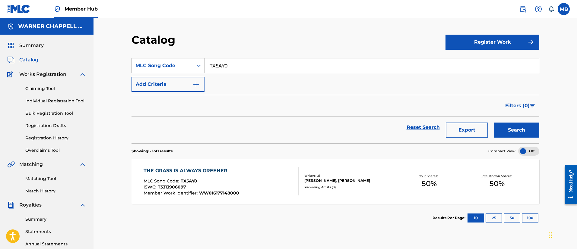
click at [148, 67] on div "SearchWithCriteriabc220649-a1a3-45a6-9506-ef5ee361edd4 MLC Song Code TX5AY0" at bounding box center [334, 65] width 407 height 15
paste input "I25VF3"
click at [494, 123] on button "Search" at bounding box center [516, 130] width 45 height 15
drag, startPoint x: 267, startPoint y: 69, endPoint x: 135, endPoint y: 67, distance: 131.4
click at [136, 68] on div "SearchWithCriteriabc220649-a1a3-45a6-9506-ef5ee361edd4 MLC Song Code I25VF3" at bounding box center [334, 65] width 407 height 15
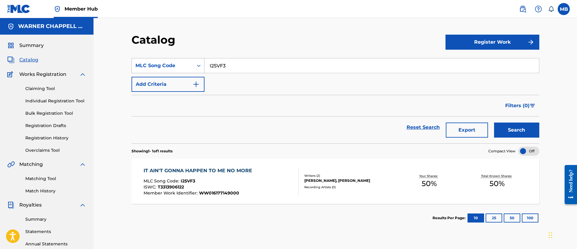
paste input "S62N0Y"
click at [494, 123] on button "Search" at bounding box center [516, 130] width 45 height 15
drag, startPoint x: 244, startPoint y: 66, endPoint x: 123, endPoint y: 54, distance: 122.3
click at [121, 57] on div "Catalog Register Work SearchWithCriteriabc220649-a1a3-45a6-9506-ef5ee361edd4 ML…" at bounding box center [334, 181] width 483 height 327
paste input "26"
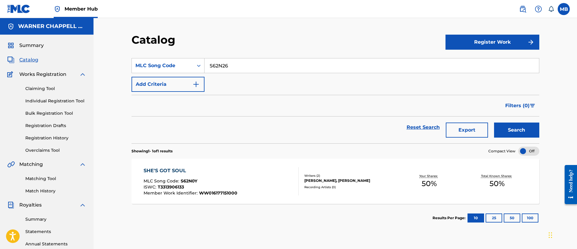
click at [494, 123] on button "Search" at bounding box center [516, 130] width 45 height 15
click at [113, 72] on div "Catalog Register Work SearchWithCriteriabc220649-a1a3-45a6-9506-ef5ee361edd4 ML…" at bounding box center [334, 181] width 483 height 327
click at [256, 64] on input "S62N26" at bounding box center [371, 65] width 334 height 14
paste input "TX5IHW"
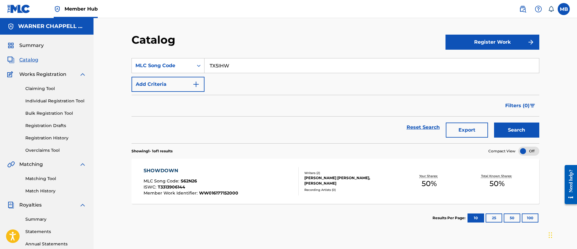
click at [494, 123] on button "Search" at bounding box center [516, 130] width 45 height 15
drag, startPoint x: 249, startPoint y: 72, endPoint x: 244, endPoint y: 71, distance: 5.3
click at [244, 71] on input "TX5IHW" at bounding box center [371, 65] width 334 height 14
drag, startPoint x: 245, startPoint y: 64, endPoint x: 127, endPoint y: 58, distance: 118.3
click at [132, 59] on div "SearchWithCriteriabc220649-a1a3-45a6-9506-ef5ee361edd4 MLC Song Code TX5IHW" at bounding box center [334, 65] width 407 height 15
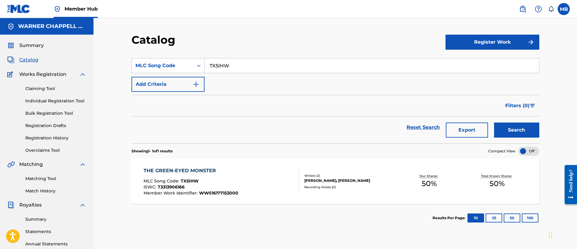
paste input "J49LSP"
click at [494, 123] on button "Search" at bounding box center [516, 130] width 45 height 15
drag, startPoint x: 270, startPoint y: 56, endPoint x: 152, endPoint y: 65, distance: 118.5
click at [152, 65] on section "SearchWithCriteriabc220649-a1a3-45a6-9506-ef5ee361edd4 MLC Song Code J49LSP Add…" at bounding box center [334, 97] width 407 height 93
drag, startPoint x: 260, startPoint y: 65, endPoint x: 103, endPoint y: 67, distance: 157.0
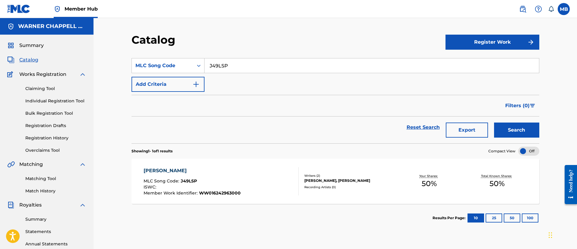
click at [106, 67] on div "Catalog Register Work SearchWithCriteriabc220649-a1a3-45a6-9506-ef5ee361edd4 ML…" at bounding box center [334, 181] width 483 height 327
paste input "PO26UQ"
click at [494, 123] on button "Search" at bounding box center [516, 130] width 45 height 15
drag, startPoint x: 250, startPoint y: 67, endPoint x: 109, endPoint y: 70, distance: 140.8
click at [109, 70] on div "Catalog Register Work SearchWithCriteriabc220649-a1a3-45a6-9506-ef5ee361edd4 ML…" at bounding box center [334, 181] width 483 height 327
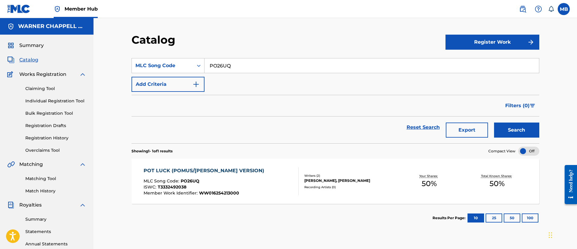
paste input "H63732"
click at [494, 123] on button "Search" at bounding box center [516, 130] width 45 height 15
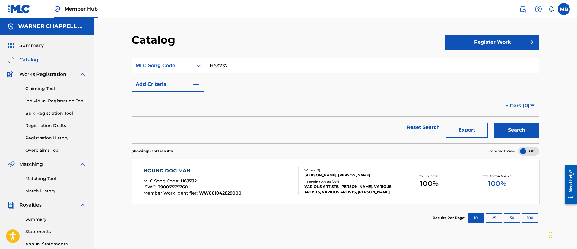
drag, startPoint x: 117, startPoint y: 63, endPoint x: 106, endPoint y: 60, distance: 11.5
click at [108, 61] on div "Catalog Register Work SearchWithCriteriabc220649-a1a3-45a6-9506-ef5ee361edd4 ML…" at bounding box center [334, 181] width 483 height 327
click at [222, 63] on input "H63732" at bounding box center [371, 65] width 334 height 14
click at [319, 63] on input "H63732" at bounding box center [371, 65] width 334 height 14
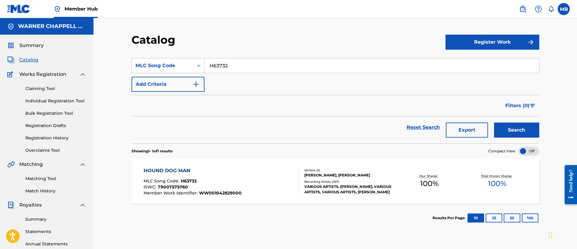
click at [318, 63] on input "H63732" at bounding box center [371, 65] width 334 height 14
paste input "SD9S7V"
type input "H"
paste input "SD9S7V"
click at [494, 123] on button "Search" at bounding box center [516, 130] width 45 height 15
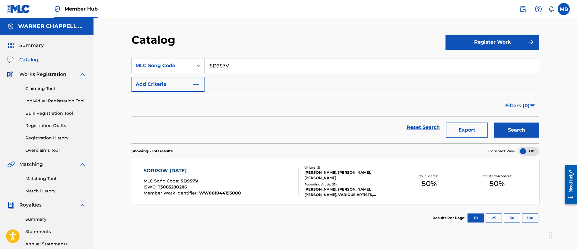
drag, startPoint x: 267, startPoint y: 71, endPoint x: 155, endPoint y: 70, distance: 112.1
click at [156, 70] on div "SearchWithCriteriabc220649-a1a3-45a6-9506-ef5ee361edd4 MLC Song Code SD9S7V" at bounding box center [334, 65] width 407 height 15
paste input "YV7HKZ"
click at [494, 123] on button "Search" at bounding box center [516, 130] width 45 height 15
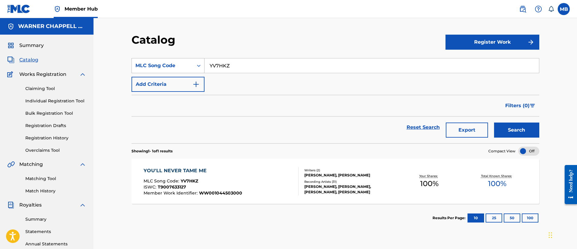
drag, startPoint x: 230, startPoint y: 66, endPoint x: 170, endPoint y: 63, distance: 59.4
click at [171, 63] on div "SearchWithCriteriabc220649-a1a3-45a6-9506-ef5ee361edd4 MLC Song Code YV7HKZ" at bounding box center [334, 65] width 407 height 15
paste input "A04J8"
click at [494, 123] on button "Search" at bounding box center [516, 130] width 45 height 15
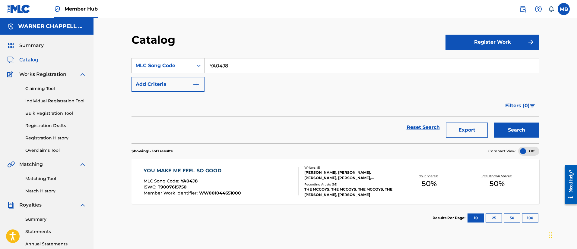
drag, startPoint x: 244, startPoint y: 69, endPoint x: 169, endPoint y: 69, distance: 75.0
click at [169, 69] on div "SearchWithCriteriabc220649-a1a3-45a6-9506-ef5ee361edd4 MLC Song Code YA04J8" at bounding box center [334, 65] width 407 height 15
paste input "W2562N"
click at [494, 123] on button "Search" at bounding box center [516, 130] width 45 height 15
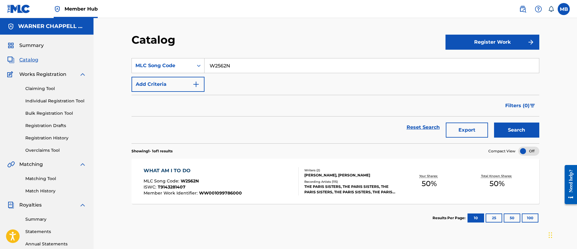
drag, startPoint x: 295, startPoint y: 63, endPoint x: 118, endPoint y: 66, distance: 177.2
click at [130, 66] on div "Catalog Register Work SearchWithCriteriabc220649-a1a3-45a6-9506-ef5ee361edd4 ML…" at bounding box center [335, 189] width 422 height 312
paste input "R6707M"
click at [494, 123] on button "Search" at bounding box center [516, 130] width 45 height 15
drag, startPoint x: 207, startPoint y: 70, endPoint x: 184, endPoint y: 70, distance: 23.5
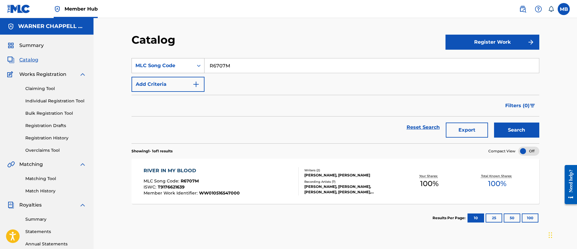
click at [188, 71] on div "SearchWithCriteriabc220649-a1a3-45a6-9506-ef5ee361edd4 MLC Song Code R6707M" at bounding box center [334, 65] width 407 height 15
paste input "Q1578Q"
click at [494, 123] on button "Search" at bounding box center [516, 130] width 45 height 15
drag, startPoint x: 242, startPoint y: 67, endPoint x: 154, endPoint y: 60, distance: 88.2
click at [157, 63] on div "SearchWithCriteriabc220649-a1a3-45a6-9506-ef5ee361edd4 MLC Song Code Q1578Q" at bounding box center [334, 65] width 407 height 15
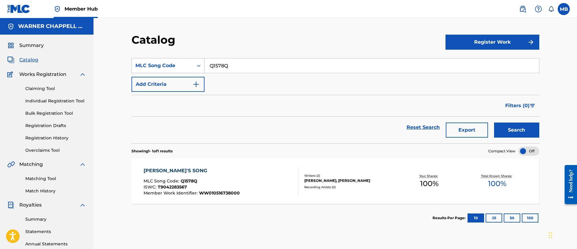
paste input "GA60ES"
click at [494, 123] on button "Search" at bounding box center [516, 130] width 45 height 15
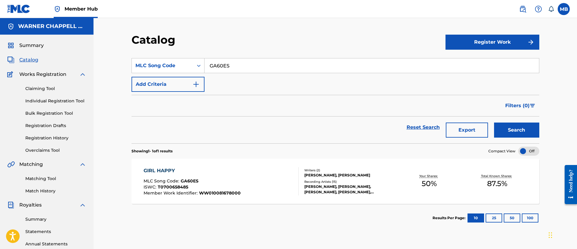
drag, startPoint x: 253, startPoint y: 68, endPoint x: 127, endPoint y: 61, distance: 125.6
click at [127, 61] on div "Catalog Register Work SearchWithCriteriabc220649-a1a3-45a6-9506-ef5ee361edd4 ML…" at bounding box center [335, 189] width 422 height 312
paste input "2U7C"
type input "GA2U7C"
click at [494, 123] on button "Search" at bounding box center [516, 130] width 45 height 15
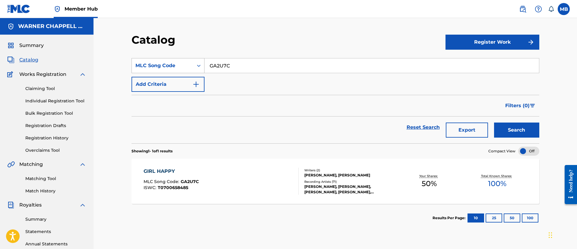
drag, startPoint x: 250, startPoint y: 68, endPoint x: 154, endPoint y: 69, distance: 96.1
click at [156, 69] on div "SearchWithCriteriabc220649-a1a3-45a6-9506-ef5ee361edd4 MLC Song Code GA2U7C" at bounding box center [334, 65] width 407 height 15
click at [254, 163] on div "GIRL HAPPY MLC Song Code : GA2U7C ISWC : T0700658485 Writers ( 2 ) [PERSON_NAME…" at bounding box center [334, 181] width 407 height 45
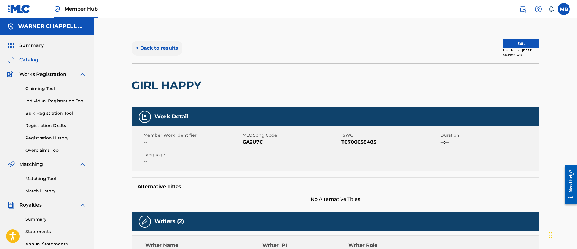
click at [170, 51] on button "< Back to results" at bounding box center [156, 48] width 51 height 15
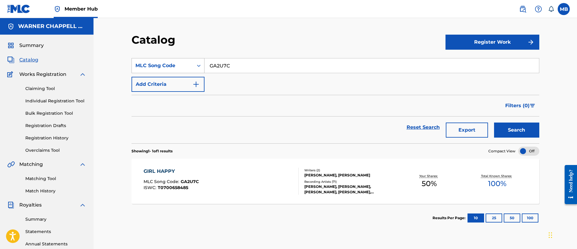
drag, startPoint x: 201, startPoint y: 70, endPoint x: 153, endPoint y: 65, distance: 47.6
click at [154, 66] on div "SearchWithCriteriabc220649-a1a3-45a6-9506-ef5ee361edd4 MLC Song Code GA2U7C" at bounding box center [334, 65] width 407 height 15
paste input "60ES"
type input "GA60ES"
click at [494, 123] on button "Search" at bounding box center [516, 130] width 45 height 15
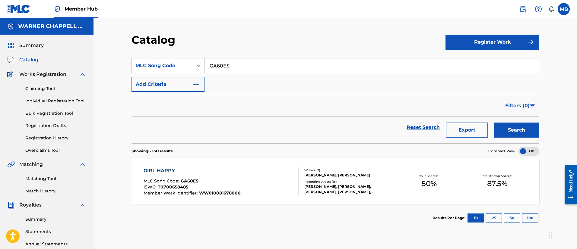
click at [223, 168] on div "GIRL HAPPY" at bounding box center [191, 170] width 97 height 7
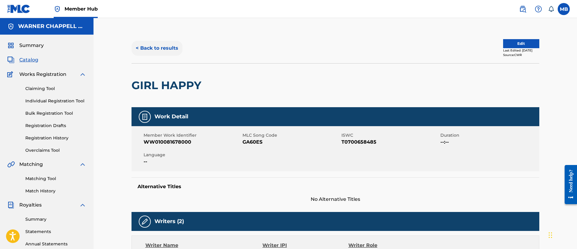
click at [173, 52] on button "< Back to results" at bounding box center [156, 48] width 51 height 15
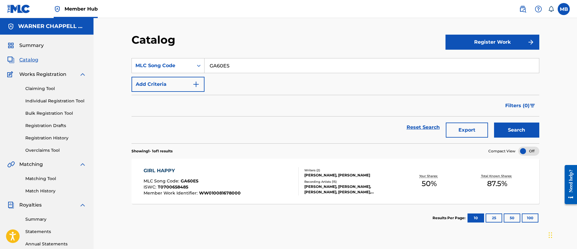
drag, startPoint x: 247, startPoint y: 68, endPoint x: 194, endPoint y: 57, distance: 53.9
click at [197, 59] on div "SearchWithCriteriabc220649-a1a3-45a6-9506-ef5ee361edd4 MLC Song Code GA60ES" at bounding box center [334, 65] width 407 height 15
paste input "HV8QC2"
click at [494, 123] on button "Search" at bounding box center [516, 130] width 45 height 15
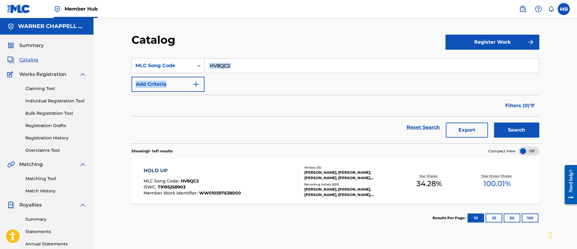
drag, startPoint x: 247, startPoint y: 71, endPoint x: 242, endPoint y: 69, distance: 5.3
click at [242, 70] on div "SearchWithCriteriabc220649-a1a3-45a6-9506-ef5ee361edd4 MLC Song Code HV8QC2 Add…" at bounding box center [334, 75] width 407 height 34
drag, startPoint x: 242, startPoint y: 69, endPoint x: 186, endPoint y: 56, distance: 57.8
click at [190, 58] on div "SearchWithCriteriabc220649-a1a3-45a6-9506-ef5ee361edd4 MLC Song Code HV8QC2" at bounding box center [334, 65] width 407 height 15
paste input "WV7WDE"
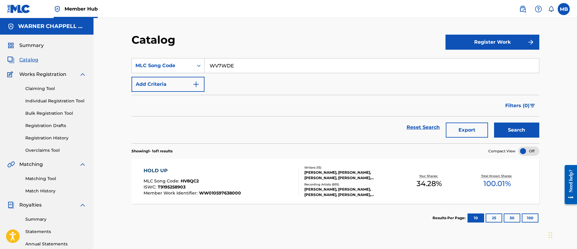
click at [494, 123] on button "Search" at bounding box center [516, 130] width 45 height 15
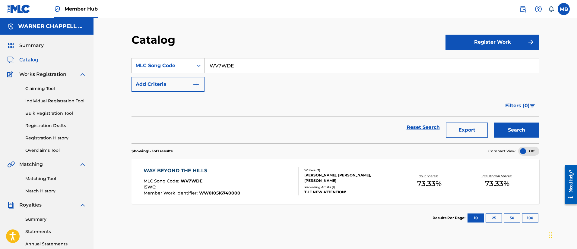
drag, startPoint x: 208, startPoint y: 63, endPoint x: 167, endPoint y: 58, distance: 41.2
click at [170, 59] on div "SearchWithCriteriabc220649-a1a3-45a6-9506-ef5ee361edd4 MLC Song Code WV7WDE" at bounding box center [334, 65] width 407 height 15
paste input "MV4F06"
click at [494, 123] on button "Search" at bounding box center [516, 130] width 45 height 15
drag, startPoint x: 246, startPoint y: 63, endPoint x: 121, endPoint y: 63, distance: 125.1
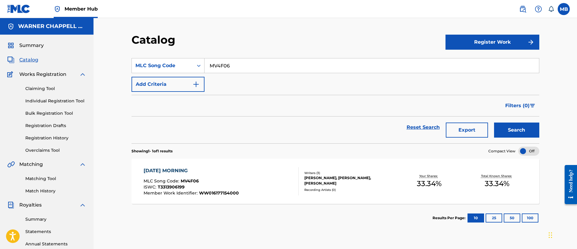
click at [127, 63] on div "Catalog Register Work SearchWithCriteriabc220649-a1a3-45a6-9506-ef5ee361edd4 ML…" at bounding box center [335, 189] width 422 height 312
paste input "SV8QO4"
click at [494, 123] on button "Search" at bounding box center [516, 130] width 45 height 15
drag, startPoint x: 203, startPoint y: 70, endPoint x: 176, endPoint y: 68, distance: 27.2
click at [176, 68] on div "SearchWithCriteriabc220649-a1a3-45a6-9506-ef5ee361edd4 MLC Song Code SV8QO4" at bounding box center [334, 65] width 407 height 15
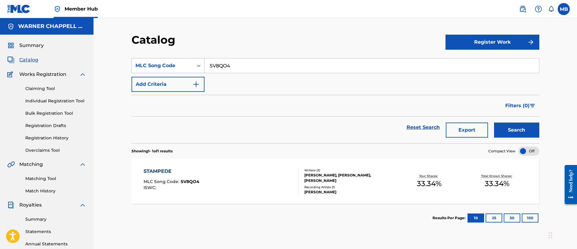
paste input "Q1578T"
click at [494, 123] on button "Search" at bounding box center [516, 130] width 45 height 15
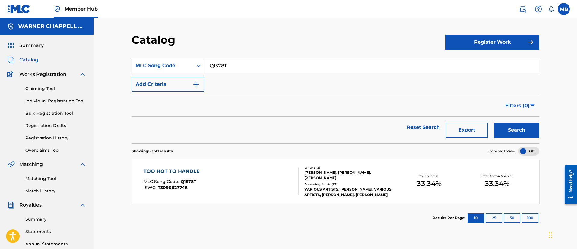
drag, startPoint x: 249, startPoint y: 64, endPoint x: 137, endPoint y: 63, distance: 111.8
click at [138, 63] on div "SearchWithCriteriabc220649-a1a3-45a6-9506-ef5ee361edd4 MLC Song Code Q1578T" at bounding box center [334, 65] width 407 height 15
paste input "I26VIP"
click at [494, 123] on button "Search" at bounding box center [516, 130] width 45 height 15
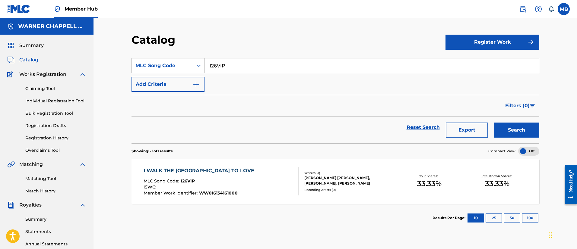
drag, startPoint x: 250, startPoint y: 69, endPoint x: 145, endPoint y: 60, distance: 105.6
click at [146, 61] on div "SearchWithCriteriabc220649-a1a3-45a6-9506-ef5ee361edd4 MLC Song Code I26VIP" at bounding box center [334, 65] width 407 height 15
paste input "S66X60"
click at [494, 123] on button "Search" at bounding box center [516, 130] width 45 height 15
drag, startPoint x: 273, startPoint y: 66, endPoint x: 140, endPoint y: 59, distance: 133.4
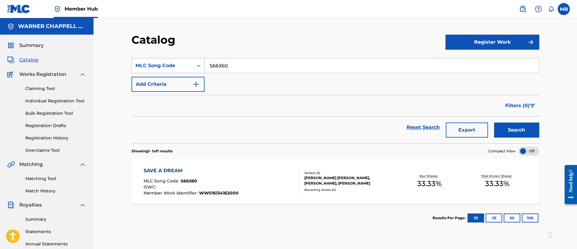
click at [140, 59] on div "SearchWithCriteriabc220649-a1a3-45a6-9506-ef5ee361edd4 MLC Song Code S66X60" at bounding box center [334, 65] width 407 height 15
paste input "W408QC"
click at [494, 123] on button "Search" at bounding box center [516, 130] width 45 height 15
drag, startPoint x: 245, startPoint y: 70, endPoint x: 130, endPoint y: 66, distance: 115.5
click at [132, 67] on div "SearchWithCriteriabc220649-a1a3-45a6-9506-ef5ee361edd4 MLC Song Code W408QC" at bounding box center [334, 65] width 407 height 15
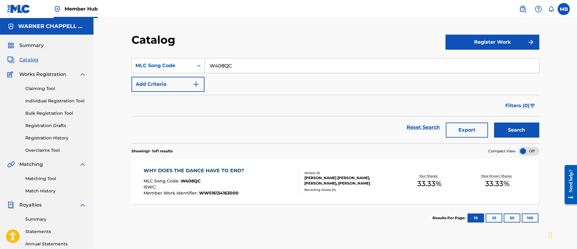
paste input "GV8PJT"
click at [494, 123] on button "Search" at bounding box center [516, 130] width 45 height 15
drag, startPoint x: 251, startPoint y: 59, endPoint x: 136, endPoint y: 58, distance: 114.8
click at [136, 58] on div "SearchWithCriteriabc220649-a1a3-45a6-9506-ef5ee361edd4 MLC Song Code GV8PJT" at bounding box center [334, 65] width 407 height 15
paste input "Y3133H"
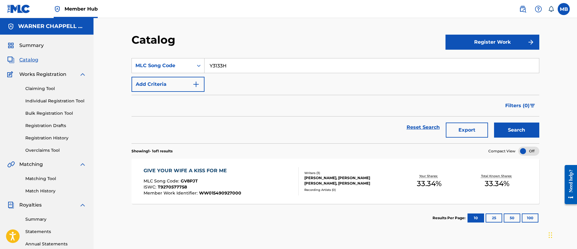
click at [494, 123] on button "Search" at bounding box center [516, 130] width 45 height 15
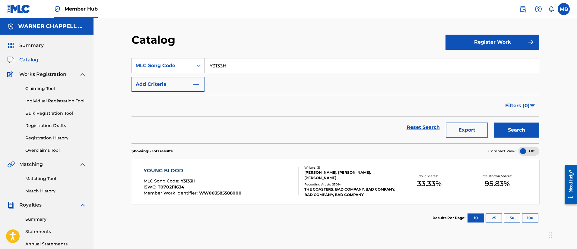
drag, startPoint x: 251, startPoint y: 61, endPoint x: 175, endPoint y: 63, distance: 75.4
click at [176, 63] on div "SearchWithCriteriabc220649-a1a3-45a6-9506-ef5ee361edd4 MLC Song Code Y3133H" at bounding box center [334, 65] width 407 height 15
paste input "WB83B2"
click at [494, 123] on button "Search" at bounding box center [516, 130] width 45 height 15
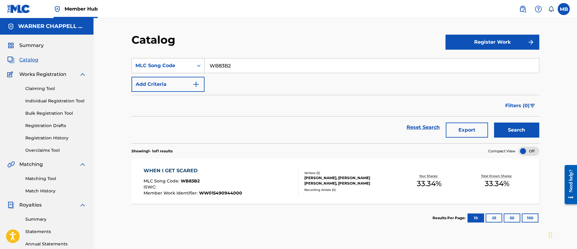
drag, startPoint x: 248, startPoint y: 61, endPoint x: 156, endPoint y: 59, distance: 91.7
click at [157, 59] on div "SearchWithCriteriabc220649-a1a3-45a6-9506-ef5ee361edd4 MLC Song Code WB83B2" at bounding box center [334, 65] width 407 height 15
paste input "V95SF"
click at [494, 123] on button "Search" at bounding box center [516, 130] width 45 height 15
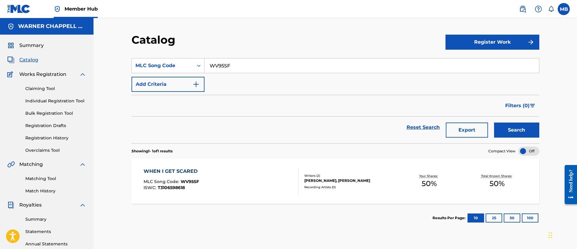
drag, startPoint x: 247, startPoint y: 64, endPoint x: 119, endPoint y: 61, distance: 127.5
click at [119, 62] on div "Catalog Register Work SearchWithCriteriabc220649-a1a3-45a6-9506-ef5ee361edd4 ML…" at bounding box center [334, 181] width 483 height 327
paste input "D54916"
click at [494, 123] on button "Search" at bounding box center [516, 130] width 45 height 15
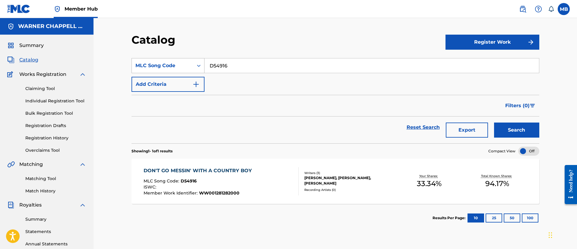
drag, startPoint x: 253, startPoint y: 68, endPoint x: 174, endPoint y: 62, distance: 78.9
click at [174, 62] on div "SearchWithCriteriabc220649-a1a3-45a6-9506-ef5ee361edd4 MLC Song Code D54916" at bounding box center [334, 65] width 407 height 15
paste input "TC8K0H"
click at [494, 123] on button "Search" at bounding box center [516, 130] width 45 height 15
drag, startPoint x: 243, startPoint y: 61, endPoint x: 132, endPoint y: 49, distance: 111.1
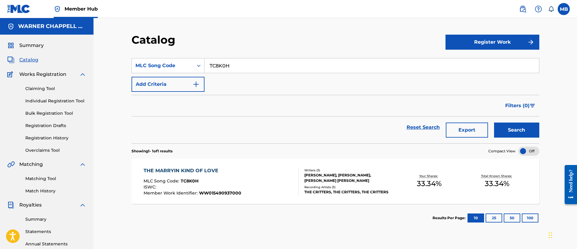
click at [132, 50] on div "Catalog Register Work SearchWithCriteriabc220649-a1a3-45a6-9506-ef5ee361edd4 ML…" at bounding box center [335, 189] width 422 height 312
click at [494, 123] on button "Search" at bounding box center [516, 130] width 45 height 15
drag, startPoint x: 178, startPoint y: 68, endPoint x: 130, endPoint y: 56, distance: 49.4
click at [132, 58] on div "SearchWithCriteriabc220649-a1a3-45a6-9506-ef5ee361edd4 MLC Song Code TC8K0H" at bounding box center [334, 65] width 407 height 15
paste input "SH852J"
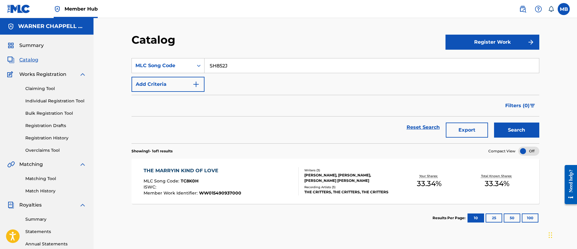
click at [494, 123] on button "Search" at bounding box center [516, 130] width 45 height 15
drag, startPoint x: 267, startPoint y: 61, endPoint x: 125, endPoint y: 56, distance: 142.0
click at [125, 56] on div "Catalog Register Work SearchWithCriteriabc220649-a1a3-45a6-9506-ef5ee361edd4 ML…" at bounding box center [335, 189] width 422 height 312
paste input "D7SOH"
type input "SD7SOH"
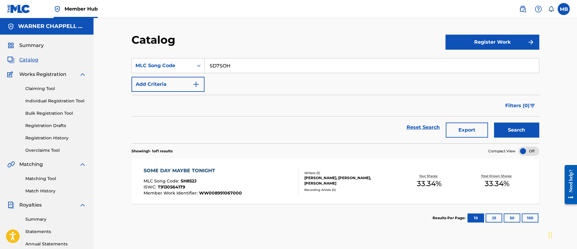
click at [494, 123] on button "Search" at bounding box center [516, 130] width 45 height 15
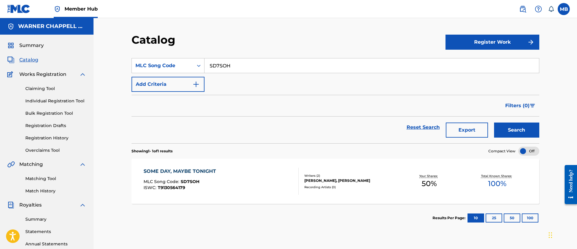
click at [276, 172] on div "SOME DAY, MAYBE TONIGHT MLC Song Code : SD7SOH ISWC : T9130564179" at bounding box center [220, 181] width 155 height 27
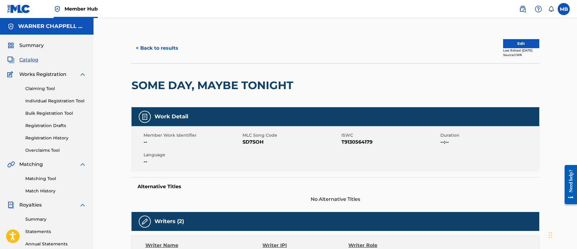
click at [199, 81] on h2 "SOME DAY, MAYBE TONIGHT" at bounding box center [213, 86] width 165 height 14
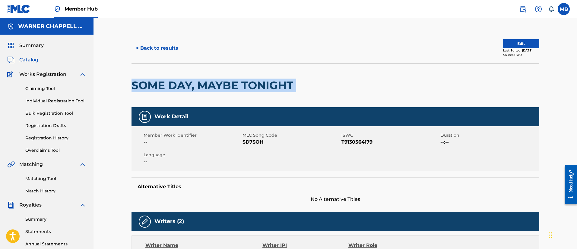
click at [199, 81] on h2 "SOME DAY, MAYBE TONIGHT" at bounding box center [213, 86] width 165 height 14
copy div "SOME DAY, MAYBE TONIGHT"
click at [174, 51] on button "< Back to results" at bounding box center [156, 48] width 51 height 15
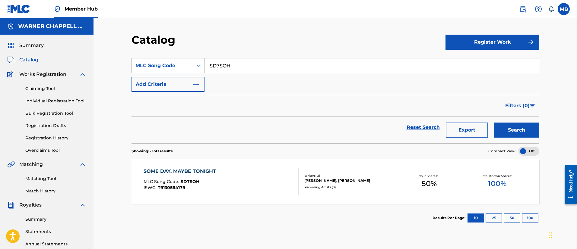
drag, startPoint x: 246, startPoint y: 67, endPoint x: 159, endPoint y: 58, distance: 87.2
click at [162, 60] on div "SearchWithCriteriabc220649-a1a3-45a6-9506-ef5ee361edd4 MLC Song Code SD7SOH" at bounding box center [334, 65] width 407 height 15
paste input "H852J"
click at [494, 123] on button "Search" at bounding box center [516, 130] width 45 height 15
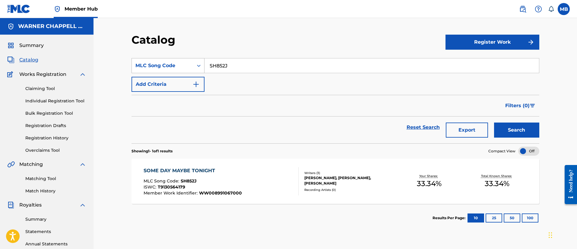
drag, startPoint x: 247, startPoint y: 67, endPoint x: 161, endPoint y: 70, distance: 85.9
click at [162, 70] on div "SearchWithCriteriabc220649-a1a3-45a6-9506-ef5ee361edd4 MLC Song Code SH852J" at bounding box center [334, 65] width 407 height 15
paste input "AA3BWS"
click at [494, 123] on button "Search" at bounding box center [516, 130] width 45 height 15
drag, startPoint x: 242, startPoint y: 67, endPoint x: 140, endPoint y: 64, distance: 102.5
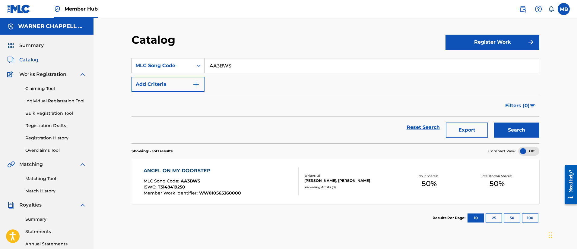
click at [140, 65] on div "SearchWithCriteriabc220649-a1a3-45a6-9506-ef5ee361edd4 MLC Song Code AA3BWS" at bounding box center [334, 65] width 407 height 15
paste input "7747G"
click at [494, 123] on button "Search" at bounding box center [516, 130] width 45 height 15
drag, startPoint x: 247, startPoint y: 63, endPoint x: 176, endPoint y: 58, distance: 71.5
click at [176, 59] on div "SearchWithCriteriabc220649-a1a3-45a6-9506-ef5ee361edd4 MLC Song Code A7747G" at bounding box center [334, 65] width 407 height 15
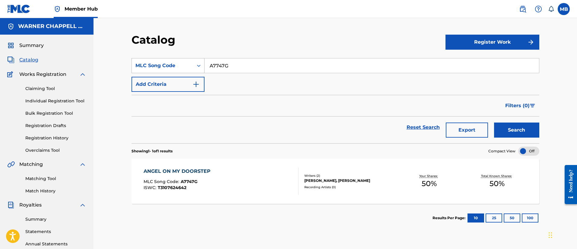
paste input "M35460"
type input "M35460"
click at [494, 123] on button "Search" at bounding box center [516, 130] width 45 height 15
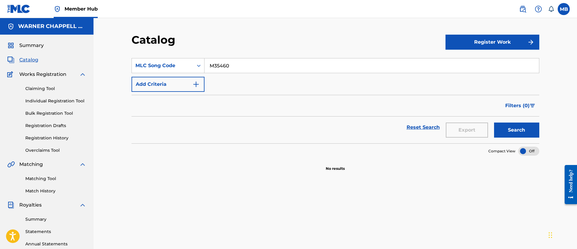
click at [519, 16] on nav "Member Hub MB MB Marshall Borden [EMAIL_ADDRESS][PERSON_NAME][DOMAIN_NAME] Noti…" at bounding box center [288, 9] width 577 height 18
click at [520, 10] on img at bounding box center [522, 8] width 7 height 7
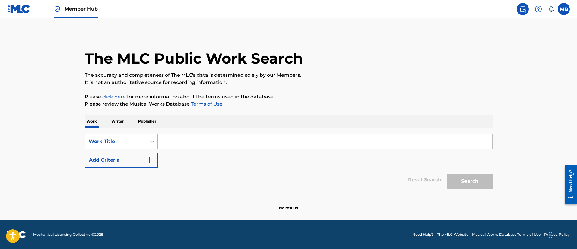
click at [140, 140] on div "Work Title" at bounding box center [116, 141] width 54 height 7
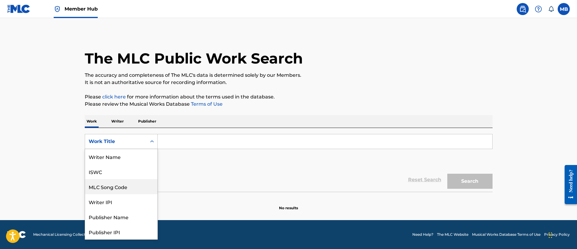
scroll to position [30, 0]
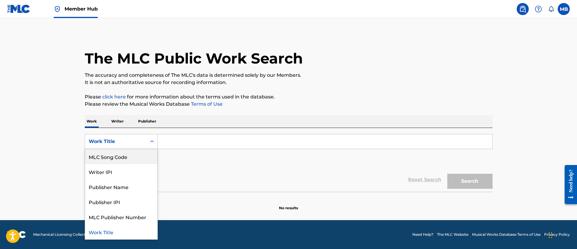
click at [137, 153] on div "MLC Song Code" at bounding box center [121, 156] width 72 height 15
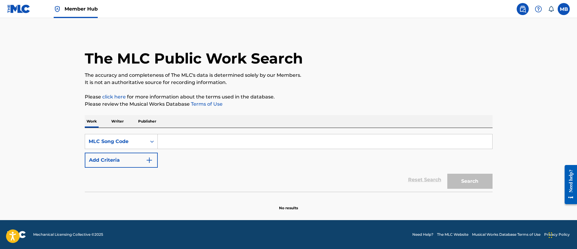
drag, startPoint x: 157, startPoint y: 149, endPoint x: 200, endPoint y: 148, distance: 42.5
click at [200, 148] on input "Search Form" at bounding box center [325, 141] width 334 height 14
paste input "M35460"
click at [447, 174] on button "Search" at bounding box center [469, 181] width 45 height 15
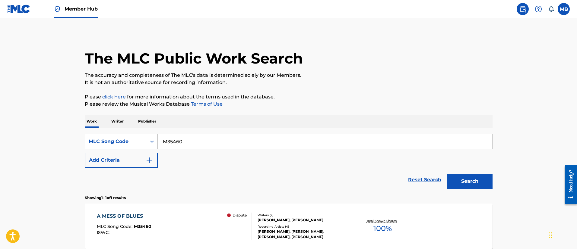
drag, startPoint x: 185, startPoint y: 139, endPoint x: 134, endPoint y: 137, distance: 51.0
click at [134, 138] on div "SearchWithCriteria8467610f-e31f-418e-8c07-379cdc900131 MLC Song Code M35460" at bounding box center [288, 141] width 407 height 15
paste input "AB9U92"
type input "AB9U92"
click at [447, 174] on button "Search" at bounding box center [469, 181] width 45 height 15
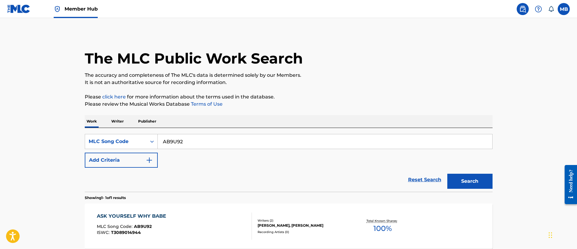
click at [176, 222] on div "ASK YOURSELF WHY BABE MLC Song Code : AB9U92 ISWC : T3089014944" at bounding box center [174, 226] width 155 height 27
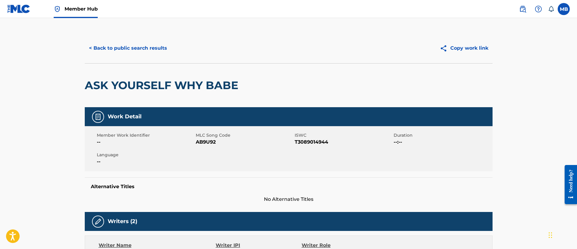
click at [86, 14] on link "Member Hub" at bounding box center [76, 9] width 44 height 18
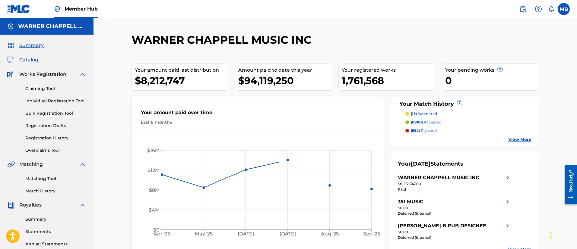
click at [27, 57] on span "Catalog" at bounding box center [28, 59] width 19 height 7
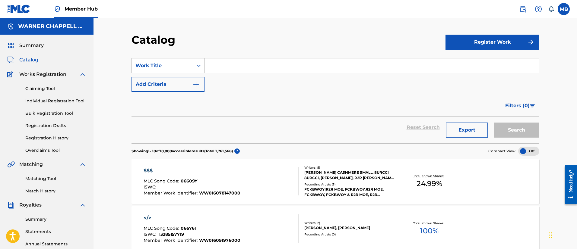
click at [204, 70] on div "SearchWithCriteriade96b08e-dcd3-43cb-948d-16aafa99e109 Work Title" at bounding box center [334, 65] width 407 height 15
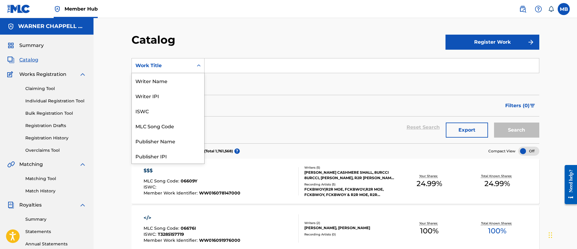
click at [191, 65] on div "Work Title" at bounding box center [162, 65] width 61 height 11
click at [156, 131] on div "MLC Song Code" at bounding box center [168, 125] width 72 height 15
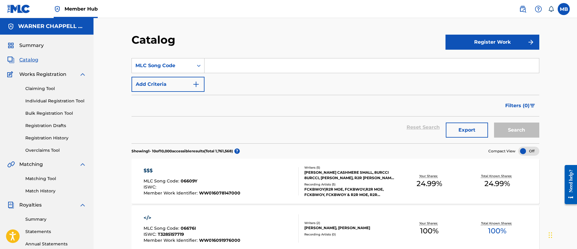
click at [258, 71] on input "Search Form" at bounding box center [371, 65] width 334 height 14
paste input "AV9SSW"
click at [494, 123] on button "Search" at bounding box center [516, 130] width 45 height 15
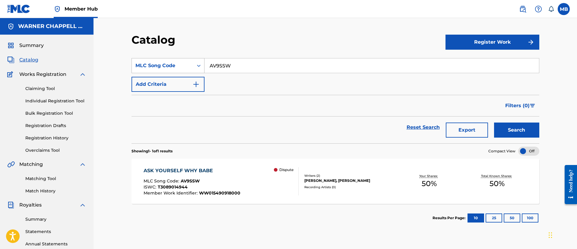
drag, startPoint x: 247, startPoint y: 71, endPoint x: 169, endPoint y: 66, distance: 77.3
click at [172, 67] on div "SearchWithCriteria77f36753-1658-40d6-b8d2-248614b86da1 MLC Song Code AV9SSW" at bounding box center [334, 65] width 407 height 15
paste input "84VL"
click at [494, 123] on button "Search" at bounding box center [516, 130] width 45 height 15
drag, startPoint x: 277, startPoint y: 64, endPoint x: 177, endPoint y: 64, distance: 99.4
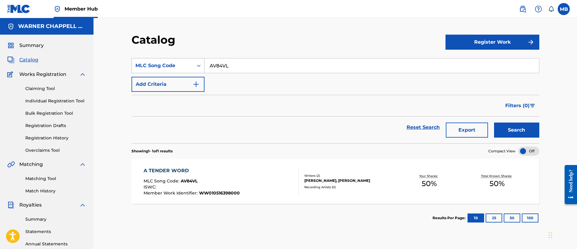
click at [177, 64] on div "SearchWithCriteria77f36753-1658-40d6-b8d2-248614b86da1 MLC Song Code AV84VL" at bounding box center [334, 65] width 407 height 15
paste input "9ST3"
click at [494, 123] on button "Search" at bounding box center [516, 130] width 45 height 15
drag, startPoint x: 265, startPoint y: 68, endPoint x: 174, endPoint y: 57, distance: 92.1
click at [174, 57] on section "SearchWithCriteria77f36753-1658-40d6-b8d2-248614b86da1 MLC Song Code AV9ST3 Add…" at bounding box center [334, 97] width 407 height 93
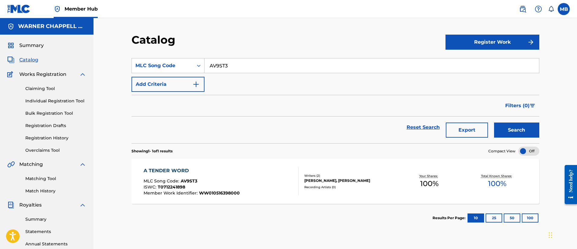
paste input "DA0IN0"
click at [494, 123] on button "Search" at bounding box center [516, 130] width 45 height 15
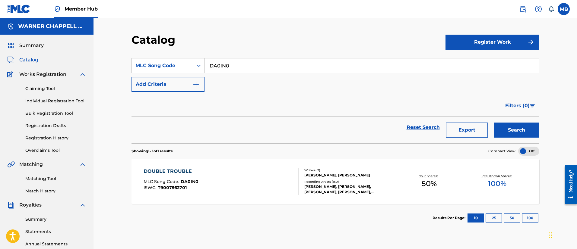
drag, startPoint x: 254, startPoint y: 64, endPoint x: 105, endPoint y: 61, distance: 149.2
click at [106, 61] on div "Catalog Register Work SearchWithCriteria77f36753-1658-40d6-b8d2-248614b86da1 ML…" at bounding box center [334, 181] width 483 height 327
paste input "73897/DB01L1"
click at [494, 123] on button "Search" at bounding box center [516, 130] width 45 height 15
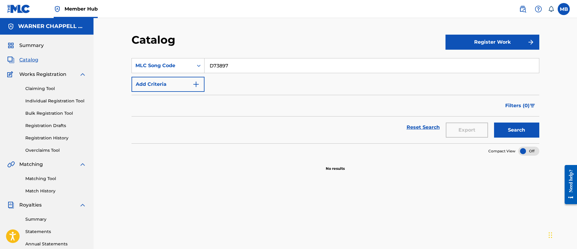
click at [527, 12] on span at bounding box center [534, 9] width 37 height 12
drag, startPoint x: 133, startPoint y: 65, endPoint x: 108, endPoint y: 64, distance: 25.4
click at [108, 64] on div "Catalog Register Work SearchWithCriteria77f36753-1658-40d6-b8d2-248614b86da1 ML…" at bounding box center [334, 181] width 483 height 327
paste input "/DB01L1"
type input "DB01L1"
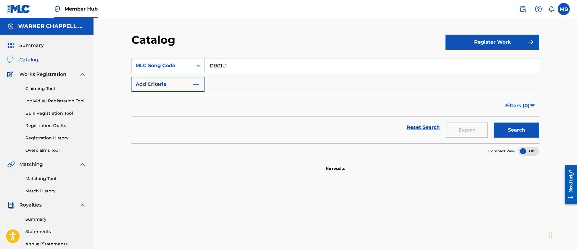
click at [494, 123] on button "Search" at bounding box center [516, 130] width 45 height 15
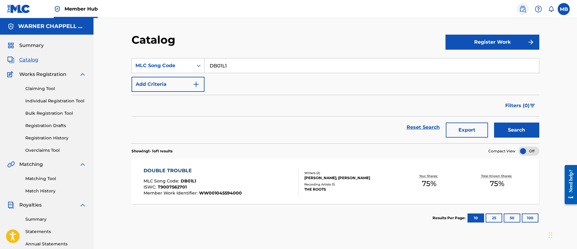
click at [521, 11] on img at bounding box center [522, 8] width 7 height 7
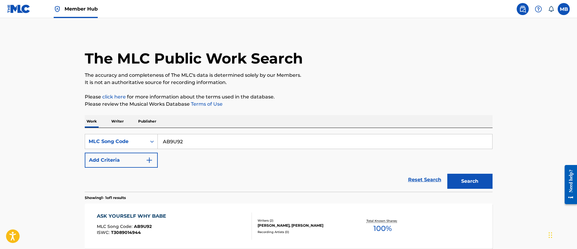
click at [190, 136] on input "AB9U92" at bounding box center [325, 141] width 334 height 14
paste input "D73897/DB01L1"
type input "D73897"
click at [447, 174] on button "Search" at bounding box center [469, 181] width 45 height 15
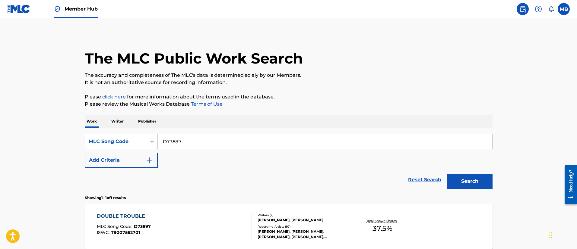
click at [215, 221] on div "DOUBLE TROUBLE MLC Song Code : D73897 ISWC : T9007562701" at bounding box center [174, 226] width 155 height 27
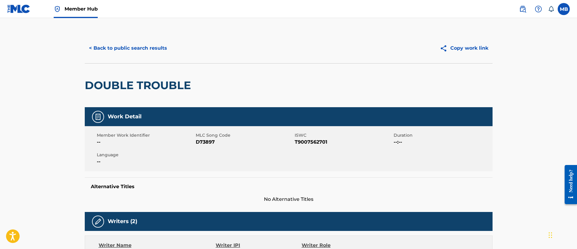
click at [140, 57] on div "< Back to public search results Copy work link" at bounding box center [288, 48] width 407 height 30
click at [144, 51] on button "< Back to public search results" at bounding box center [128, 48] width 86 height 15
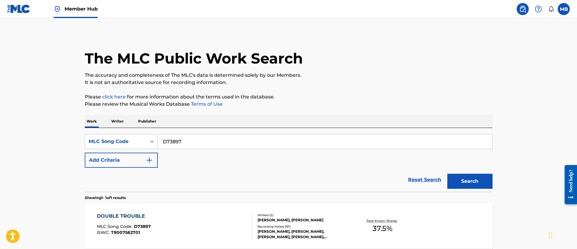
drag, startPoint x: 222, startPoint y: 138, endPoint x: 134, endPoint y: 133, distance: 87.5
click at [135, 133] on div "SearchWithCriteria8467610f-e31f-418e-8c07-379cdc900131 MLC Song Code D73897 Add…" at bounding box center [288, 160] width 407 height 64
paste input "A0IN0"
type input "DA0IN0"
click at [447, 174] on button "Search" at bounding box center [469, 181] width 45 height 15
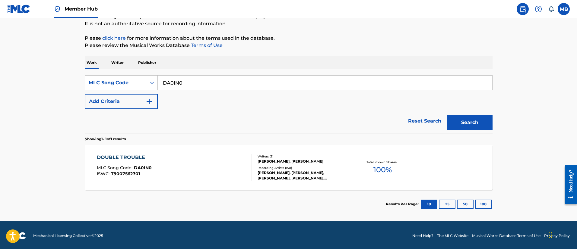
scroll to position [60, 0]
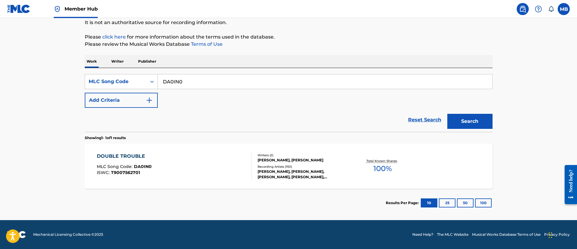
click at [188, 173] on div "DOUBLE TROUBLE MLC Song Code : DA0IN0 ISWC : T9007562701" at bounding box center [174, 166] width 155 height 27
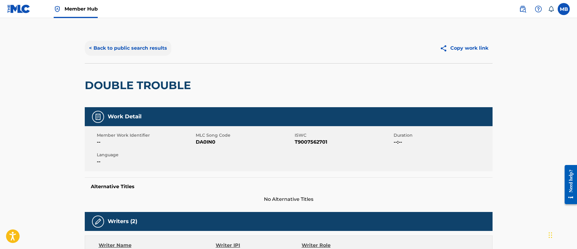
click at [143, 53] on button "< Back to public search results" at bounding box center [128, 48] width 86 height 15
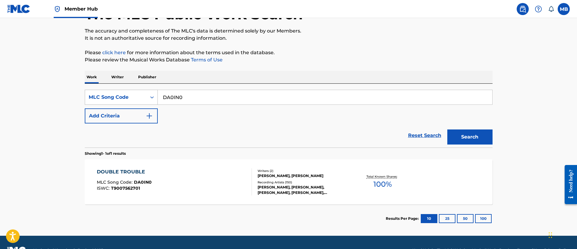
click at [141, 93] on div "SearchWithCriteria8467610f-e31f-418e-8c07-379cdc900131 MLC Song Code DA0IN0" at bounding box center [288, 97] width 407 height 15
paste input "E10088"
click at [447, 130] on button "Search" at bounding box center [469, 137] width 45 height 15
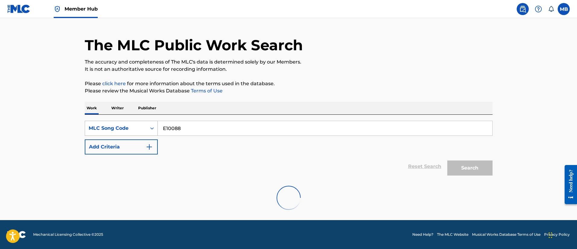
scroll to position [44, 0]
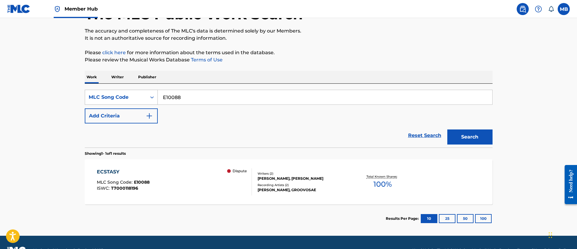
drag, startPoint x: 180, startPoint y: 93, endPoint x: 114, endPoint y: 90, distance: 66.7
click at [115, 91] on div "SearchWithCriteria8467610f-e31f-418e-8c07-379cdc900131 MLC Song Code E10088" at bounding box center [288, 97] width 407 height 15
paste input "ID0NSS"
click at [447, 130] on button "Search" at bounding box center [469, 137] width 45 height 15
drag, startPoint x: 214, startPoint y: 97, endPoint x: 103, endPoint y: 96, distance: 110.9
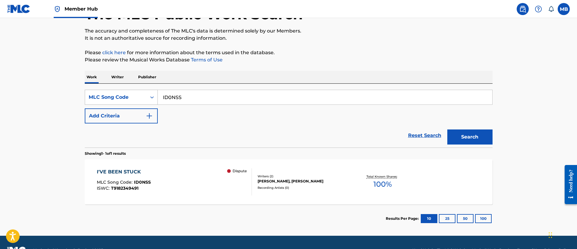
click at [107, 96] on div "SearchWithCriteria8467610f-e31f-418e-8c07-379cdc900131 MLC Song Code ID0NSS" at bounding box center [288, 97] width 407 height 15
paste input "C6D0D"
type input "IC6D0D"
click at [447, 130] on button "Search" at bounding box center [469, 137] width 45 height 15
click at [198, 178] on div "I'VE GOTTA FIND A WAY MLC Song Code : IC6D0D ISWC :" at bounding box center [174, 181] width 155 height 27
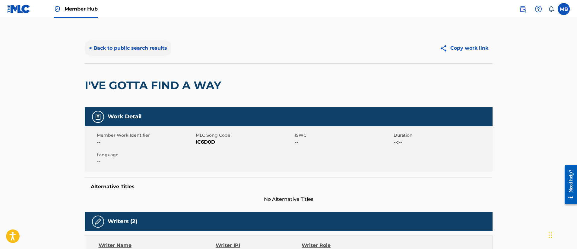
click at [126, 55] on button "< Back to public search results" at bounding box center [128, 48] width 86 height 15
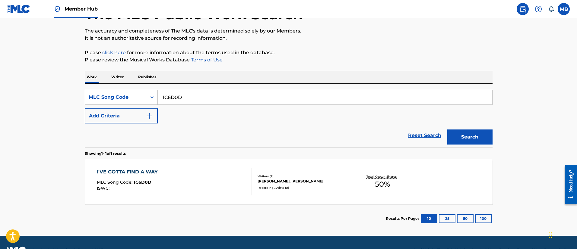
drag, startPoint x: 207, startPoint y: 108, endPoint x: 198, endPoint y: 100, distance: 11.5
click at [203, 108] on div "SearchWithCriteria8467610f-e31f-418e-8c07-379cdc900131 MLC Song Code IC6D0D Add…" at bounding box center [288, 107] width 407 height 34
drag, startPoint x: 198, startPoint y: 100, endPoint x: 94, endPoint y: 86, distance: 105.0
click at [105, 90] on div "SearchWithCriteria8467610f-e31f-418e-8c07-379cdc900131 MLC Song Code IC6D0D" at bounding box center [288, 97] width 407 height 15
paste input "V99F5"
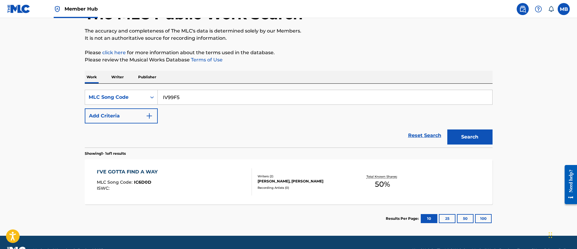
type input "IV99F5"
click at [447, 130] on button "Search" at bounding box center [469, 137] width 45 height 15
click at [182, 187] on div "I'VE GOT TO FIND A WAY MLC Song Code : IV99F5 ISWC : T3107256504" at bounding box center [174, 181] width 155 height 27
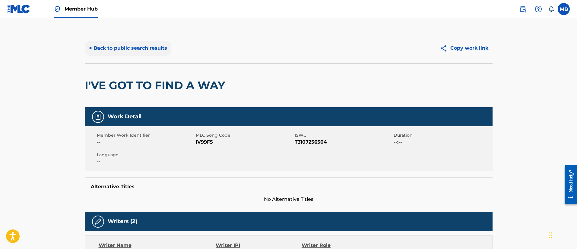
click at [150, 53] on button "< Back to public search results" at bounding box center [128, 48] width 86 height 15
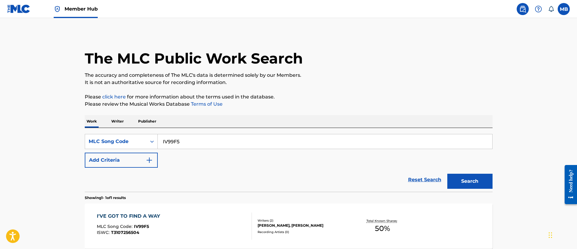
scroll to position [44, 0]
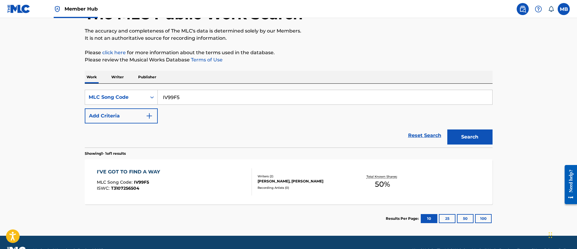
drag, startPoint x: 187, startPoint y: 94, endPoint x: 126, endPoint y: 89, distance: 61.4
click at [125, 90] on div "SearchWithCriteria8467610f-e31f-418e-8c07-379cdc900131 MLC Song Code IV99F5" at bounding box center [288, 97] width 407 height 15
paste input "C6D0D"
type input "IC6D0D"
click at [447, 130] on button "Search" at bounding box center [469, 137] width 45 height 15
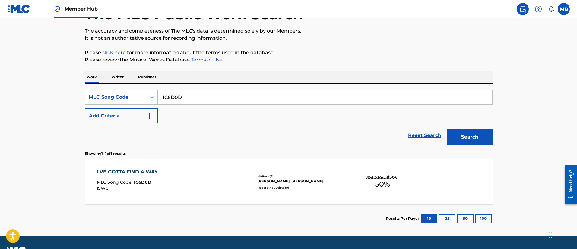
click at [215, 174] on div "I'VE GOTTA FIND A WAY MLC Song Code : IC6D0D ISWC :" at bounding box center [174, 181] width 155 height 27
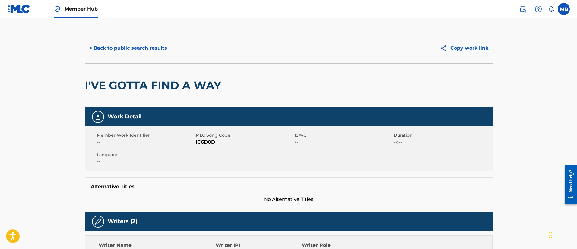
click at [88, 13] on link "Member Hub" at bounding box center [76, 9] width 44 height 18
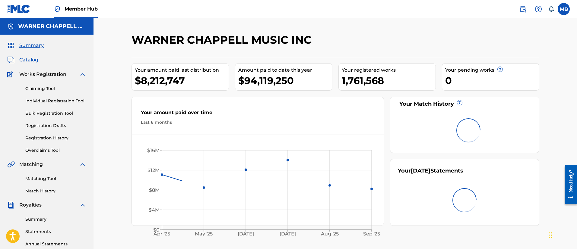
click at [33, 61] on span "Catalog" at bounding box center [28, 59] width 19 height 7
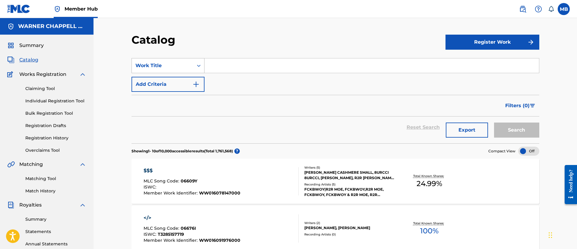
click at [179, 70] on div "Work Title" at bounding box center [162, 65] width 61 height 11
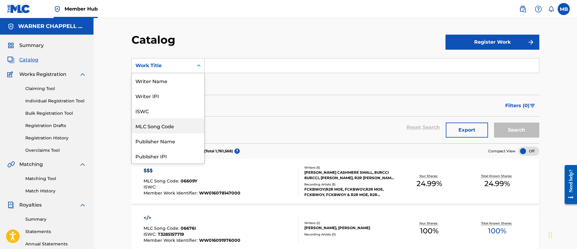
click at [155, 132] on div "MLC Song Code" at bounding box center [168, 125] width 72 height 15
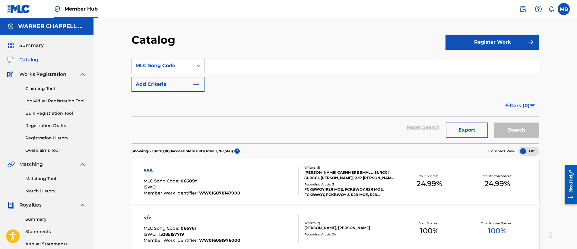
click at [258, 68] on input "Search Form" at bounding box center [371, 65] width 334 height 14
paste input "MA8ADY"
click at [494, 123] on button "Search" at bounding box center [516, 130] width 45 height 15
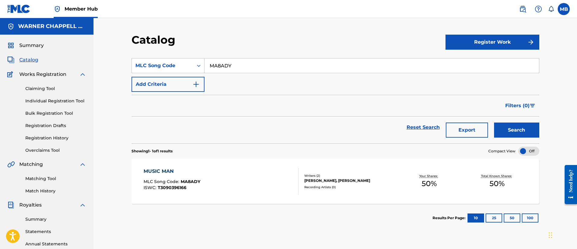
drag, startPoint x: 246, startPoint y: 70, endPoint x: 116, endPoint y: 57, distance: 130.0
click at [120, 58] on div "Catalog Register Work SearchWithCriteriac84b1811-7216-4af2-af77-7030107f0760 ML…" at bounding box center [334, 181] width 483 height 327
paste input "7WL6"
click at [494, 123] on button "Search" at bounding box center [516, 130] width 45 height 15
drag, startPoint x: 237, startPoint y: 65, endPoint x: 168, endPoint y: 60, distance: 69.2
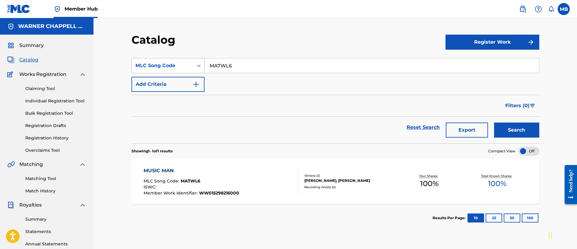
click at [172, 62] on div "SearchWithCriteriac84b1811-7216-4af2-af77-7030107f0760 MLC Song Code MA7WL6" at bounding box center [334, 65] width 407 height 15
paste input "NC7ZF3"
click at [494, 123] on button "Search" at bounding box center [516, 130] width 45 height 15
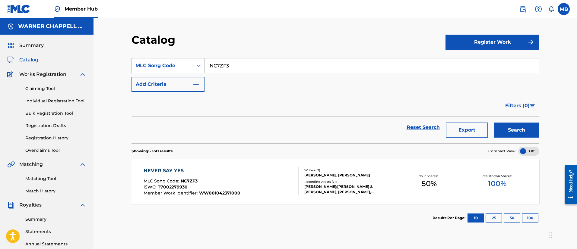
drag, startPoint x: 224, startPoint y: 65, endPoint x: 173, endPoint y: 59, distance: 51.3
click at [174, 60] on div "SearchWithCriteriac84b1811-7216-4af2-af77-7030107f0760 MLC Song Code NC7ZF3" at bounding box center [334, 65] width 407 height 15
paste input "05218"
type input "N05218"
click at [494, 123] on button "Search" at bounding box center [516, 130] width 45 height 15
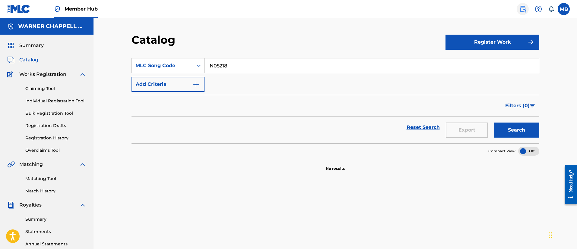
click at [520, 11] on img at bounding box center [522, 8] width 7 height 7
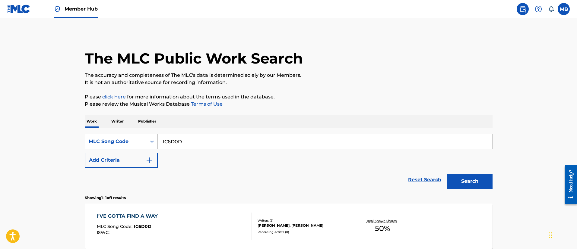
drag, startPoint x: 210, startPoint y: 143, endPoint x: 114, endPoint y: 139, distance: 96.5
click at [115, 140] on div "SearchWithCriteria8467610f-e31f-418e-8c07-379cdc900131 MLC Song Code IC6D0D" at bounding box center [288, 141] width 407 height 15
paste input "N05218"
type input "N05218"
click at [447, 174] on button "Search" at bounding box center [469, 181] width 45 height 15
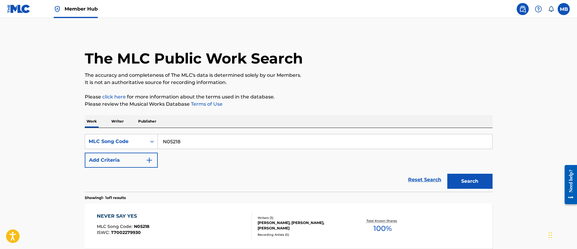
click at [198, 223] on div "NEVER SAY YES MLC Song Code : N05218 ISWC : T7002279930" at bounding box center [174, 226] width 155 height 27
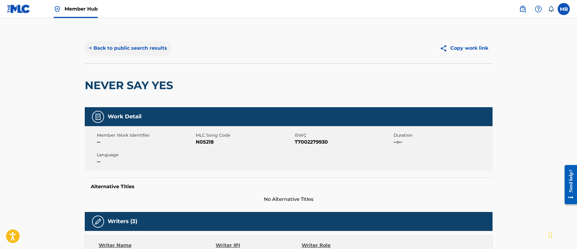
click at [123, 51] on button "< Back to public search results" at bounding box center [128, 48] width 86 height 15
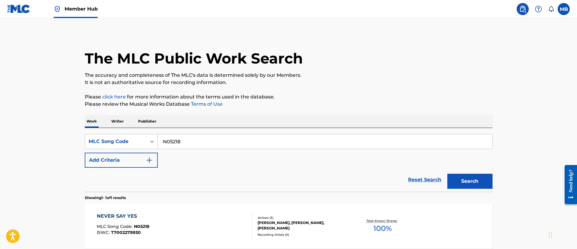
drag, startPoint x: 199, startPoint y: 137, endPoint x: 115, endPoint y: 130, distance: 84.3
click at [117, 132] on div "SearchWithCriteria8467610f-e31f-418e-8c07-379cdc900131 MLC Song Code N05218 Add…" at bounding box center [288, 160] width 407 height 64
paste input "V7QFO"
type input "NV7QFO"
click at [447, 174] on button "Search" at bounding box center [469, 181] width 45 height 15
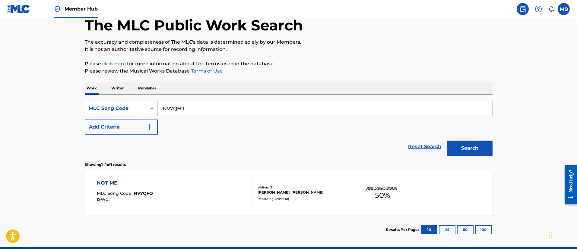
scroll to position [60, 0]
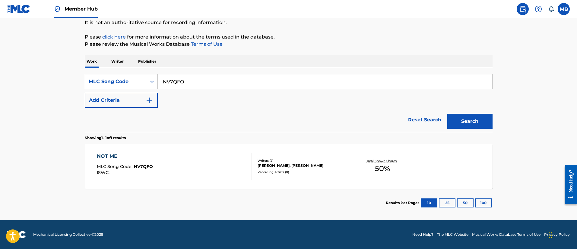
click at [198, 180] on div "NOT ME MLC Song Code : NV7QFO ISWC :" at bounding box center [174, 166] width 155 height 27
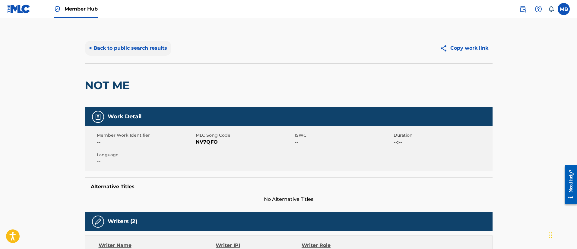
click at [143, 54] on button "< Back to public search results" at bounding box center [128, 48] width 86 height 15
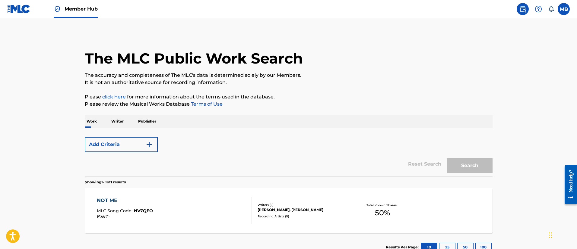
scroll to position [44, 0]
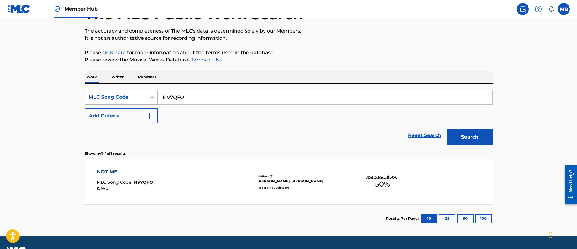
drag, startPoint x: 204, startPoint y: 92, endPoint x: 105, endPoint y: 92, distance: 99.8
click at [107, 93] on div "SearchWithCriteria8467610f-e31f-418e-8c07-379cdc900131 MLC Song Code NV7QFO" at bounding box center [288, 97] width 407 height 15
paste input "8ZCT"
click at [447, 130] on button "Search" at bounding box center [469, 137] width 45 height 15
drag, startPoint x: 193, startPoint y: 98, endPoint x: 136, endPoint y: 94, distance: 58.0
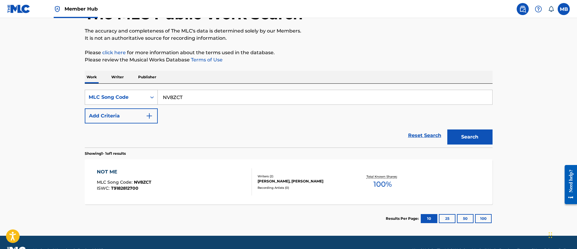
click at [136, 94] on div "SearchWithCriteria8467610f-e31f-418e-8c07-379cdc900131 MLC Song Code NV8ZCT" at bounding box center [288, 97] width 407 height 15
paste input "7QFO"
type input "NV7QFO"
click at [447, 130] on button "Search" at bounding box center [469, 137] width 45 height 15
click at [180, 178] on div "NOT ME MLC Song Code : NV7QFO ISWC :" at bounding box center [174, 181] width 155 height 27
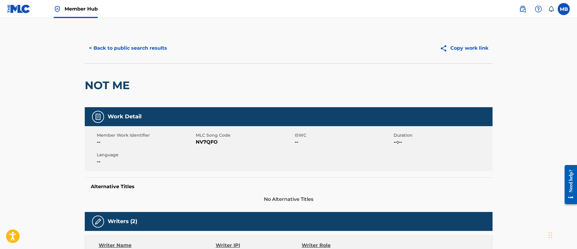
click at [79, 7] on span "Member Hub" at bounding box center [80, 8] width 33 height 7
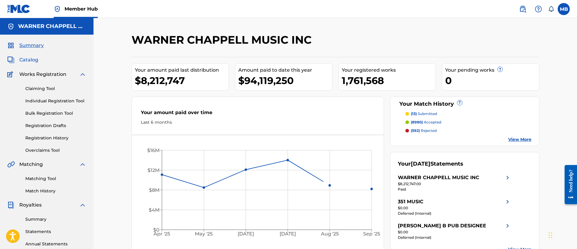
click at [32, 57] on span "Catalog" at bounding box center [28, 59] width 19 height 7
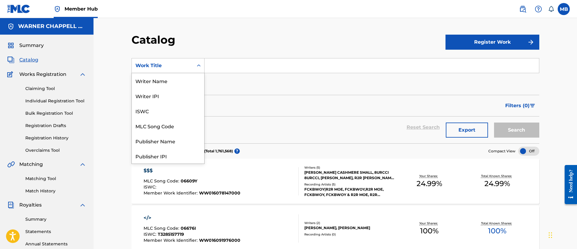
click at [154, 61] on div "Work Title" at bounding box center [162, 65] width 61 height 11
click at [163, 125] on div "MLC Song Code" at bounding box center [168, 125] width 72 height 15
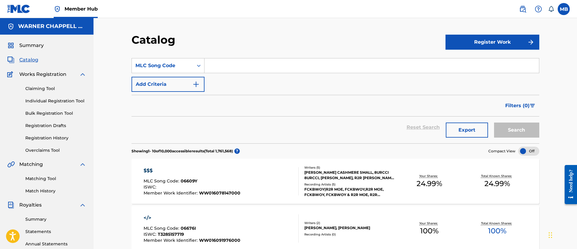
click at [233, 70] on input "Search Form" at bounding box center [371, 65] width 334 height 14
paste input "SC4K4U"
click at [494, 123] on button "Search" at bounding box center [516, 130] width 45 height 15
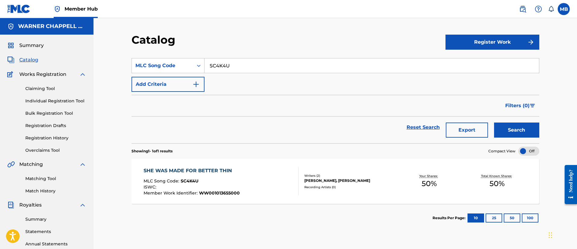
drag, startPoint x: 286, startPoint y: 61, endPoint x: 152, endPoint y: 53, distance: 133.8
click at [153, 53] on section "SearchWithCriteriafd926279-06d5-42f7-aefe-c9828cc83a96 MLC Song Code SC4K4U Add…" at bounding box center [334, 97] width 407 height 93
paste input "D16N7"
type input "SD16N7"
click at [494, 123] on button "Search" at bounding box center [516, 130] width 45 height 15
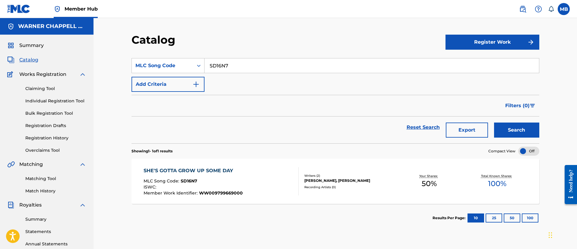
click at [252, 179] on div "SHE'S GOTTA GROW UP SOME DAY MLC Song Code : SD16N7 ISWC : Member Work Identifi…" at bounding box center [220, 181] width 155 height 28
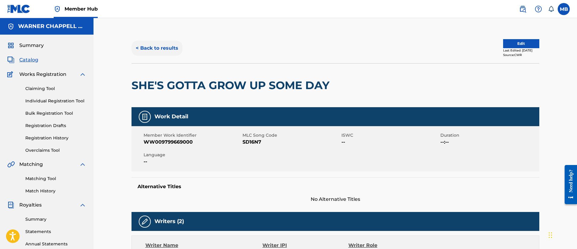
click at [169, 50] on button "< Back to results" at bounding box center [156, 48] width 51 height 15
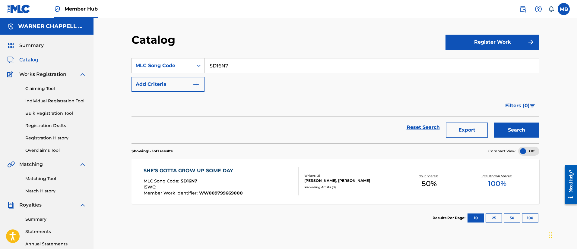
drag, startPoint x: 266, startPoint y: 64, endPoint x: 157, endPoint y: 57, distance: 109.6
click at [158, 58] on section "SearchWithCriteriafd926279-06d5-42f7-aefe-c9828cc83a96 MLC Song Code SD16N7 Add…" at bounding box center [334, 97] width 407 height 93
paste input "01VS"
click at [494, 123] on button "Search" at bounding box center [516, 130] width 45 height 15
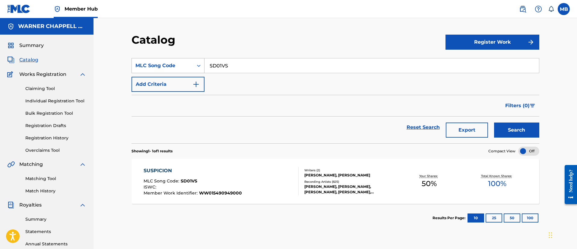
drag, startPoint x: 209, startPoint y: 66, endPoint x: 173, endPoint y: 63, distance: 36.3
click at [174, 64] on div "SearchWithCriteriafd926279-06d5-42f7-aefe-c9828cc83a96 MLC Song Code SD01VS" at bounding box center [334, 65] width 407 height 15
paste input "86BA"
type input "SD86BA"
click at [494, 123] on button "Search" at bounding box center [516, 130] width 45 height 15
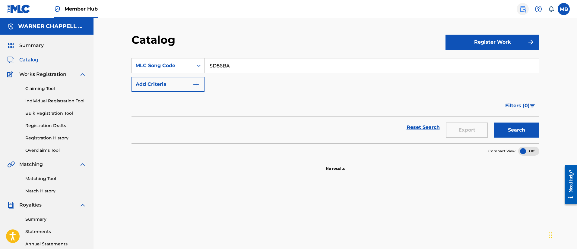
click at [517, 9] on link at bounding box center [522, 9] width 12 height 12
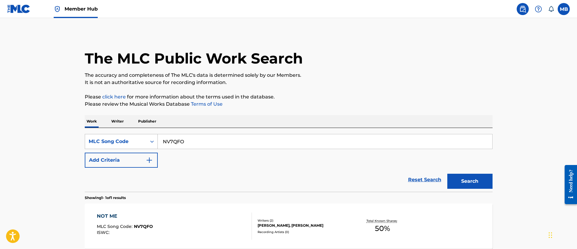
drag, startPoint x: 190, startPoint y: 140, endPoint x: 121, endPoint y: 140, distance: 69.3
click at [124, 141] on div "SearchWithCriteria8467610f-e31f-418e-8c07-379cdc900131 MLC Song Code NV7QFO" at bounding box center [288, 141] width 407 height 15
paste input "SD86BA"
click at [447, 174] on button "Search" at bounding box center [469, 181] width 45 height 15
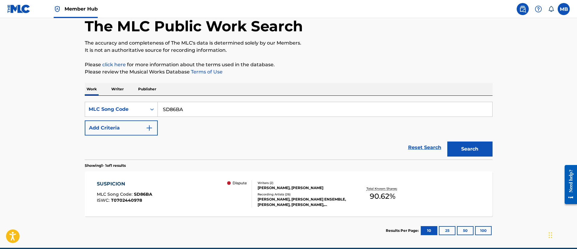
scroll to position [60, 0]
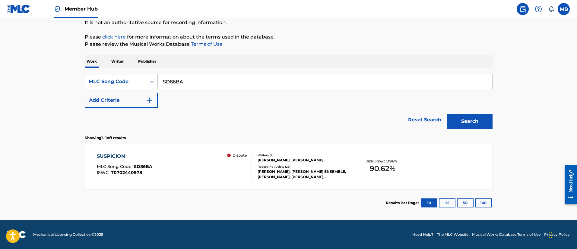
click at [77, 75] on div "The MLC Public Work Search The accuracy and completeness of The MLC's data is d…" at bounding box center [288, 95] width 422 height 244
paste input "H42AO"
type input "SH42AO"
click at [447, 114] on button "Search" at bounding box center [469, 121] width 45 height 15
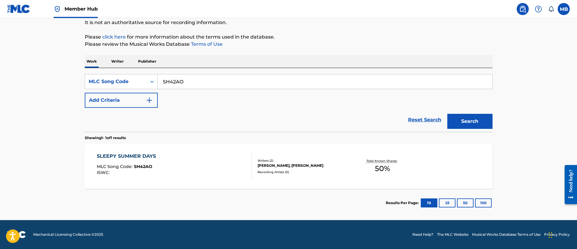
click at [195, 174] on div "SLEEPY SUMMER DAYS MLC Song Code : SH42AO ISWC :" at bounding box center [174, 166] width 155 height 27
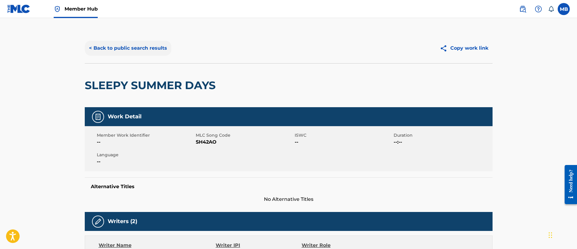
click at [110, 43] on button "< Back to public search results" at bounding box center [128, 48] width 86 height 15
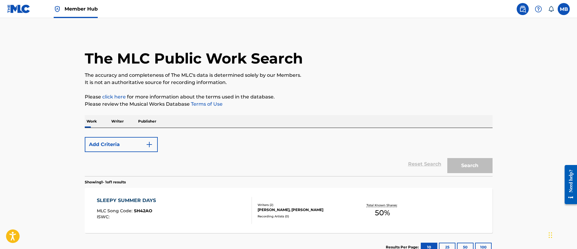
scroll to position [44, 0]
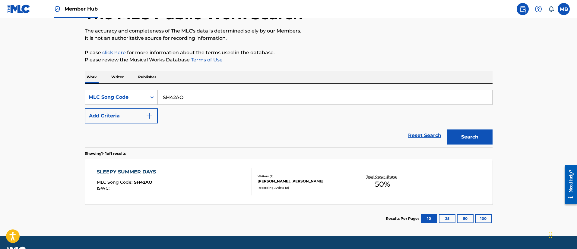
drag, startPoint x: 215, startPoint y: 95, endPoint x: 82, endPoint y: 88, distance: 132.5
click at [88, 92] on div "SearchWithCriteria8467610f-e31f-418e-8c07-379cdc900131 MLC Song Code SH42AO" at bounding box center [288, 97] width 407 height 15
paste input "VBG2L"
type input "SVBG2L"
click at [447, 130] on button "Search" at bounding box center [469, 137] width 45 height 15
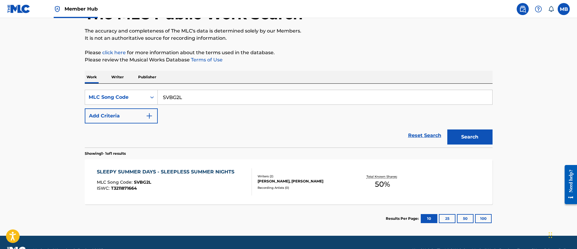
click at [193, 190] on div "ISWC : T3211871664" at bounding box center [167, 188] width 140 height 5
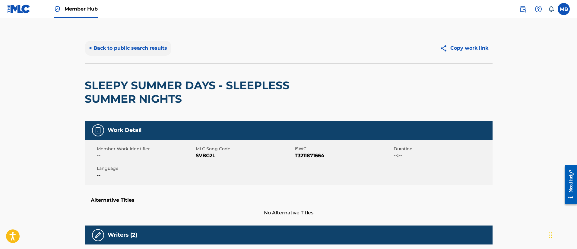
click at [121, 46] on button "< Back to public search results" at bounding box center [128, 48] width 86 height 15
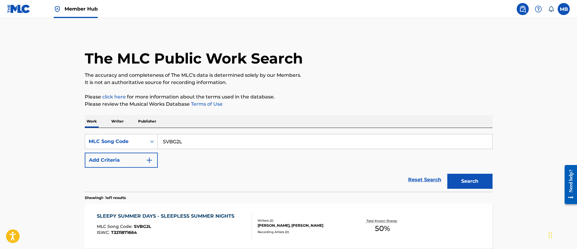
scroll to position [44, 0]
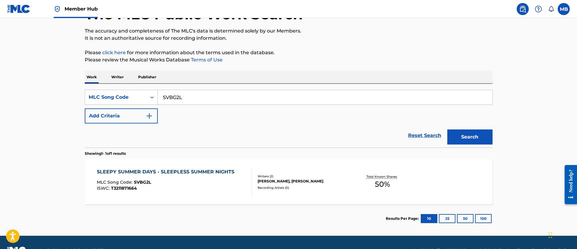
click at [65, 14] on link "Member Hub" at bounding box center [76, 9] width 44 height 18
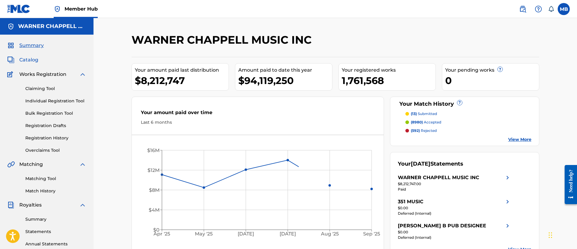
click at [24, 59] on span "Catalog" at bounding box center [28, 59] width 19 height 7
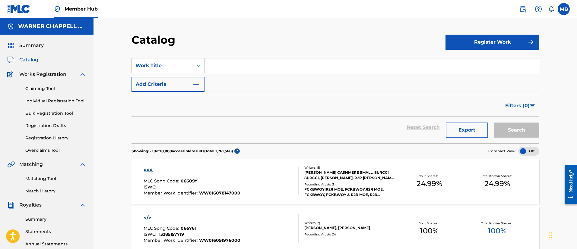
click at [189, 73] on div "SearchWithCriteriade96b08e-dcd3-43cb-948d-16aafa99e109 Work Title Add Criteria" at bounding box center [334, 75] width 407 height 34
click at [183, 67] on div "Work Title" at bounding box center [162, 65] width 54 height 7
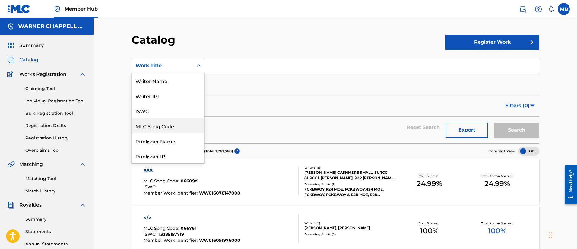
click at [165, 125] on div "MLC Song Code" at bounding box center [168, 125] width 72 height 15
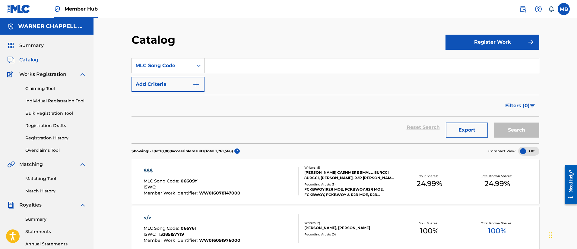
click at [232, 68] on input "Search Form" at bounding box center [371, 65] width 334 height 14
paste input "SD01VU"
click at [494, 123] on button "Search" at bounding box center [516, 130] width 45 height 15
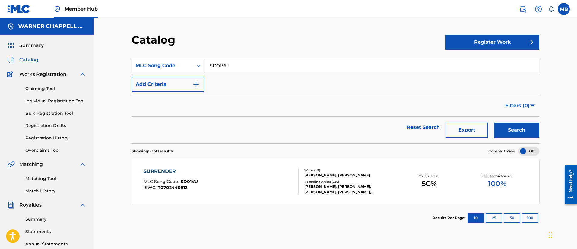
drag, startPoint x: 274, startPoint y: 68, endPoint x: 99, endPoint y: 36, distance: 178.3
click at [99, 36] on div "Catalog Register Work SearchWithCriteria7886aa25-d394-422f-b9cb-106c01054934 ML…" at bounding box center [334, 181] width 483 height 327
paste input "VDVY9/S85542"
click at [494, 123] on button "Search" at bounding box center [516, 130] width 45 height 15
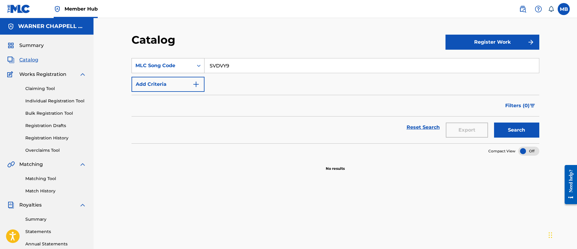
drag, startPoint x: 248, startPoint y: 70, endPoint x: 144, endPoint y: 63, distance: 104.8
click at [144, 63] on div "SearchWithCriteria7886aa25-d394-422f-b9cb-106c01054934 MLC Song Code SVDVY9" at bounding box center [334, 65] width 407 height 15
paste input "/S85542"
type input "S85542"
click at [494, 123] on button "Search" at bounding box center [516, 130] width 45 height 15
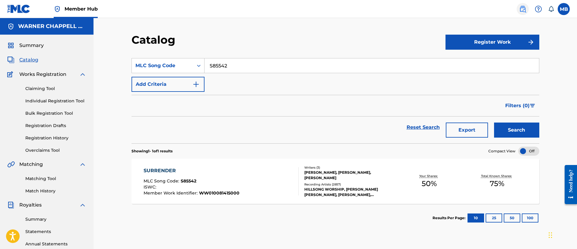
click at [518, 10] on link at bounding box center [522, 9] width 12 height 12
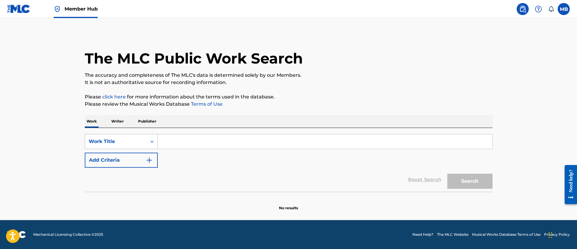
click at [134, 141] on div "Work Title" at bounding box center [116, 141] width 54 height 7
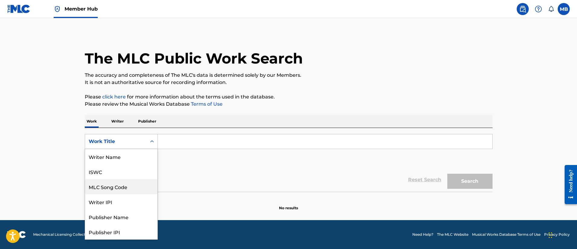
scroll to position [30, 0]
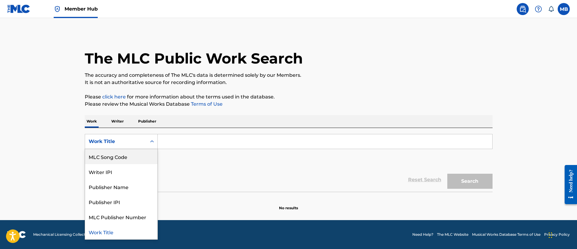
click at [128, 155] on div "MLC Song Code" at bounding box center [121, 156] width 72 height 15
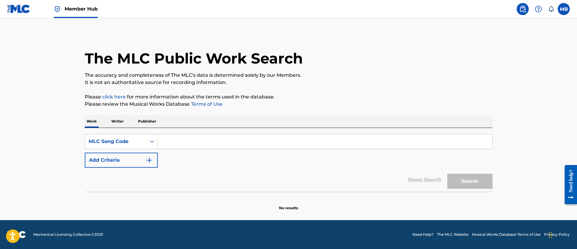
drag, startPoint x: 138, startPoint y: 152, endPoint x: 193, endPoint y: 139, distance: 56.7
click at [193, 139] on input "Search Form" at bounding box center [325, 141] width 334 height 14
paste input "SVDVY9/S85542"
type input "SVDVY9"
click at [447, 174] on button "Search" at bounding box center [469, 181] width 45 height 15
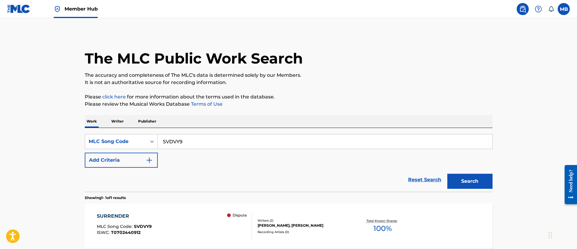
click at [74, 11] on span "Member Hub" at bounding box center [80, 8] width 33 height 7
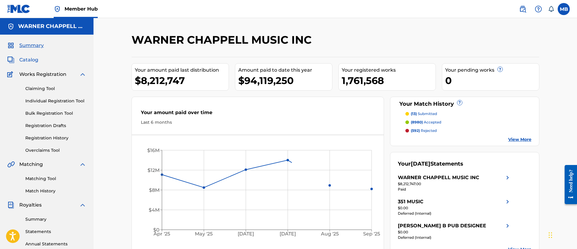
click at [31, 61] on span "Catalog" at bounding box center [28, 59] width 19 height 7
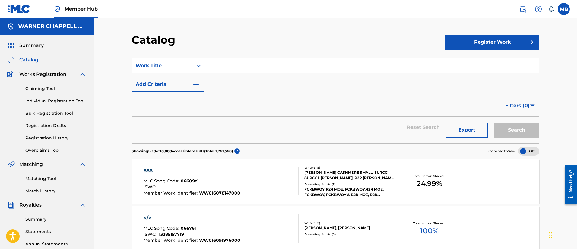
click at [165, 63] on div "Work Title" at bounding box center [162, 65] width 54 height 7
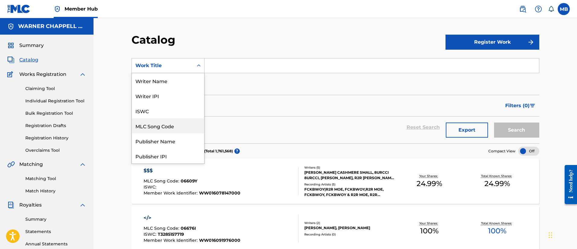
click at [170, 131] on div "MLC Song Code" at bounding box center [168, 125] width 72 height 15
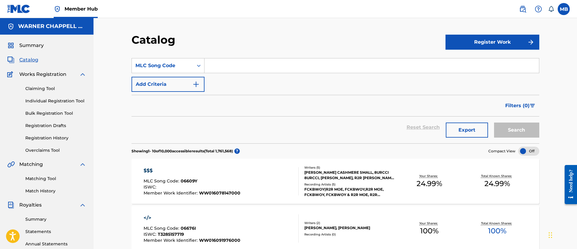
click at [274, 71] on input "Search Form" at bounding box center [371, 65] width 334 height 14
paste input "S30003"
click at [494, 123] on button "Search" at bounding box center [516, 130] width 45 height 15
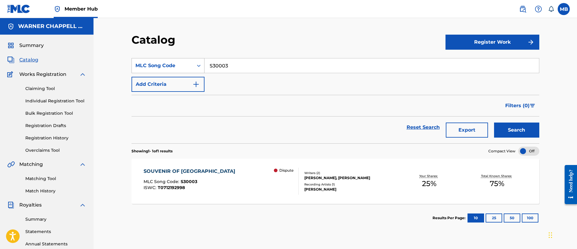
drag, startPoint x: 256, startPoint y: 60, endPoint x: 137, endPoint y: 62, distance: 119.1
click at [137, 62] on div "SearchWithCriteria71e66fe4-d894-49fa-9c38-3b52b2ec7fa1 MLC Song Code S30003" at bounding box center [334, 65] width 407 height 15
paste input "W45539"
click at [494, 123] on button "Search" at bounding box center [516, 130] width 45 height 15
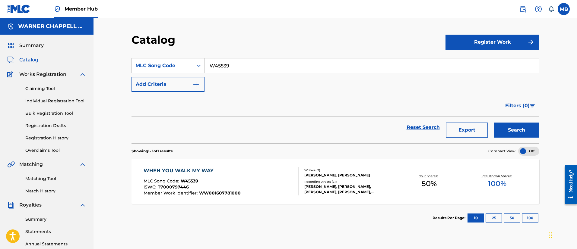
drag, startPoint x: 241, startPoint y: 63, endPoint x: 92, endPoint y: 58, distance: 149.6
click at [108, 62] on div "Catalog Register Work SearchWithCriteria71e66fe4-d894-49fa-9c38-3b52b2ec7fa1 ML…" at bounding box center [334, 181] width 483 height 327
paste input "2630N"
click at [494, 123] on button "Search" at bounding box center [516, 130] width 45 height 15
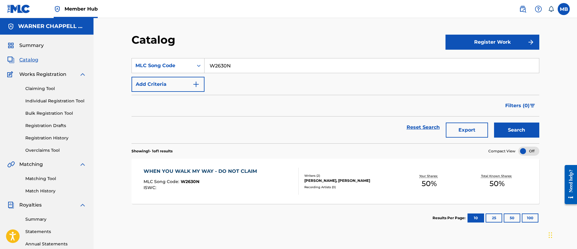
drag, startPoint x: 253, startPoint y: 67, endPoint x: 124, endPoint y: 39, distance: 131.9
click at [130, 46] on div "Catalog Register Work SearchWithCriteria71e66fe4-d894-49fa-9c38-3b52b2ec7fa1 ML…" at bounding box center [335, 189] width 422 height 312
paste input "YV7W8J"
click at [494, 123] on button "Search" at bounding box center [516, 130] width 45 height 15
drag, startPoint x: 238, startPoint y: 68, endPoint x: 179, endPoint y: 72, distance: 59.5
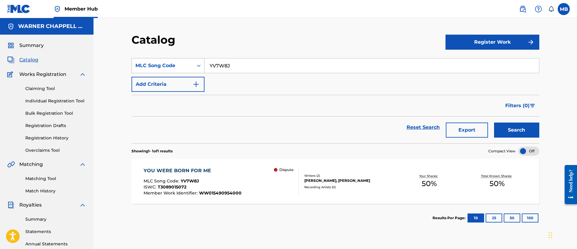
click at [179, 72] on div "SearchWithCriteria71e66fe4-d894-49fa-9c38-3b52b2ec7fa1 MLC Song Code YV7W8J" at bounding box center [334, 65] width 407 height 15
paste input "I58544"
click at [494, 123] on button "Search" at bounding box center [516, 130] width 45 height 15
drag, startPoint x: 318, startPoint y: 68, endPoint x: 125, endPoint y: 69, distance: 193.2
click at [125, 70] on div "Catalog Register Work SearchWithCriteria71e66fe4-d894-49fa-9c38-3b52b2ec7fa1 ML…" at bounding box center [335, 189] width 422 height 312
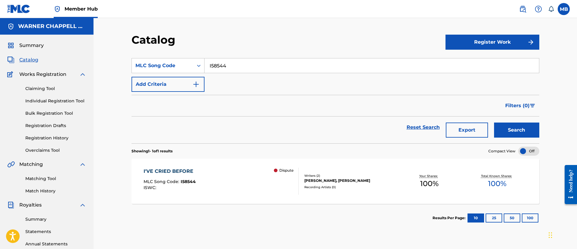
paste input "V7Z0A"
click at [494, 123] on button "Search" at bounding box center [516, 130] width 45 height 15
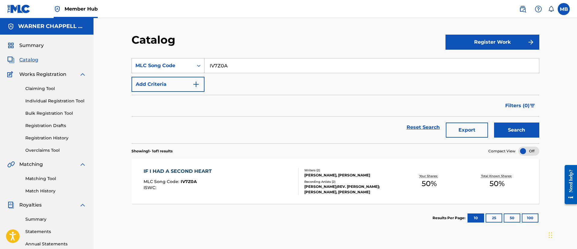
drag, startPoint x: 275, startPoint y: 71, endPoint x: 190, endPoint y: 68, distance: 85.7
click at [190, 68] on div "SearchWithCriteria71e66fe4-d894-49fa-9c38-3b52b2ec7fa1 MLC Song Code IV7Z0A" at bounding box center [334, 65] width 407 height 15
paste input "99F3"
click at [494, 123] on button "Search" at bounding box center [516, 130] width 45 height 15
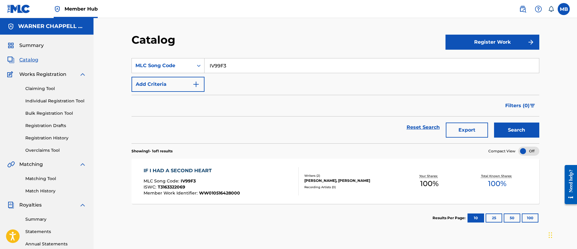
drag, startPoint x: 239, startPoint y: 71, endPoint x: 145, endPoint y: 55, distance: 95.3
click at [145, 55] on section "SearchWithCriteria71e66fe4-d894-49fa-9c38-3b52b2ec7fa1 MLC Song Code IV99F3 Add…" at bounding box center [334, 97] width 407 height 93
paste input "K0998F"
click at [494, 123] on button "Search" at bounding box center [516, 130] width 45 height 15
drag, startPoint x: 258, startPoint y: 66, endPoint x: 169, endPoint y: 61, distance: 89.7
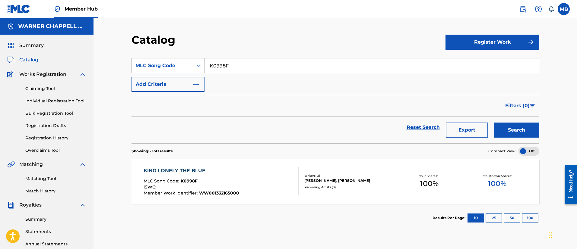
click at [168, 61] on div "SearchWithCriteria71e66fe4-d894-49fa-9c38-3b52b2ec7fa1 MLC Song Code K0998F" at bounding box center [334, 65] width 407 height 15
paste
click at [494, 123] on button "Search" at bounding box center [516, 130] width 45 height 15
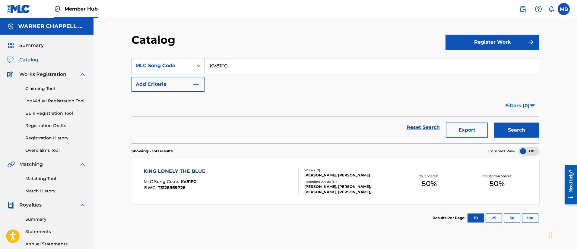
drag, startPoint x: 250, startPoint y: 61, endPoint x: 176, endPoint y: 55, distance: 74.4
click at [176, 56] on section "SearchWithCriteria71e66fe4-d894-49fa-9c38-3b52b2ec7fa1 MLC Song Code KV81FG Add…" at bounding box center [334, 97] width 407 height 93
click at [494, 123] on button "Search" at bounding box center [516, 130] width 45 height 15
drag, startPoint x: 247, startPoint y: 68, endPoint x: 135, endPoint y: 61, distance: 112.6
click at [135, 61] on div "SearchWithCriteria71e66fe4-d894-49fa-9c38-3b52b2ec7fa1 MLC Song Code LA9I7X" at bounding box center [334, 65] width 407 height 15
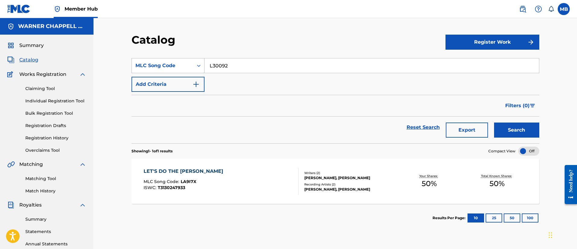
click at [494, 123] on button "Search" at bounding box center [516, 130] width 45 height 15
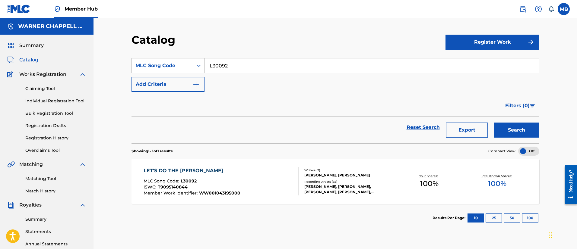
drag, startPoint x: 232, startPoint y: 62, endPoint x: 174, endPoint y: 61, distance: 58.5
click at [181, 62] on div "SearchWithCriteria71e66fe4-d894-49fa-9c38-3b52b2ec7fa1 MLC Song Code L30092" at bounding box center [334, 65] width 407 height 15
click at [494, 123] on button "Search" at bounding box center [516, 130] width 45 height 15
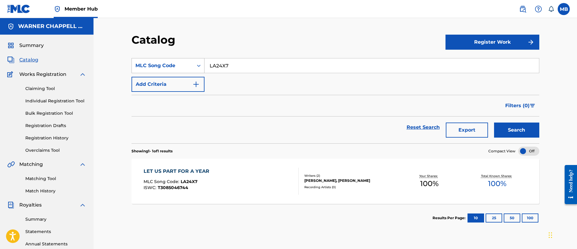
drag, startPoint x: 300, startPoint y: 70, endPoint x: 140, endPoint y: 66, distance: 160.4
click at [140, 66] on div "SearchWithCriteria71e66fe4-d894-49fa-9c38-3b52b2ec7fa1 MLC Song Code LA24X7" at bounding box center [334, 65] width 407 height 15
click at [494, 123] on button "Search" at bounding box center [516, 130] width 45 height 15
drag, startPoint x: 245, startPoint y: 69, endPoint x: 114, endPoint y: 60, distance: 130.8
click at [113, 60] on div "Catalog Register Work SearchWithCriteria71e66fe4-d894-49fa-9c38-3b52b2ec7fa1 ML…" at bounding box center [334, 181] width 483 height 327
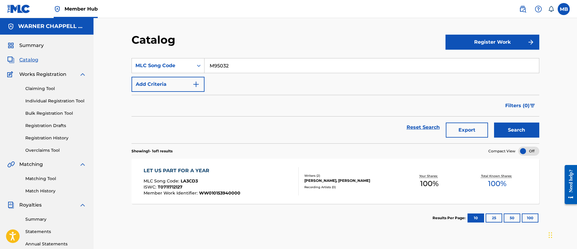
click at [494, 123] on button "Search" at bounding box center [516, 130] width 45 height 15
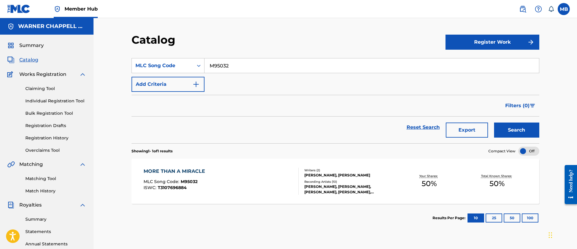
drag, startPoint x: 262, startPoint y: 68, endPoint x: 168, endPoint y: 56, distance: 94.8
click at [168, 58] on div "SearchWithCriteria71e66fe4-d894-49fa-9c38-3b52b2ec7fa1 MLC Song Code M95032" at bounding box center [334, 65] width 407 height 15
click at [494, 123] on button "Search" at bounding box center [516, 130] width 45 height 15
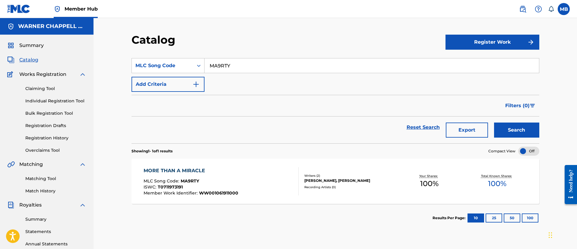
drag, startPoint x: 259, startPoint y: 60, endPoint x: 253, endPoint y: 62, distance: 6.1
click at [253, 62] on section "SearchWithCriteria71e66fe4-d894-49fa-9c38-3b52b2ec7fa1 MLC Song Code MA9RTY Add…" at bounding box center [334, 97] width 407 height 93
drag, startPoint x: 253, startPoint y: 62, endPoint x: 152, endPoint y: 48, distance: 102.2
click at [154, 49] on div "Catalog Register Work SearchWithCriteria71e66fe4-d894-49fa-9c38-3b52b2ec7fa1 ML…" at bounding box center [335, 189] width 422 height 312
click at [494, 123] on button "Search" at bounding box center [516, 130] width 45 height 15
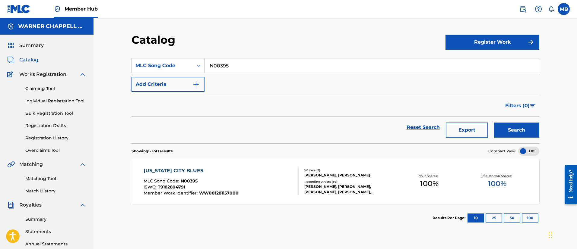
drag, startPoint x: 269, startPoint y: 62, endPoint x: 206, endPoint y: 61, distance: 63.0
click at [207, 62] on input "N00395" at bounding box center [371, 65] width 334 height 14
click at [494, 123] on button "Search" at bounding box center [516, 130] width 45 height 15
drag, startPoint x: 237, startPoint y: 64, endPoint x: 188, endPoint y: 55, distance: 49.9
click at [190, 55] on section "SearchWithCriteria71e66fe4-d894-49fa-9c38-3b52b2ec7fa1 MLC Song Code NC98ZM Add…" at bounding box center [334, 97] width 407 height 93
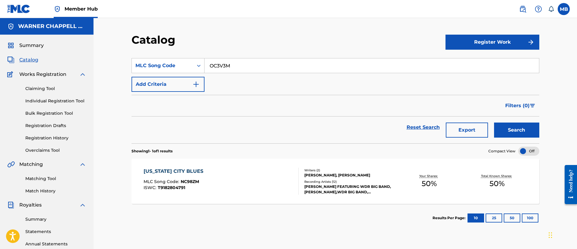
click at [494, 123] on button "Search" at bounding box center [516, 130] width 45 height 15
drag, startPoint x: 256, startPoint y: 67, endPoint x: 115, endPoint y: 46, distance: 142.3
click at [134, 51] on section "SearchWithCriteria71e66fe4-d894-49fa-9c38-3b52b2ec7fa1 MLC Song Code OC3V3M Add…" at bounding box center [334, 97] width 407 height 93
click at [494, 123] on button "Search" at bounding box center [516, 130] width 45 height 15
drag, startPoint x: 253, startPoint y: 66, endPoint x: 136, endPoint y: 60, distance: 117.1
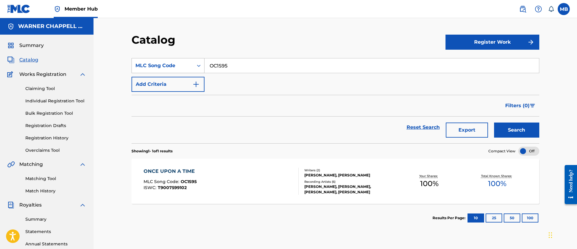
click at [137, 60] on div "SearchWithCriteria71e66fe4-d894-49fa-9c38-3b52b2ec7fa1 MLC Song Code OC1S95" at bounding box center [334, 65] width 407 height 15
click at [494, 123] on button "Search" at bounding box center [516, 130] width 45 height 15
drag, startPoint x: 242, startPoint y: 68, endPoint x: 201, endPoint y: 60, distance: 41.1
click at [200, 61] on div "SearchWithCriteria71e66fe4-d894-49fa-9c38-3b52b2ec7fa1 MLC Song Code O03278" at bounding box center [334, 65] width 407 height 15
click at [494, 123] on button "Search" at bounding box center [516, 130] width 45 height 15
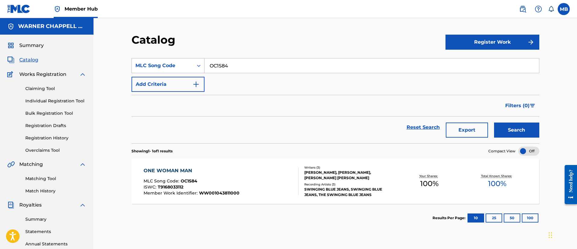
drag, startPoint x: 273, startPoint y: 66, endPoint x: 136, endPoint y: 63, distance: 137.5
click at [140, 63] on div "SearchWithCriteria71e66fe4-d894-49fa-9c38-3b52b2ec7fa1 MLC Song Code OC1S84" at bounding box center [334, 65] width 407 height 15
click at [494, 123] on button "Search" at bounding box center [516, 130] width 45 height 15
drag, startPoint x: 183, startPoint y: 69, endPoint x: 171, endPoint y: 68, distance: 12.1
click at [171, 69] on div "SearchWithCriteria71e66fe4-d894-49fa-9c38-3b52b2ec7fa1 MLC Song Code OC3V3K" at bounding box center [334, 65] width 407 height 15
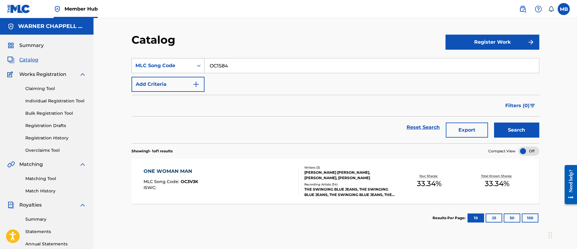
click at [494, 123] on button "Search" at bounding box center [516, 130] width 45 height 15
drag, startPoint x: 238, startPoint y: 76, endPoint x: 235, endPoint y: 74, distance: 3.4
click at [235, 74] on div "SearchWithCriteria71e66fe4-d894-49fa-9c38-3b52b2ec7fa1 MLC Song Code OC1S84 Add…" at bounding box center [334, 75] width 407 height 34
drag, startPoint x: 241, startPoint y: 66, endPoint x: 180, endPoint y: 48, distance: 63.9
click at [186, 52] on section "SearchWithCriteria71e66fe4-d894-49fa-9c38-3b52b2ec7fa1 MLC Song Code OC1S84 Add…" at bounding box center [334, 97] width 407 height 93
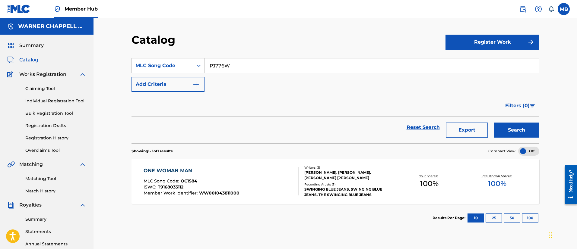
click at [494, 123] on button "Search" at bounding box center [516, 130] width 45 height 15
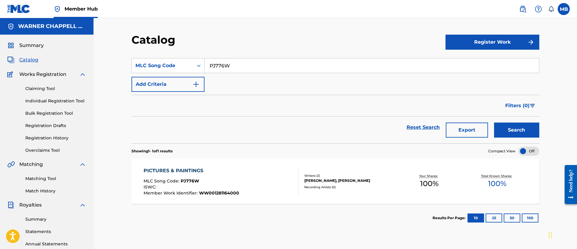
drag, startPoint x: 243, startPoint y: 64, endPoint x: 112, endPoint y: 55, distance: 131.3
click at [112, 56] on div "Catalog Register Work SearchWithCriteria71e66fe4-d894-49fa-9c38-3b52b2ec7fa1 ML…" at bounding box center [334, 181] width 483 height 327
click at [494, 123] on button "Search" at bounding box center [516, 130] width 45 height 15
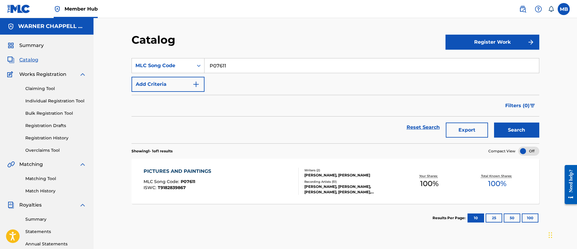
drag, startPoint x: 195, startPoint y: 63, endPoint x: 144, endPoint y: 56, distance: 51.7
click at [148, 57] on section "SearchWithCriteria71e66fe4-d894-49fa-9c38-3b52b2ec7fa1 MLC Song Code P07611 Add…" at bounding box center [334, 97] width 407 height 93
click at [494, 123] on button "Search" at bounding box center [516, 130] width 45 height 15
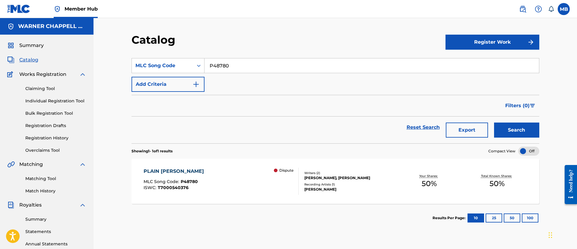
drag, startPoint x: 256, startPoint y: 71, endPoint x: 119, endPoint y: 63, distance: 137.0
click at [119, 63] on div "Catalog Register Work SearchWithCriteria71e66fe4-d894-49fa-9c38-3b52b2ec7fa1 ML…" at bounding box center [334, 181] width 483 height 327
click at [494, 123] on button "Search" at bounding box center [516, 130] width 45 height 15
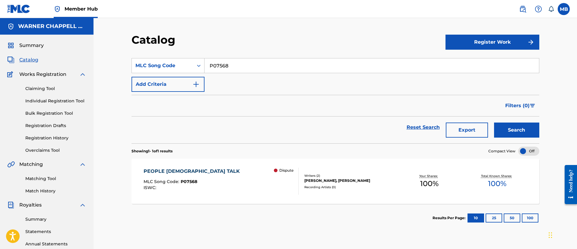
drag, startPoint x: 240, startPoint y: 58, endPoint x: 97, endPoint y: 54, distance: 142.6
click at [98, 55] on div "Catalog Register Work SearchWithCriteria71e66fe4-d894-49fa-9c38-3b52b2ec7fa1 ML…" at bounding box center [334, 181] width 483 height 327
click at [494, 123] on button "Search" at bounding box center [516, 130] width 45 height 15
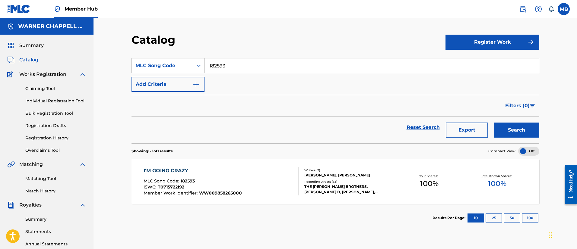
drag, startPoint x: 268, startPoint y: 63, endPoint x: 134, endPoint y: 63, distance: 133.8
click at [137, 63] on div "SearchWithCriteria71e66fe4-d894-49fa-9c38-3b52b2ec7fa1 MLC Song Code I82593" at bounding box center [334, 65] width 407 height 15
type input "Q1566Z"
click at [494, 123] on button "Search" at bounding box center [516, 130] width 45 height 15
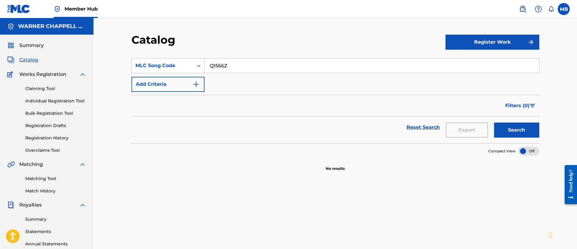
click at [514, 7] on div "MB MB Marshall Borden [EMAIL_ADDRESS][PERSON_NAME][DOMAIN_NAME] Notification Pr…" at bounding box center [541, 9] width 57 height 12
click at [518, 7] on link at bounding box center [522, 9] width 12 height 12
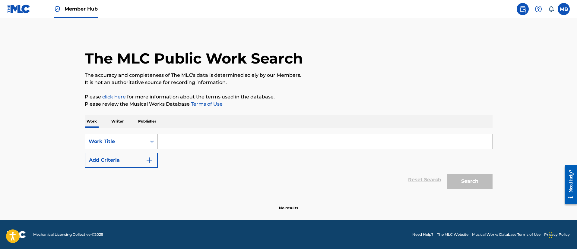
click at [101, 146] on div "Work Title" at bounding box center [115, 141] width 61 height 11
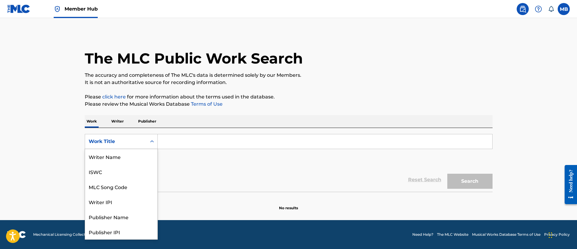
scroll to position [30, 0]
click at [104, 155] on div "MLC Song Code" at bounding box center [121, 156] width 72 height 15
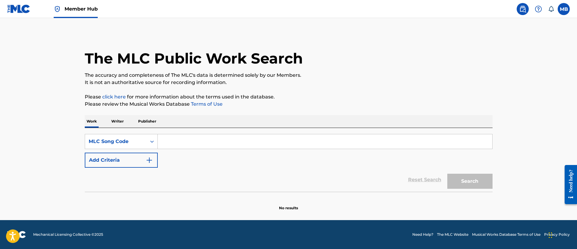
click at [183, 134] on input "Search Form" at bounding box center [325, 141] width 334 height 14
type input "Q1566Z"
click at [447, 174] on button "Search" at bounding box center [469, 181] width 45 height 15
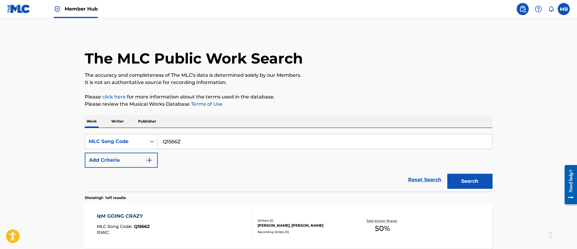
click at [202, 215] on div "I¢M GOING CRAZY MLC Song Code : Q1566Z ISWC :" at bounding box center [174, 226] width 155 height 27
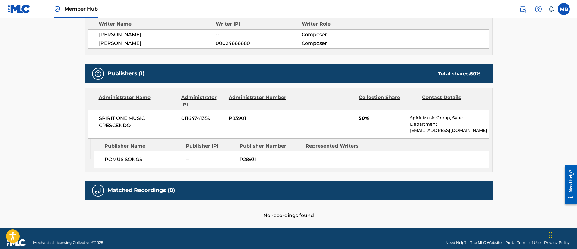
scroll to position [226, 0]
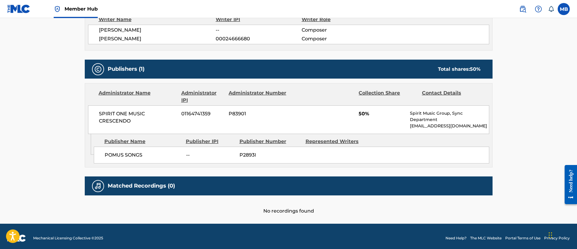
click at [79, 11] on span "Member Hub" at bounding box center [80, 8] width 33 height 7
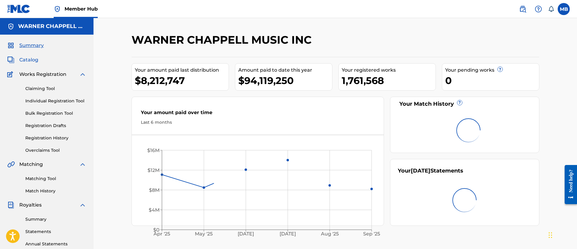
click at [33, 62] on span "Catalog" at bounding box center [28, 59] width 19 height 7
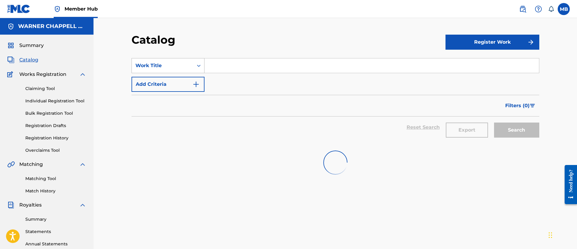
click at [193, 61] on div "Search Form" at bounding box center [198, 65] width 11 height 11
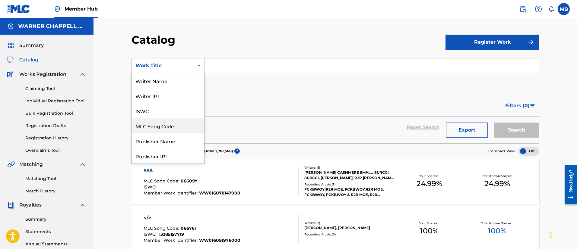
click at [152, 123] on div "MLC Song Code" at bounding box center [168, 125] width 72 height 15
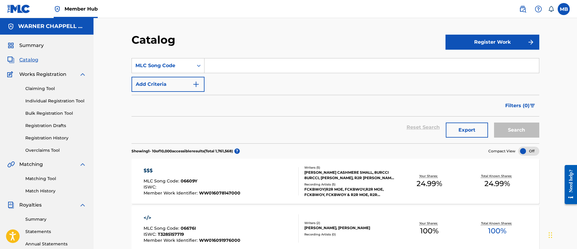
click at [247, 65] on input "Search Form" at bounding box center [371, 65] width 334 height 14
click at [494, 123] on button "Search" at bounding box center [516, 130] width 45 height 15
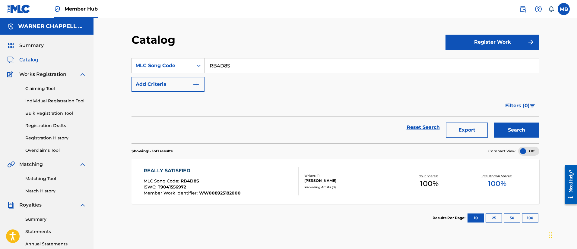
drag, startPoint x: 265, startPoint y: 58, endPoint x: 182, endPoint y: 58, distance: 83.5
click at [184, 58] on div "SearchWithCriteria8493bd68-014b-4d75-ba2c-b3d7433b33ea MLC Song Code RB4D8S" at bounding box center [334, 65] width 407 height 15
type input "R30596"
click at [494, 123] on button "Search" at bounding box center [516, 130] width 45 height 15
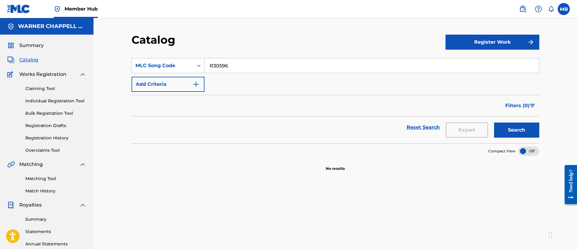
click at [516, 12] on div "MB MB Marshall Borden [EMAIL_ADDRESS][PERSON_NAME][DOMAIN_NAME] Notification Pr…" at bounding box center [541, 9] width 57 height 12
click at [519, 10] on img at bounding box center [522, 8] width 7 height 7
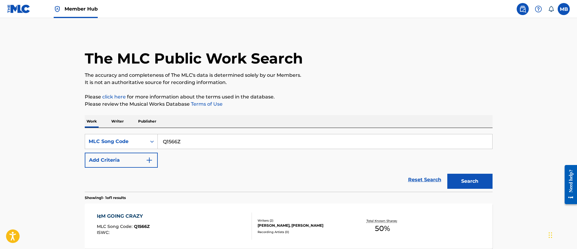
drag, startPoint x: 187, startPoint y: 140, endPoint x: 124, endPoint y: 124, distance: 64.6
click at [128, 130] on div "SearchWithCriteria4477c749-40d2-4026-8f8f-f5d56d6cebd0 MLC Song Code Q1566Z Add…" at bounding box center [288, 160] width 407 height 64
type input "R30596"
click at [447, 174] on button "Search" at bounding box center [469, 181] width 45 height 15
click at [181, 209] on div "REALLY SATISFIED MLC Song Code : R30596 ISWC : Writers ( 1 ) [PERSON_NAME] Reco…" at bounding box center [288, 226] width 407 height 45
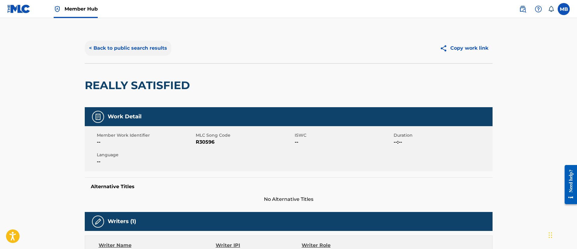
click at [101, 44] on button "< Back to public search results" at bounding box center [128, 48] width 86 height 15
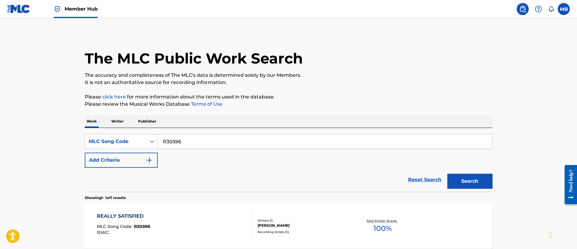
drag, startPoint x: 206, startPoint y: 132, endPoint x: 103, endPoint y: 121, distance: 104.0
click at [108, 121] on div "Work Writer Publisher SearchWithCriteria4477c749-40d2-4026-8f8f-f5d56d6cebd0 ML…" at bounding box center [288, 196] width 407 height 162
click at [191, 145] on input "R30596" at bounding box center [325, 141] width 334 height 14
type input "X3351J"
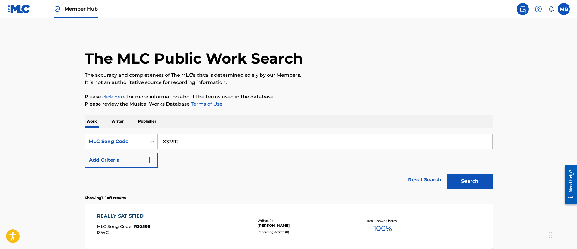
click at [447, 174] on button "Search" at bounding box center [469, 181] width 45 height 15
click at [227, 221] on div "SILLY BOY MLC Song Code : X3351J ISWC :" at bounding box center [174, 226] width 155 height 27
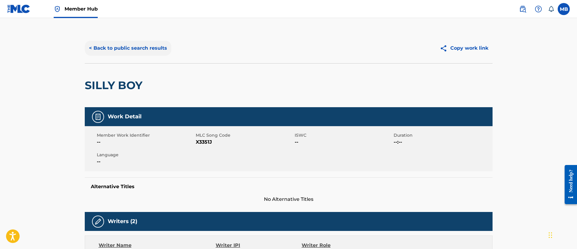
click at [139, 54] on button "< Back to public search results" at bounding box center [128, 48] width 86 height 15
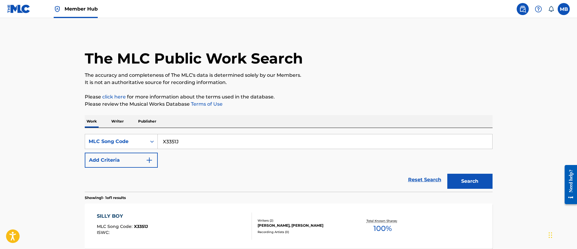
click at [190, 218] on div "SILLY BOY MLC Song Code : X3351J ISWC :" at bounding box center [174, 226] width 155 height 27
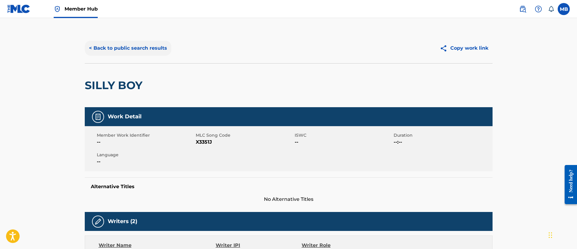
click at [141, 51] on button "< Back to public search results" at bounding box center [128, 48] width 86 height 15
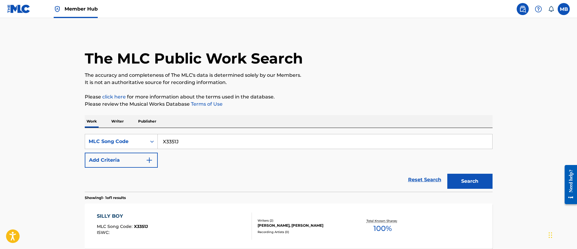
drag, startPoint x: 220, startPoint y: 136, endPoint x: 43, endPoint y: 129, distance: 177.3
click at [44, 129] on main "The MLC Public Work Search The accuracy and completeness of The MLC's data is d…" at bounding box center [288, 149] width 577 height 262
type input "S29789"
click at [447, 174] on button "Search" at bounding box center [469, 181] width 45 height 15
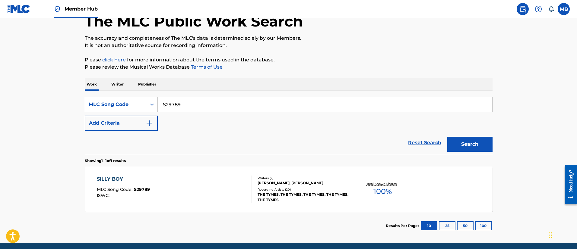
scroll to position [45, 0]
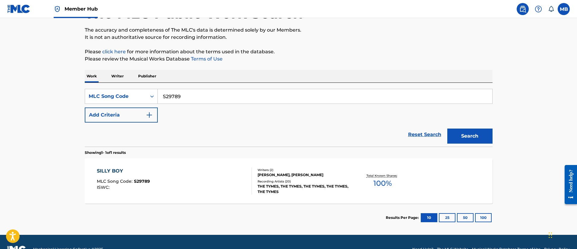
click at [184, 186] on div "SILLY BOY MLC Song Code : S29789 ISWC :" at bounding box center [174, 181] width 155 height 27
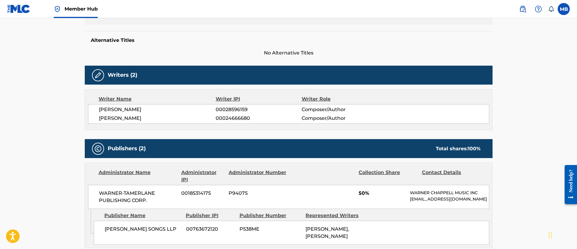
scroll to position [90, 0]
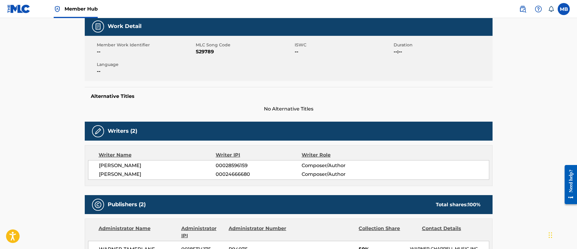
click at [93, 13] on link "Member Hub" at bounding box center [76, 9] width 44 height 18
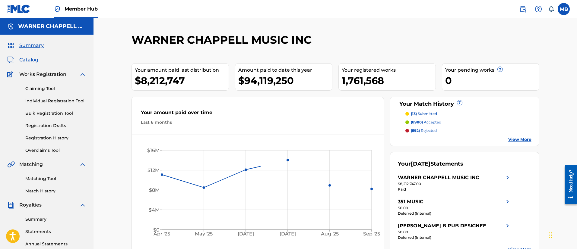
click at [28, 61] on span "Catalog" at bounding box center [28, 59] width 19 height 7
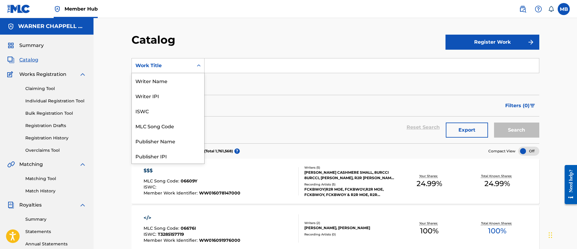
drag, startPoint x: 177, startPoint y: 66, endPoint x: 175, endPoint y: 71, distance: 4.7
click at [176, 66] on div "Work Title" at bounding box center [162, 65] width 54 height 7
click at [160, 124] on div "MLC Song Code" at bounding box center [168, 125] width 72 height 15
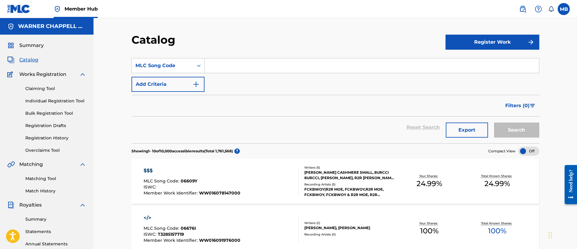
click at [227, 68] on input "Search Form" at bounding box center [371, 65] width 334 height 14
click at [494, 123] on button "Search" at bounding box center [516, 130] width 45 height 15
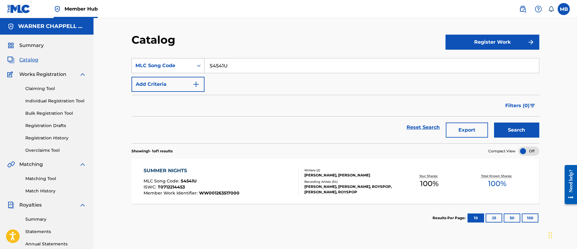
drag, startPoint x: 231, startPoint y: 69, endPoint x: 167, endPoint y: 61, distance: 64.6
click at [168, 62] on div "SearchWithCriteriaeacf29f5-f86b-45f6-922c-0c4b6889e2b3 MLC Song Code S4541U" at bounding box center [334, 65] width 407 height 15
click at [494, 123] on button "Search" at bounding box center [516, 130] width 45 height 15
drag, startPoint x: 192, startPoint y: 67, endPoint x: 137, endPoint y: 57, distance: 56.1
click at [138, 58] on section "SearchWithCriteriaeacf29f5-f86b-45f6-922c-0c4b6889e2b3 MLC Song Code SD7C8J Add…" at bounding box center [334, 97] width 407 height 93
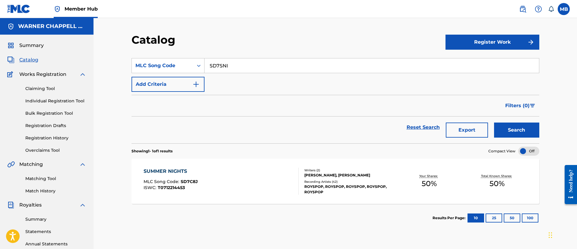
click at [494, 123] on button "Search" at bounding box center [516, 130] width 45 height 15
drag, startPoint x: 256, startPoint y: 68, endPoint x: 143, endPoint y: 52, distance: 115.0
click at [143, 52] on section "SearchWithCriteriaeacf29f5-f86b-45f6-922c-0c4b6889e2b3 MLC Song Code SD7SNI Add…" at bounding box center [334, 97] width 407 height 93
click at [494, 123] on button "Search" at bounding box center [516, 130] width 45 height 15
drag, startPoint x: 242, startPoint y: 70, endPoint x: 130, endPoint y: 58, distance: 112.7
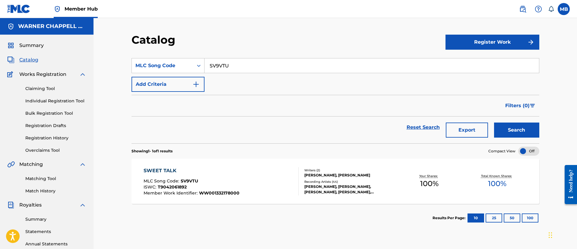
click at [131, 60] on div "SearchWithCriteriaeacf29f5-f86b-45f6-922c-0c4b6889e2b3 MLC Song Code SV9VTU" at bounding box center [334, 65] width 407 height 15
click at [494, 123] on button "Search" at bounding box center [516, 130] width 45 height 15
drag, startPoint x: 271, startPoint y: 64, endPoint x: 153, endPoint y: 59, distance: 117.6
click at [155, 60] on div "SearchWithCriteriaeacf29f5-f86b-45f6-922c-0c4b6889e2b3 MLC Song Code TD4Z5Q" at bounding box center [334, 65] width 407 height 15
click at [494, 123] on button "Search" at bounding box center [516, 130] width 45 height 15
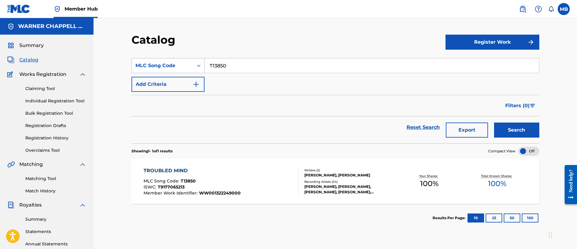
drag, startPoint x: 233, startPoint y: 65, endPoint x: 187, endPoint y: 60, distance: 46.7
click at [190, 61] on div "SearchWithCriteriaeacf29f5-f86b-45f6-922c-0c4b6889e2b3 MLC Song Code T13850" at bounding box center [334, 65] width 407 height 15
click at [494, 123] on button "Search" at bounding box center [516, 130] width 45 height 15
drag, startPoint x: 251, startPoint y: 62, endPoint x: 163, endPoint y: 56, distance: 88.2
click at [163, 56] on section "SearchWithCriteriaeacf29f5-f86b-45f6-922c-0c4b6889e2b3 MLC Song Code T65546 Add…" at bounding box center [334, 97] width 407 height 93
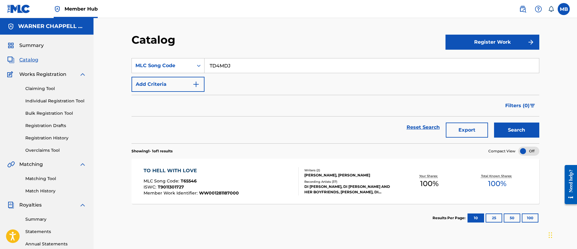
click at [494, 123] on button "Search" at bounding box center [516, 130] width 45 height 15
drag, startPoint x: 257, startPoint y: 59, endPoint x: 136, endPoint y: 49, distance: 121.3
click at [143, 50] on div "Catalog Register Work SearchWithCriteriaeacf29f5-f86b-45f6-922c-0c4b6889e2b3 ML…" at bounding box center [335, 189] width 422 height 312
click at [494, 123] on button "Search" at bounding box center [516, 130] width 45 height 15
drag, startPoint x: 264, startPoint y: 65, endPoint x: 151, endPoint y: 48, distance: 114.2
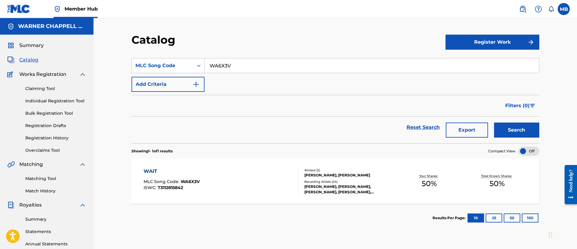
click at [154, 50] on div "Catalog Register Work SearchWithCriteriaeacf29f5-f86b-45f6-922c-0c4b6889e2b3 ML…" at bounding box center [335, 189] width 422 height 312
click at [494, 123] on button "Search" at bounding box center [516, 130] width 45 height 15
drag, startPoint x: 250, startPoint y: 63, endPoint x: 157, endPoint y: 63, distance: 92.8
click at [158, 64] on div "SearchWithCriteriaeacf29f5-f86b-45f6-922c-0c4b6889e2b3 MLC Song Code W2205F" at bounding box center [334, 65] width 407 height 15
click at [494, 123] on button "Search" at bounding box center [516, 130] width 45 height 15
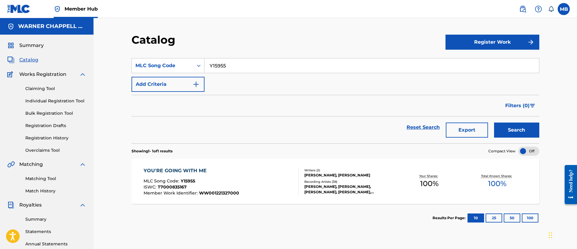
drag, startPoint x: 160, startPoint y: 60, endPoint x: 131, endPoint y: 55, distance: 29.3
click at [134, 55] on section "SearchWithCriteriaeacf29f5-f86b-45f6-922c-0c4b6889e2b3 MLC Song Code Y15955 Add…" at bounding box center [334, 97] width 407 height 93
click at [494, 123] on button "Search" at bounding box center [516, 130] width 45 height 15
click at [254, 72] on input "Y59515" at bounding box center [371, 65] width 334 height 14
drag, startPoint x: 254, startPoint y: 72, endPoint x: 176, endPoint y: 68, distance: 78.1
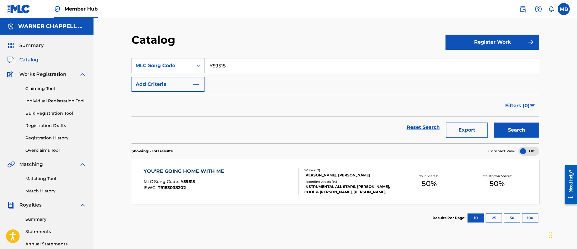
click at [181, 68] on div "SearchWithCriteriaeacf29f5-f86b-45f6-922c-0c4b6889e2b3 MLC Song Code Y59515" at bounding box center [334, 65] width 407 height 15
click at [494, 123] on button "Search" at bounding box center [516, 130] width 45 height 15
drag, startPoint x: 253, startPoint y: 61, endPoint x: 170, endPoint y: 58, distance: 82.9
click at [171, 58] on section "SearchWithCriteriaeacf29f5-f86b-45f6-922c-0c4b6889e2b3 MLC Song Code Y04027 Add…" at bounding box center [334, 97] width 407 height 93
click at [494, 123] on button "Search" at bounding box center [516, 130] width 45 height 15
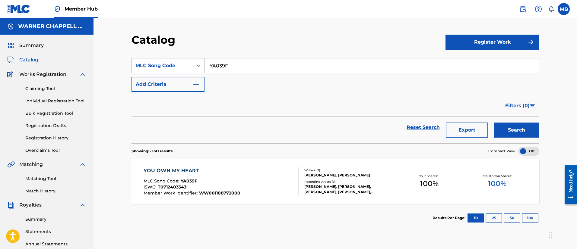
drag, startPoint x: 234, startPoint y: 67, endPoint x: 142, endPoint y: 58, distance: 92.4
click at [144, 61] on div "SearchWithCriteriaeacf29f5-f86b-45f6-922c-0c4b6889e2b3 MLC Song Code YA039F" at bounding box center [334, 65] width 407 height 15
type input "GA8LZQ"
click at [494, 123] on button "Search" at bounding box center [516, 130] width 45 height 15
click at [520, 17] on nav "Member Hub MB MB Marshall Borden [EMAIL_ADDRESS][PERSON_NAME][DOMAIN_NAME] Noti…" at bounding box center [288, 9] width 577 height 18
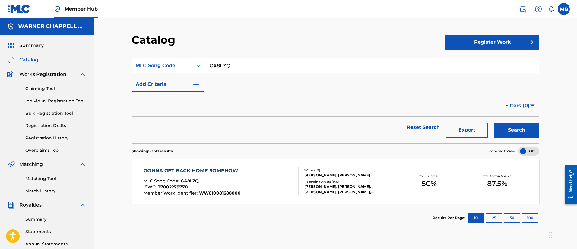
click at [520, 13] on link at bounding box center [522, 9] width 12 height 12
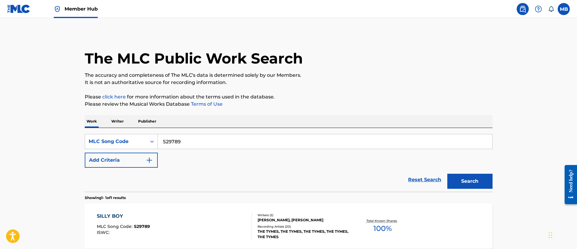
drag, startPoint x: 197, startPoint y: 138, endPoint x: 63, endPoint y: 123, distance: 135.2
click at [74, 133] on main "The MLC Public Work Search The accuracy and completeness of The MLC's data is d…" at bounding box center [288, 149] width 577 height 262
click at [447, 174] on button "Search" at bounding box center [469, 181] width 45 height 15
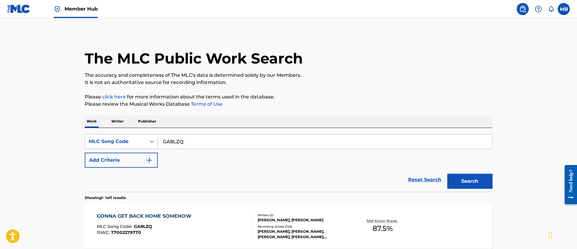
drag, startPoint x: 214, startPoint y: 142, endPoint x: 101, endPoint y: 145, distance: 112.4
click at [101, 145] on div "SearchWithCriteria4477c749-40d2-4026-8f8f-f5d56d6cebd0 MLC Song Code GA8LZQ" at bounding box center [288, 141] width 407 height 15
type input "G45312"
click at [447, 174] on button "Search" at bounding box center [469, 181] width 45 height 15
click at [76, 17] on div "Member Hub" at bounding box center [76, 9] width 44 height 18
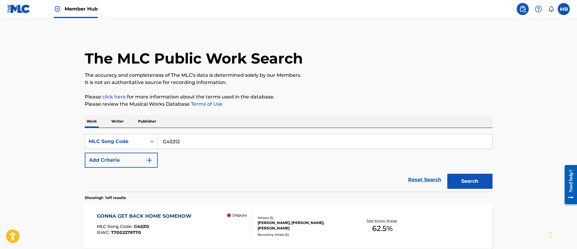
click at [78, 9] on span "Member Hub" at bounding box center [80, 8] width 33 height 7
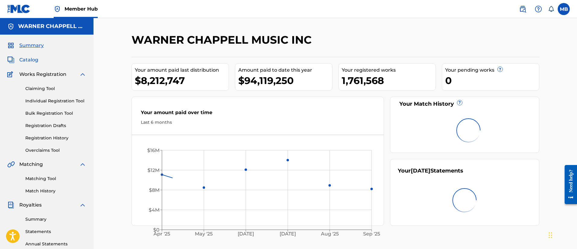
click at [26, 58] on span "Catalog" at bounding box center [28, 59] width 19 height 7
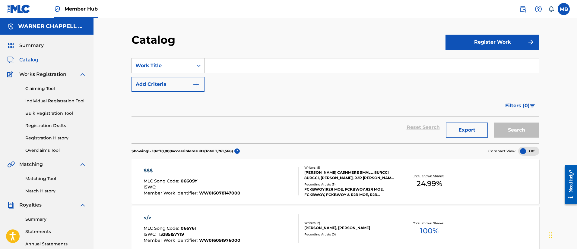
click at [183, 70] on div "Work Title" at bounding box center [162, 65] width 61 height 11
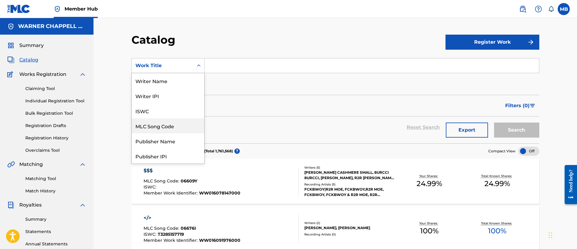
click at [162, 133] on div "MLC Song Code" at bounding box center [168, 125] width 72 height 15
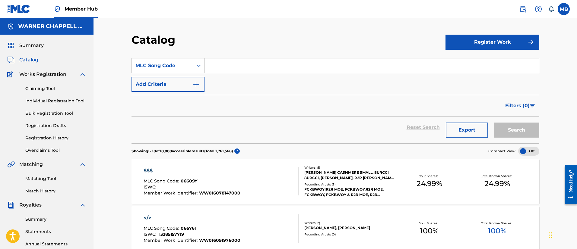
click at [239, 65] on input "Search Form" at bounding box center [371, 65] width 334 height 14
type input "G45312"
click at [494, 123] on button "Search" at bounding box center [516, 130] width 45 height 15
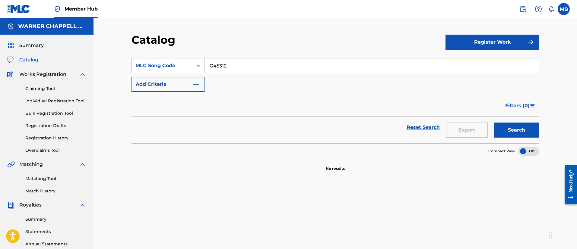
drag, startPoint x: 231, startPoint y: 64, endPoint x: 160, endPoint y: 54, distance: 70.9
click at [164, 58] on section "SearchWithCriteria256e5068-7d1a-47fe-a6bf-2196b3755ef7 MLC Song Code G45312 Add…" at bounding box center [334, 97] width 407 height 93
click at [494, 123] on button "Search" at bounding box center [516, 130] width 45 height 15
click at [513, 14] on div "MB MB Marshall Borden [EMAIL_ADDRESS][PERSON_NAME][DOMAIN_NAME] Notification Pr…" at bounding box center [541, 9] width 57 height 12
click at [517, 12] on span at bounding box center [534, 9] width 37 height 12
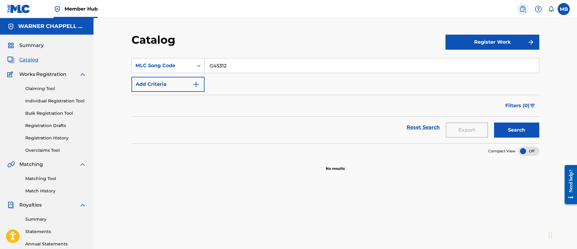
click at [523, 8] on img at bounding box center [522, 8] width 7 height 7
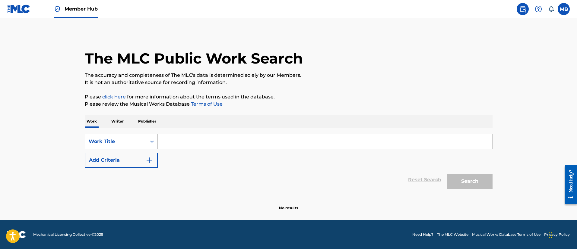
click at [132, 138] on div "Work Title" at bounding box center [115, 141] width 61 height 11
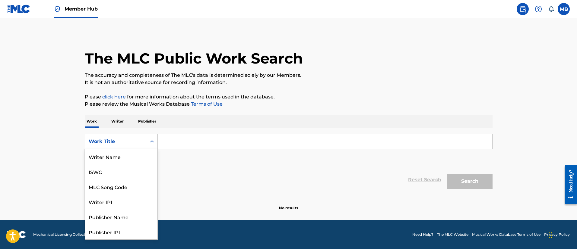
scroll to position [30, 0]
click at [129, 153] on div "MLC Song Code" at bounding box center [121, 156] width 72 height 15
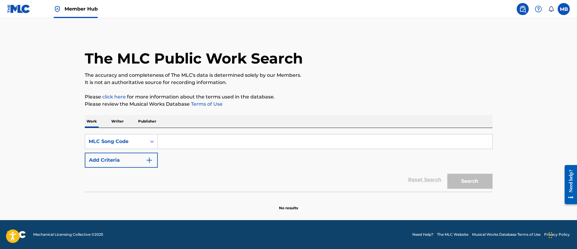
click at [192, 138] on input "Search Form" at bounding box center [325, 141] width 334 height 14
type input "G45312"
click at [447, 174] on button "Search" at bounding box center [469, 181] width 45 height 15
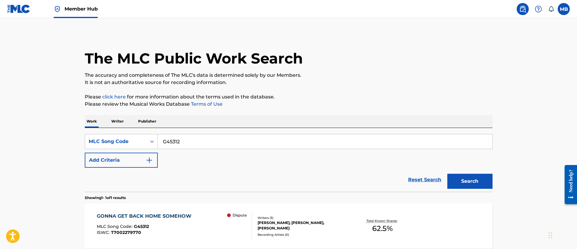
scroll to position [45, 0]
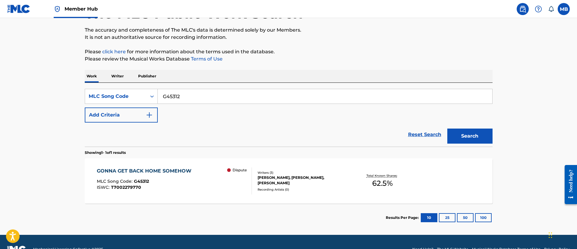
click at [226, 190] on div "GONNA GET BACK HOME SOMEHOW MLC Song Code : G45312 ISWC : T7002279770 Dispute" at bounding box center [174, 181] width 155 height 27
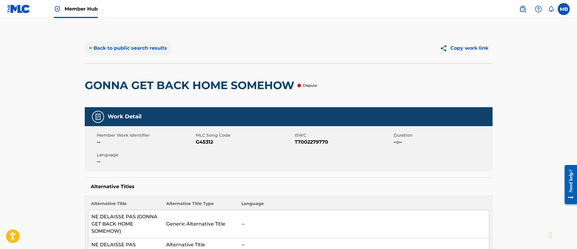
click at [135, 48] on button "< Back to public search results" at bounding box center [128, 48] width 86 height 15
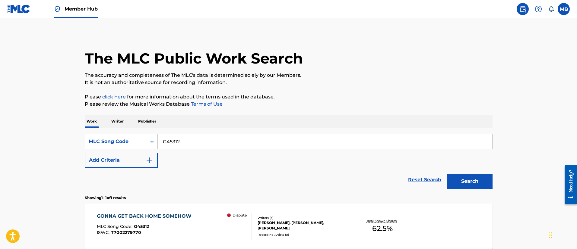
scroll to position [44, 0]
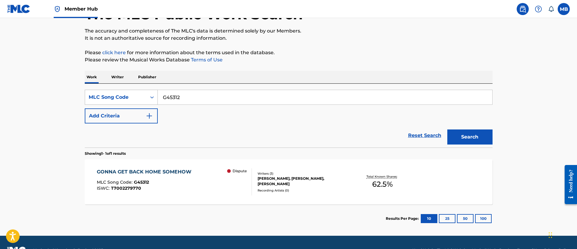
drag, startPoint x: 180, startPoint y: 99, endPoint x: 142, endPoint y: 90, distance: 38.9
click at [142, 91] on div "SearchWithCriteriaeafdfc4b-5add-49b5-9989-8a69b1605d70 MLC Song Code G45312" at bounding box center [288, 97] width 407 height 15
click at [447, 130] on button "Search" at bounding box center [469, 137] width 45 height 15
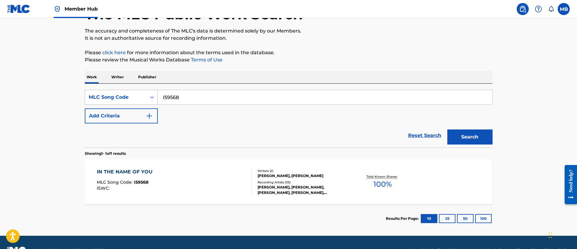
drag, startPoint x: 256, startPoint y: 96, endPoint x: 100, endPoint y: 99, distance: 156.1
click at [100, 99] on div "SearchWithCriteriaeafdfc4b-5add-49b5-9989-8a69b1605d70 MLC Song Code I59568" at bounding box center [288, 97] width 407 height 15
type input "IB9MKV"
click at [447, 130] on button "Search" at bounding box center [469, 137] width 45 height 15
click at [252, 191] on div "Writers ( 2 ) [PERSON_NAME], [PERSON_NAME] Recording Artists ( 6 ) [PERSON_NAME…" at bounding box center [300, 182] width 97 height 27
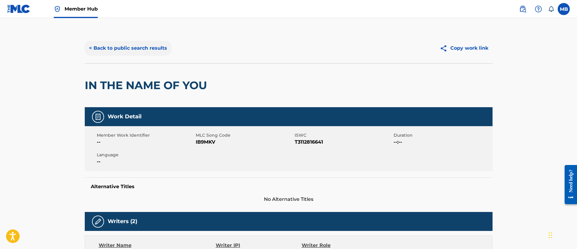
click at [117, 49] on button "< Back to public search results" at bounding box center [128, 48] width 86 height 15
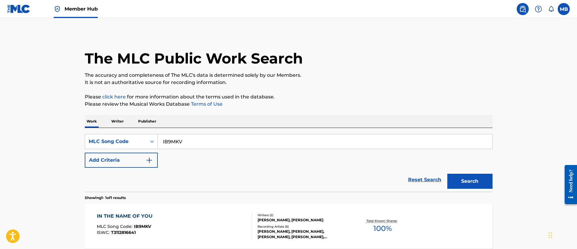
scroll to position [44, 0]
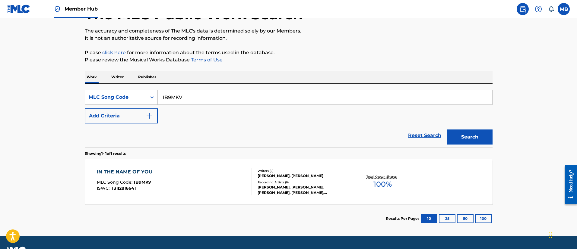
drag, startPoint x: 232, startPoint y: 96, endPoint x: 99, endPoint y: 83, distance: 133.8
click at [115, 90] on div "SearchWithCriteriaeafdfc4b-5add-49b5-9989-8a69b1605d70 MLC Song Code IB9MKV" at bounding box center [288, 97] width 407 height 15
type input "I59568"
click at [447, 130] on button "Search" at bounding box center [469, 137] width 45 height 15
click at [168, 178] on div "IN THE NAME OF YOU MLC Song Code : I59568 ISWC :" at bounding box center [174, 181] width 155 height 27
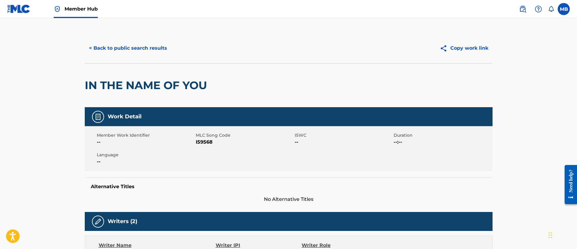
click at [82, 8] on span "Member Hub" at bounding box center [80, 8] width 33 height 7
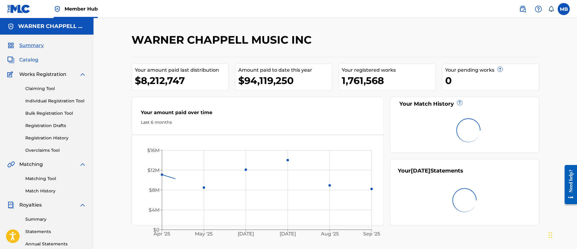
click at [30, 58] on span "Catalog" at bounding box center [28, 59] width 19 height 7
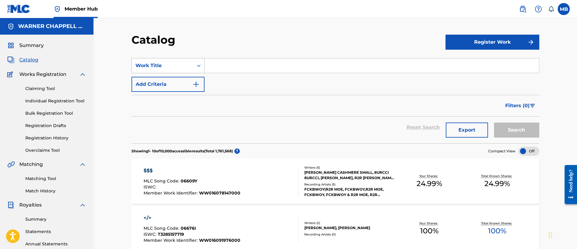
click at [152, 63] on div "Work Title" at bounding box center [162, 65] width 54 height 7
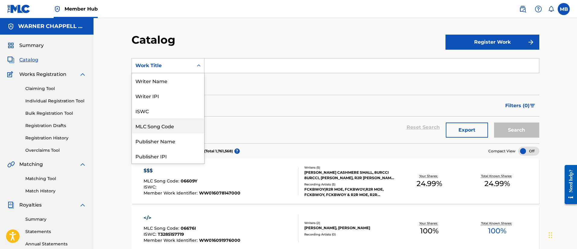
click at [165, 129] on div "MLC Song Code" at bounding box center [168, 125] width 72 height 15
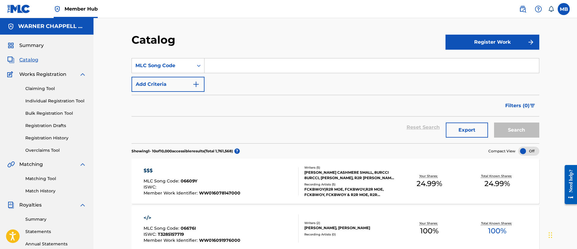
click at [242, 67] on input "Search Form" at bounding box center [371, 65] width 334 height 14
type input "CVD88V"
click at [494, 123] on button "Search" at bounding box center [516, 130] width 45 height 15
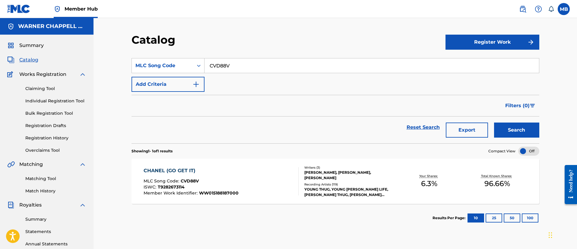
click at [216, 64] on input "CVD88V" at bounding box center [371, 65] width 334 height 14
click at [494, 123] on button "Search" at bounding box center [516, 130] width 45 height 15
click at [212, 63] on input "CVD88V" at bounding box center [371, 65] width 334 height 14
